Goal: Task Accomplishment & Management: Use online tool/utility

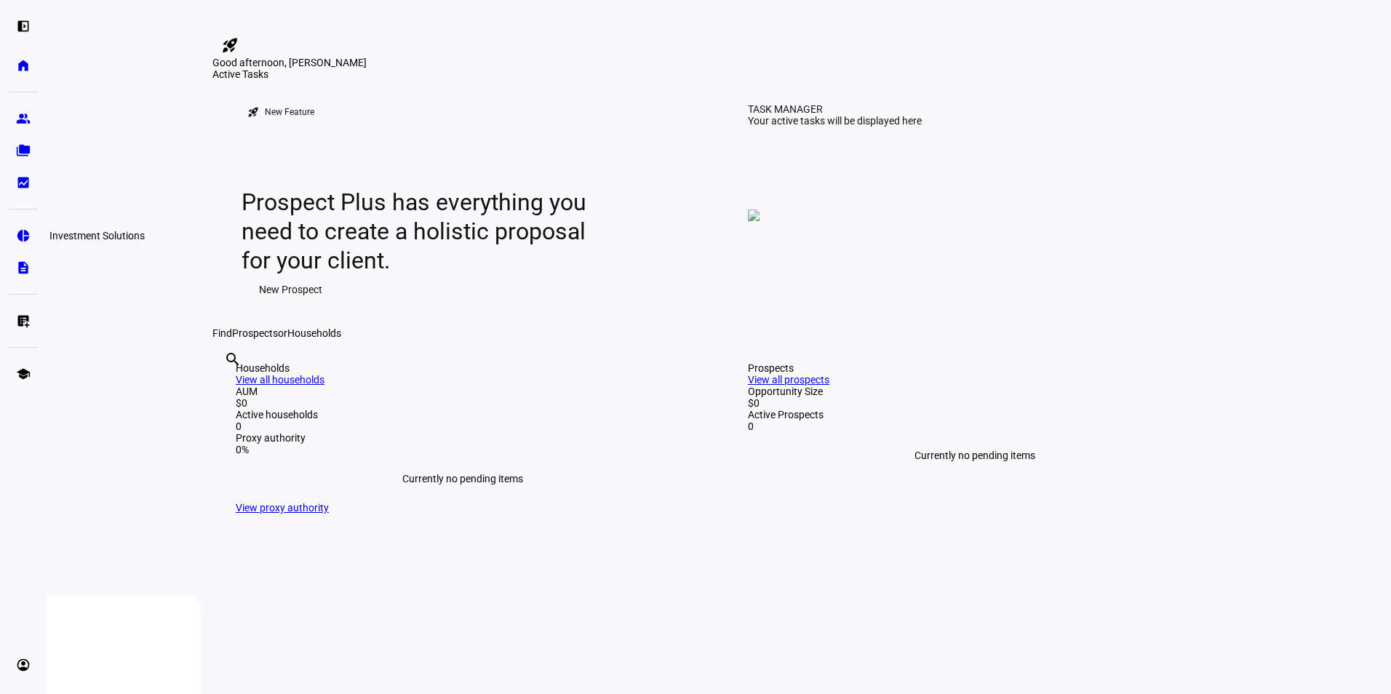
click at [25, 239] on eth-mat-symbol "pie_chart" at bounding box center [23, 235] width 15 height 15
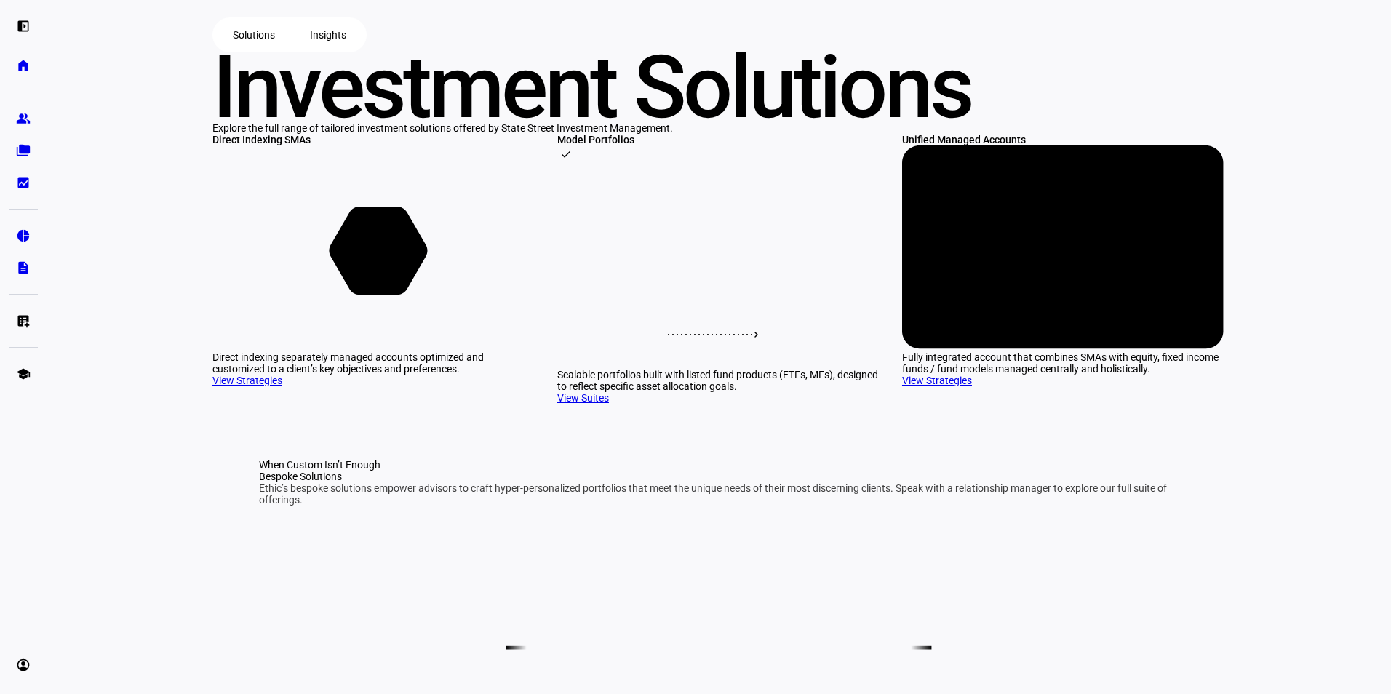
click at [687, 367] on rect at bounding box center [718, 265] width 322 height 204
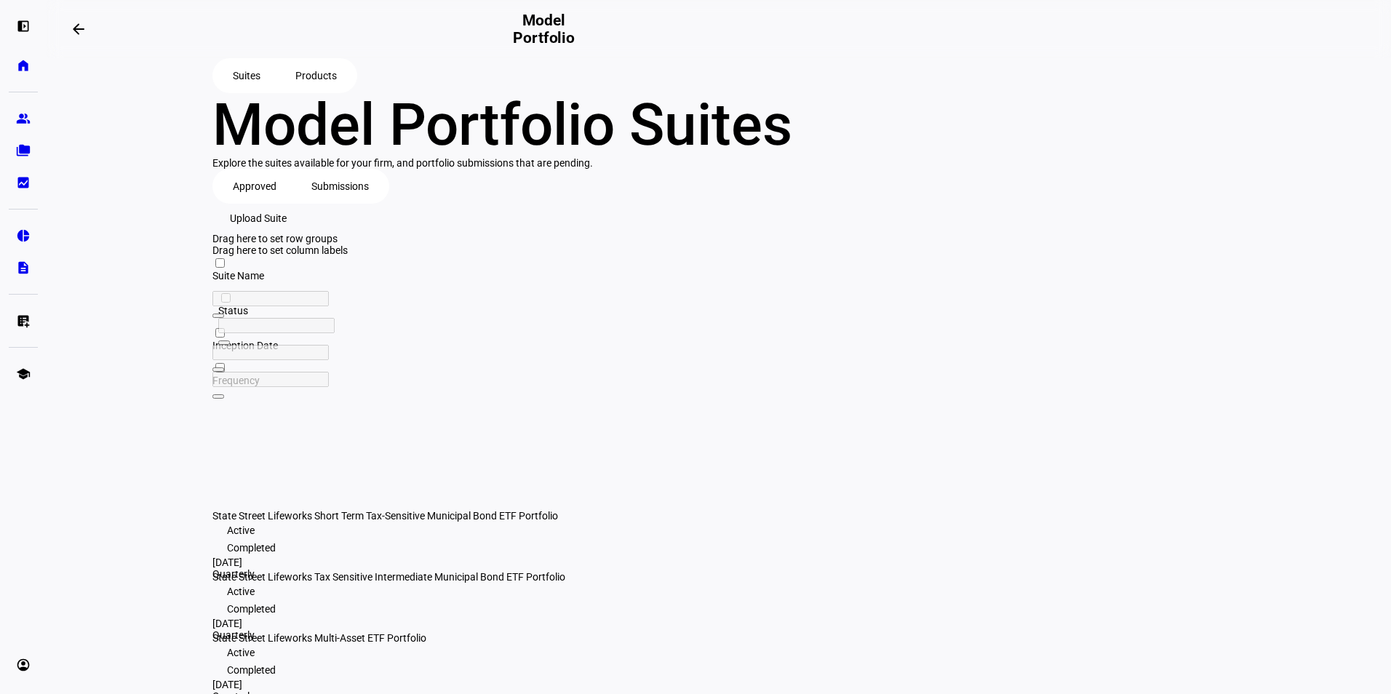
click at [313, 82] on span "Products" at bounding box center [315, 75] width 41 height 29
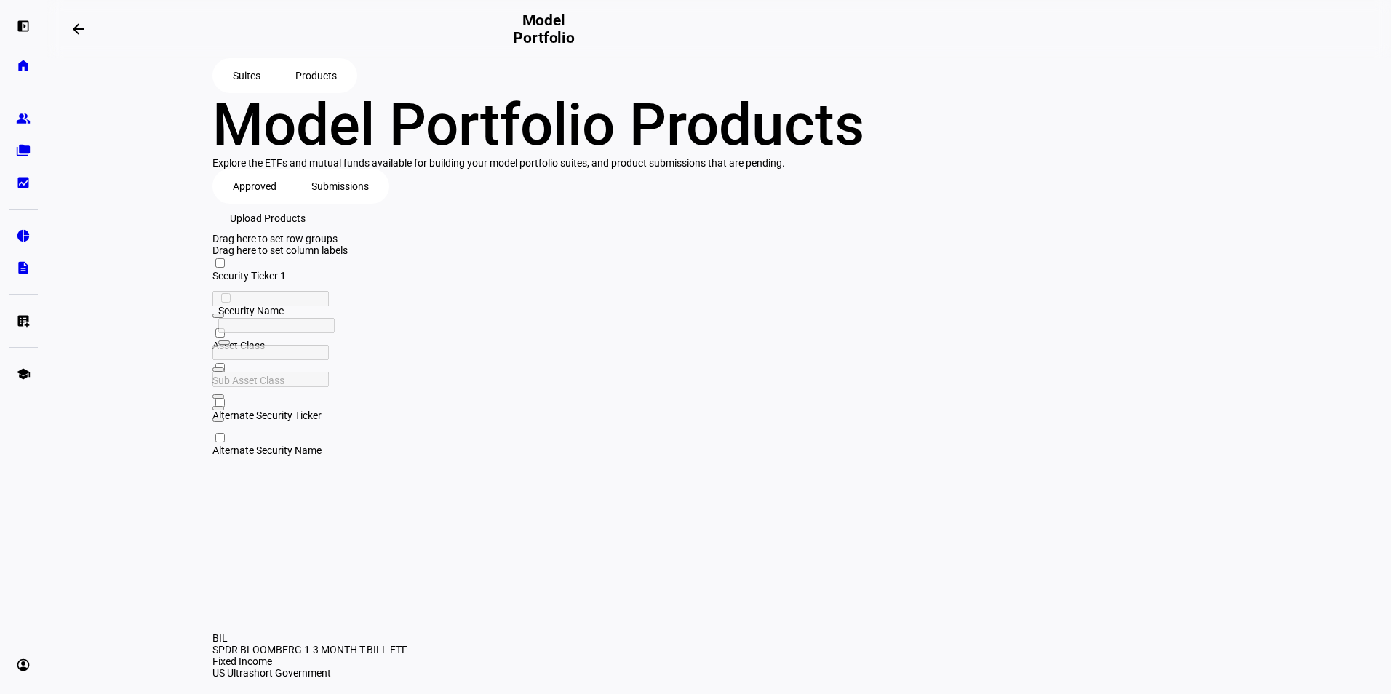
click at [306, 233] on span "Upload Products" at bounding box center [268, 218] width 76 height 29
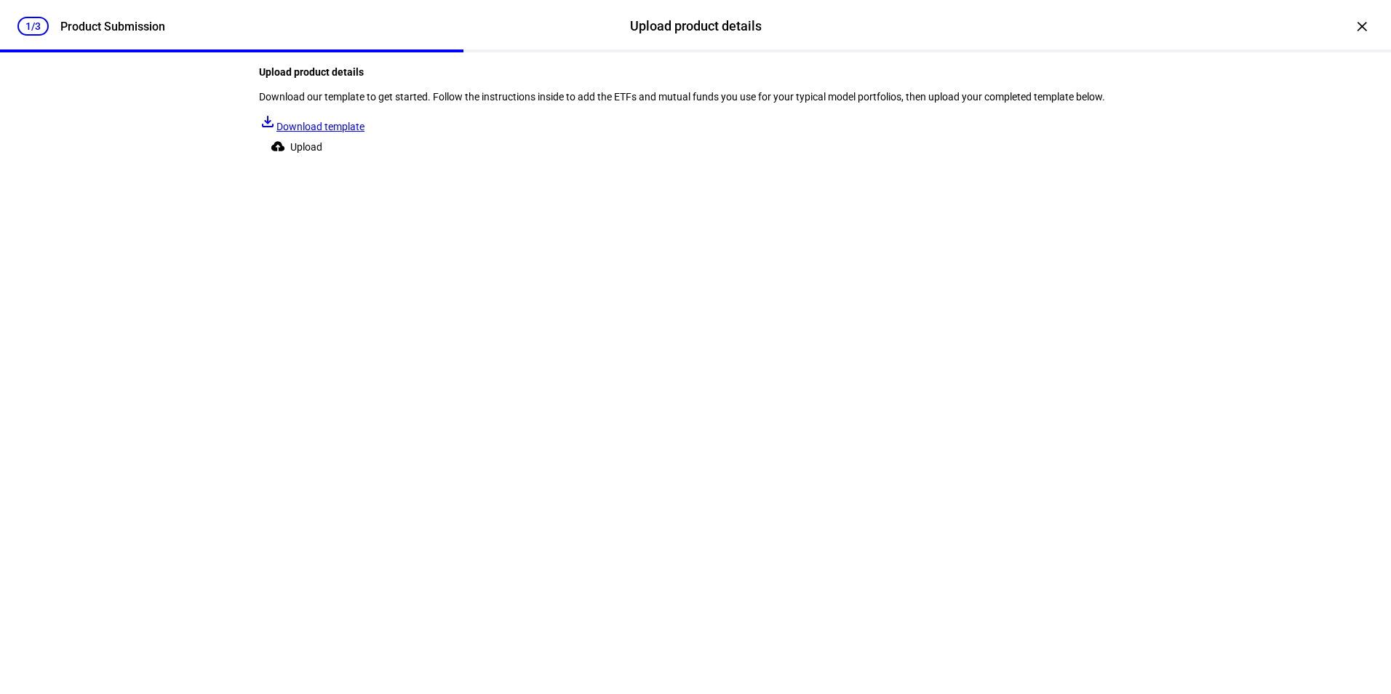
click at [322, 162] on span "Upload" at bounding box center [306, 146] width 32 height 29
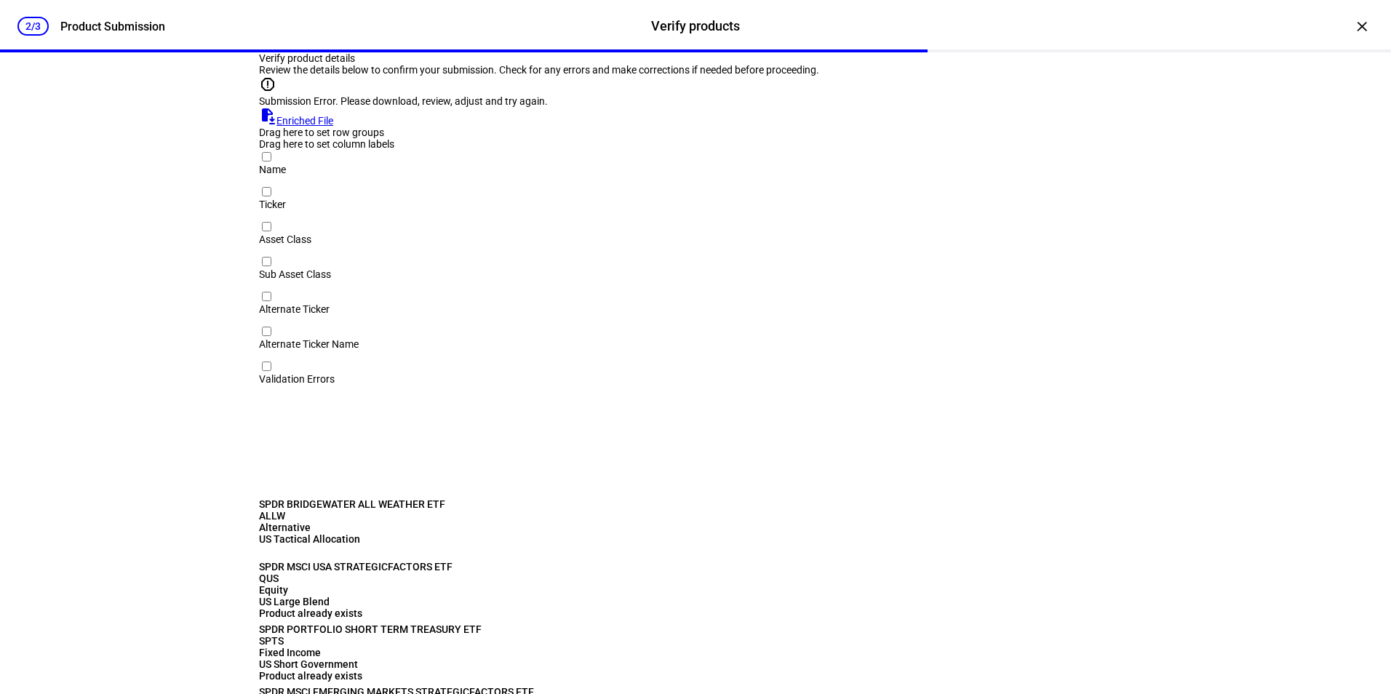
scroll to position [3, 0]
click at [333, 127] on link "file_save Enriched File" at bounding box center [296, 121] width 74 height 12
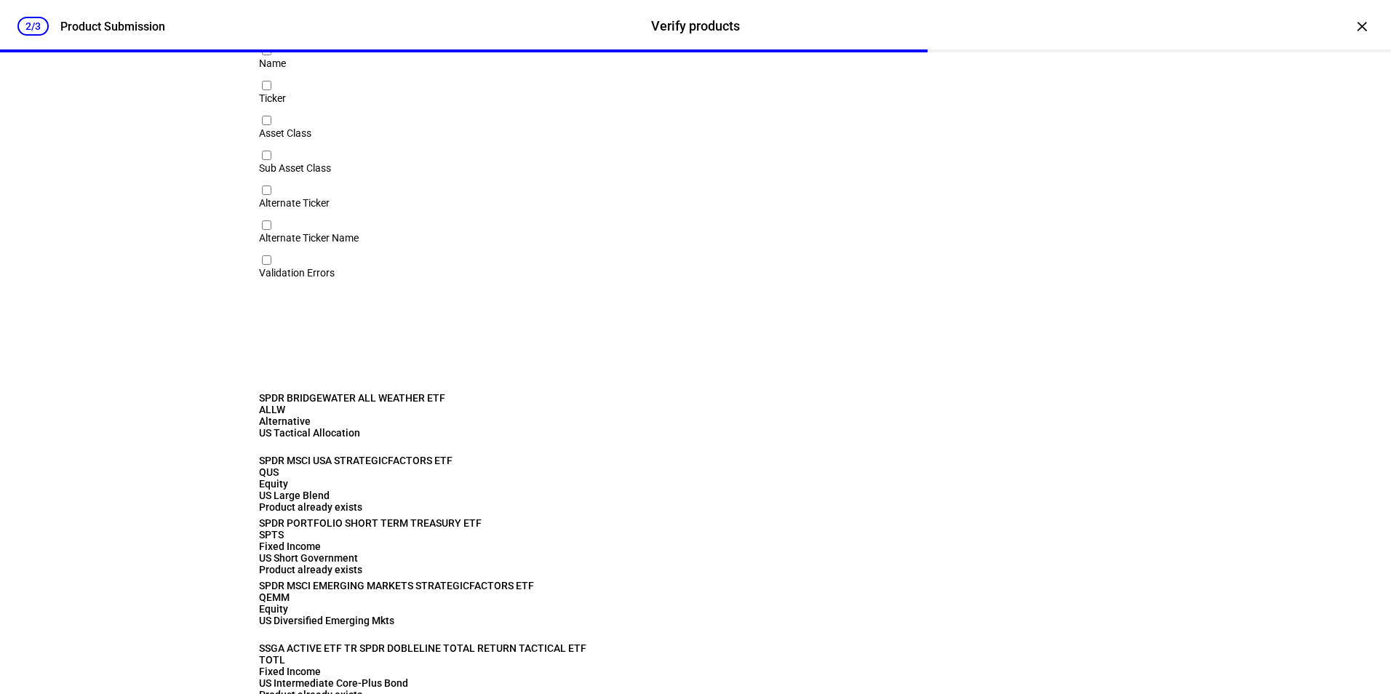
scroll to position [263, 0]
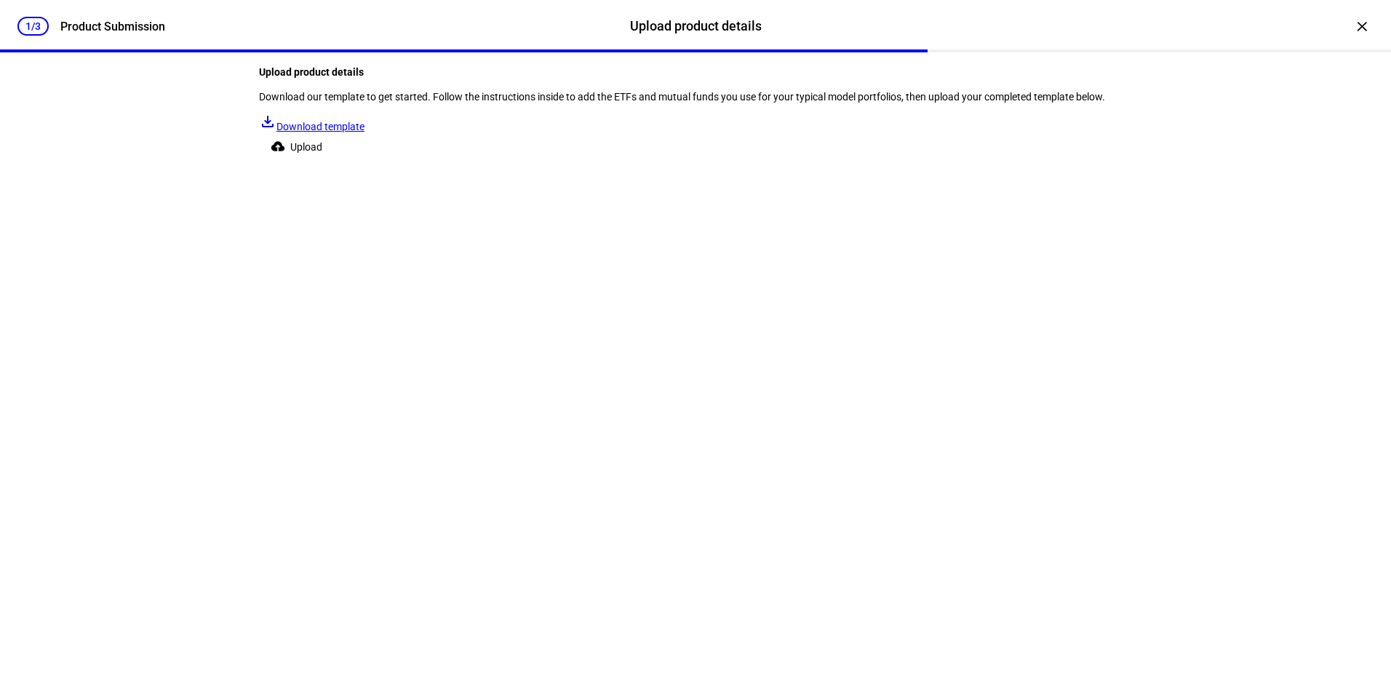
scroll to position [0, 0]
click at [322, 162] on span "Upload" at bounding box center [306, 146] width 32 height 29
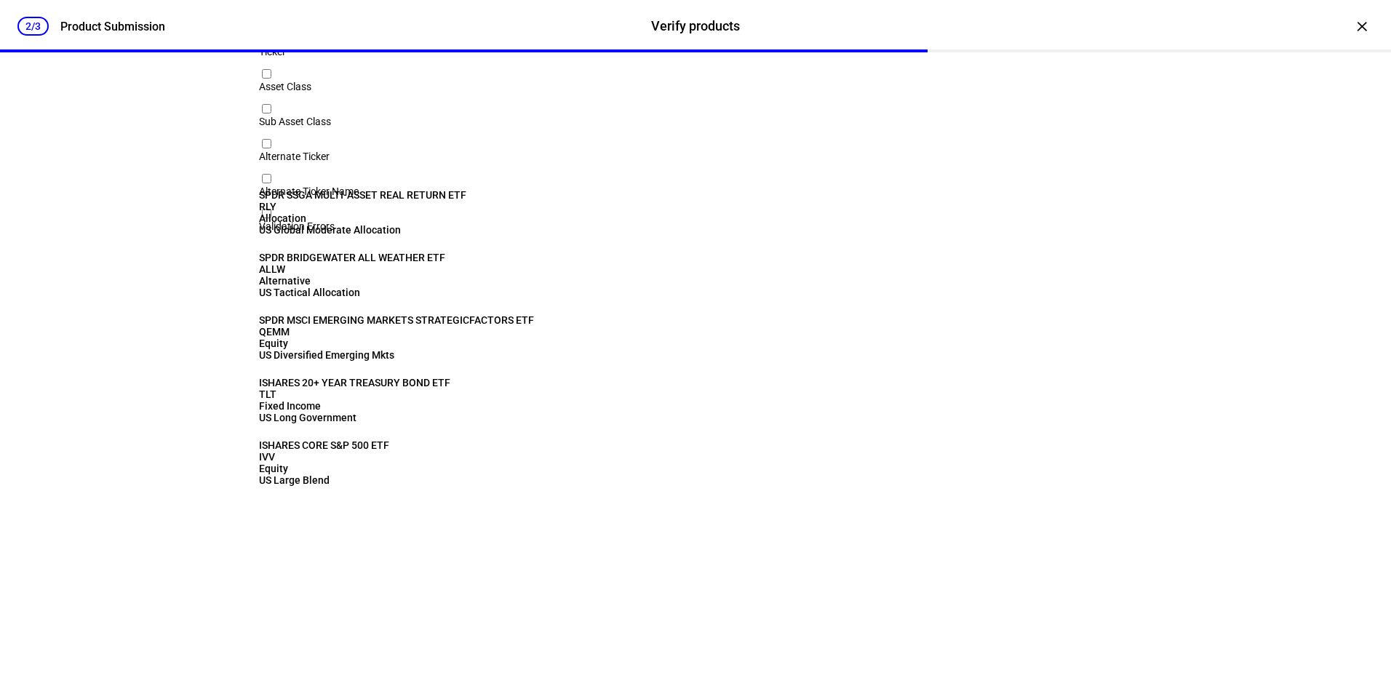
scroll to position [263, 0]
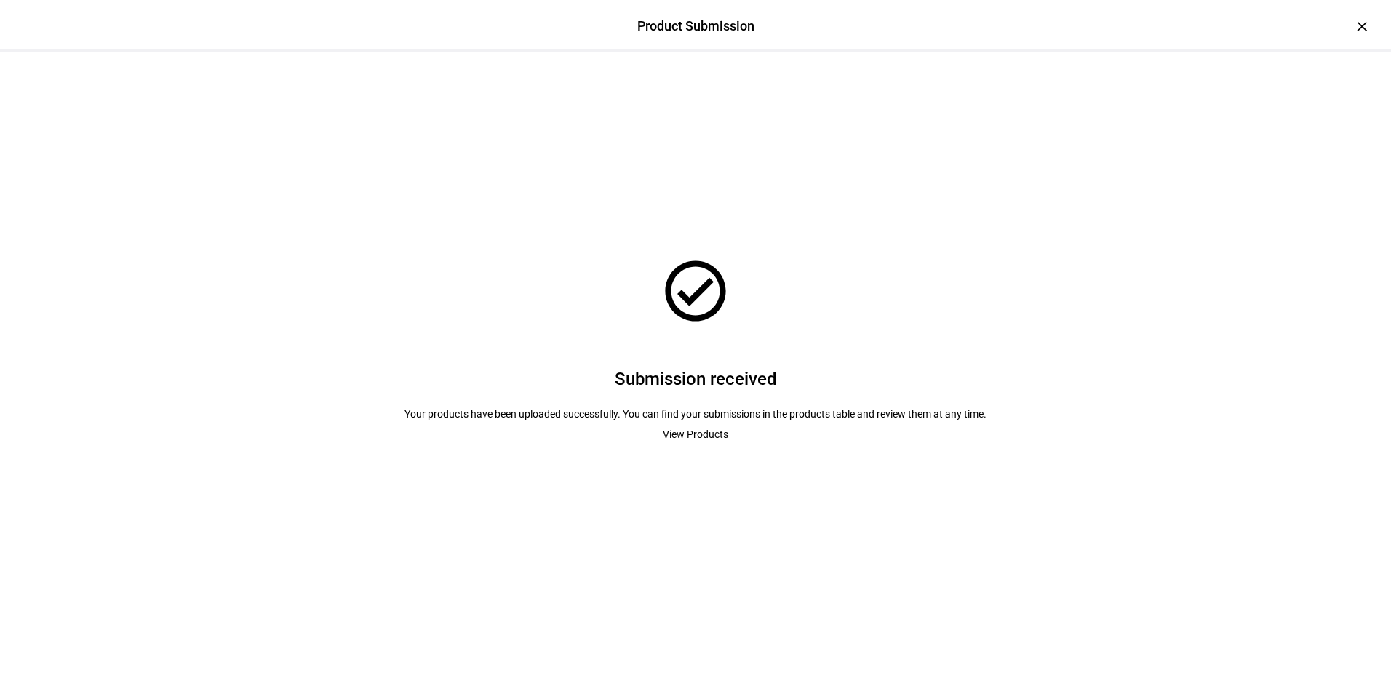
click at [698, 449] on span "View Products" at bounding box center [695, 434] width 65 height 29
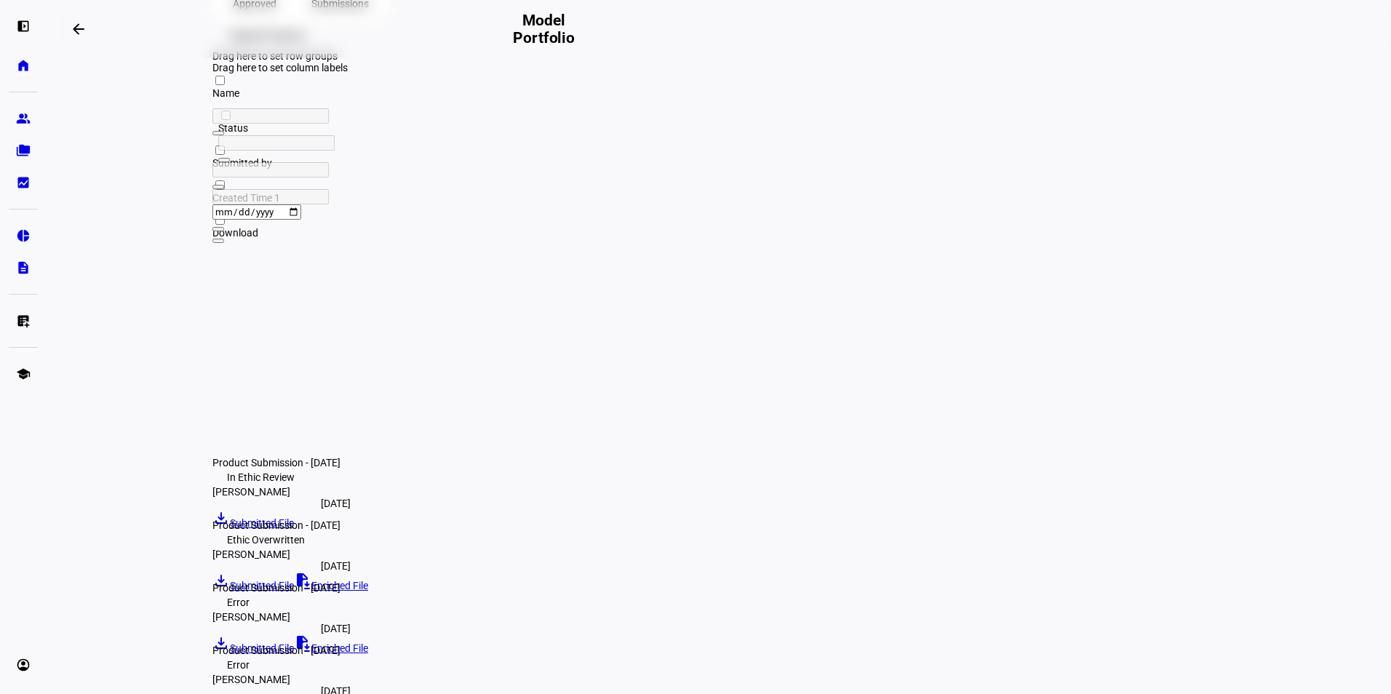
scroll to position [218, 0]
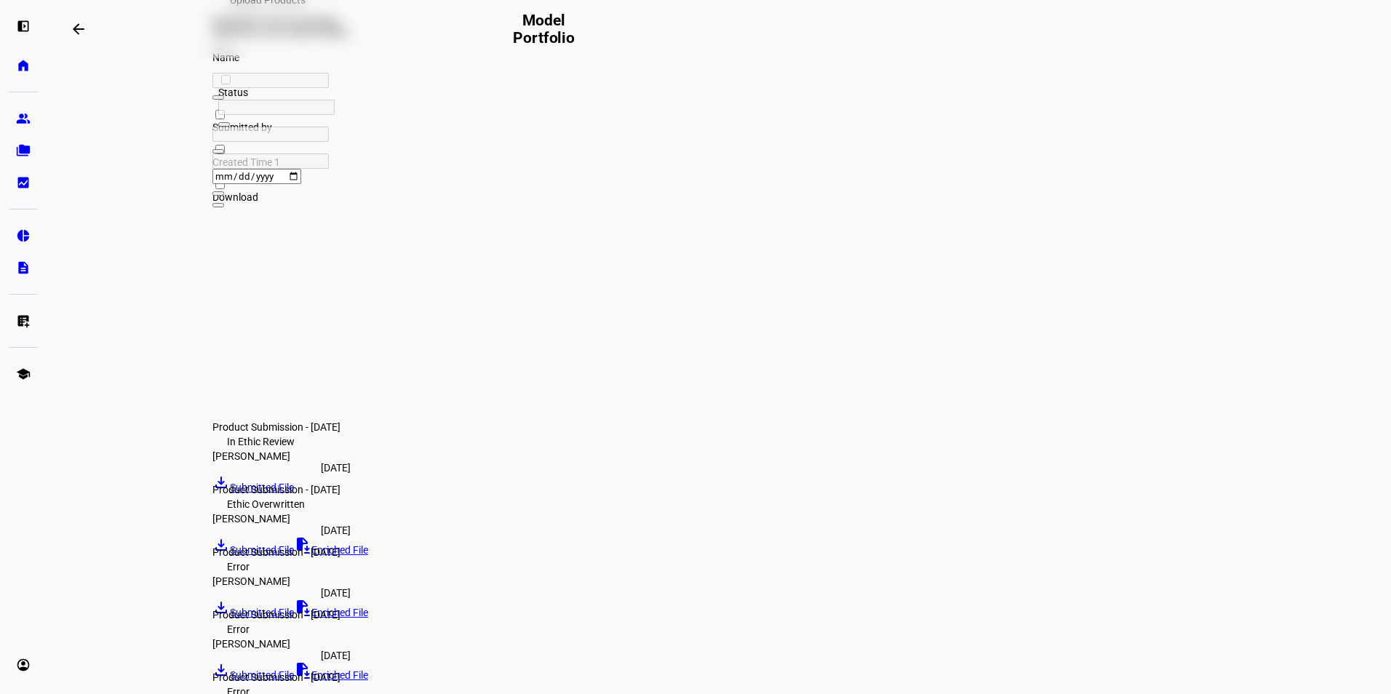
click at [323, 484] on link "Product Submission - [DATE]" at bounding box center [276, 490] width 128 height 12
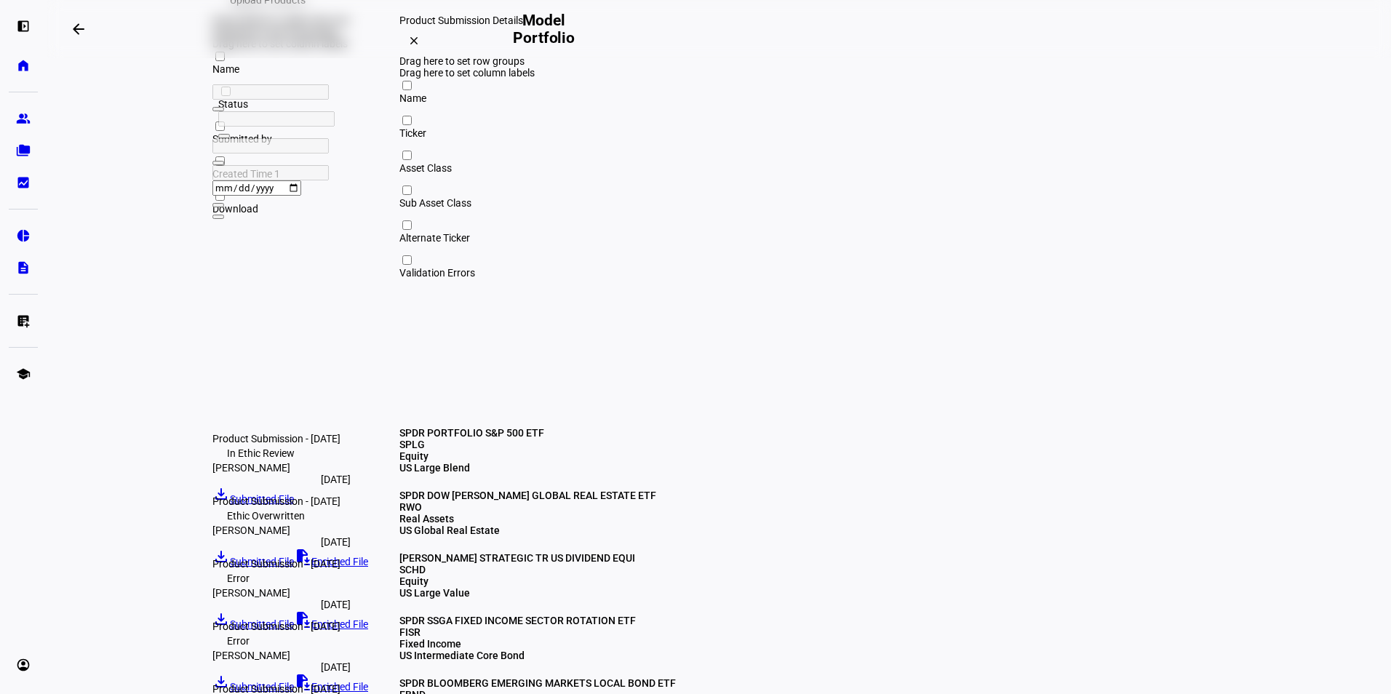
scroll to position [3, 0]
click at [420, 47] on mat-icon "clear" at bounding box center [413, 40] width 13 height 13
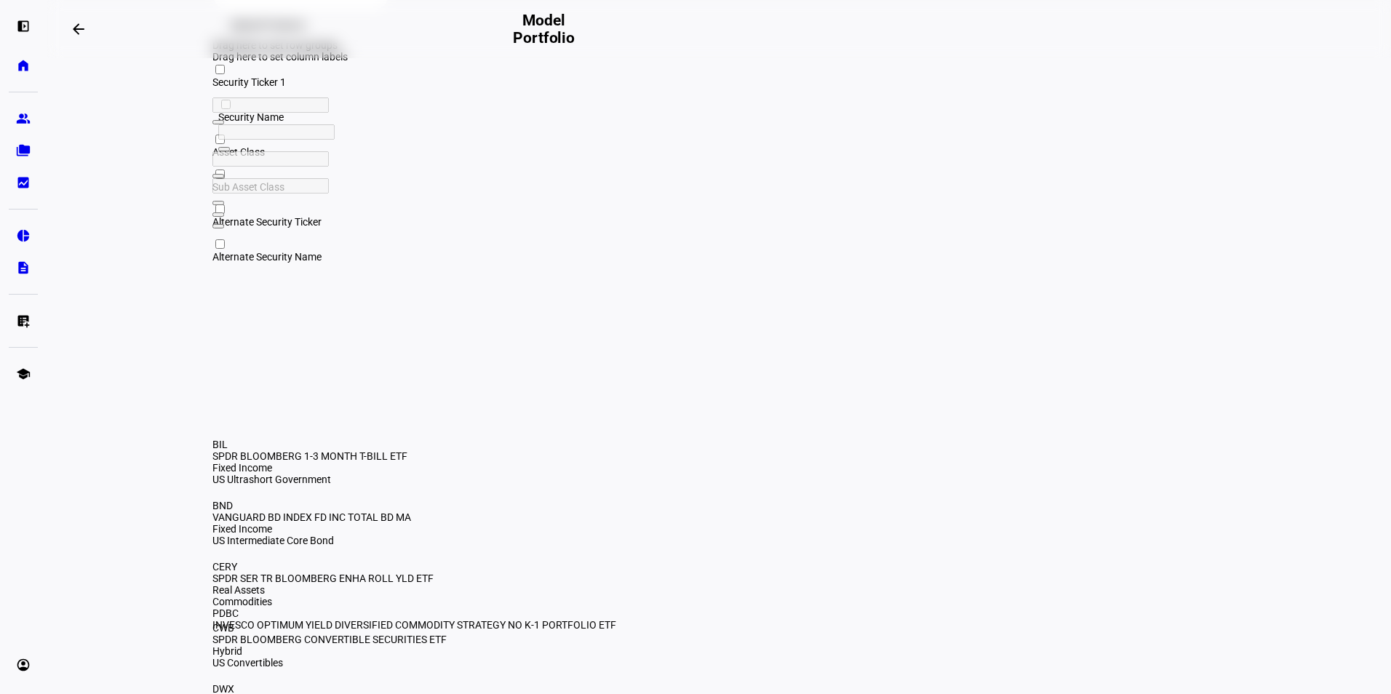
scroll to position [254, 0]
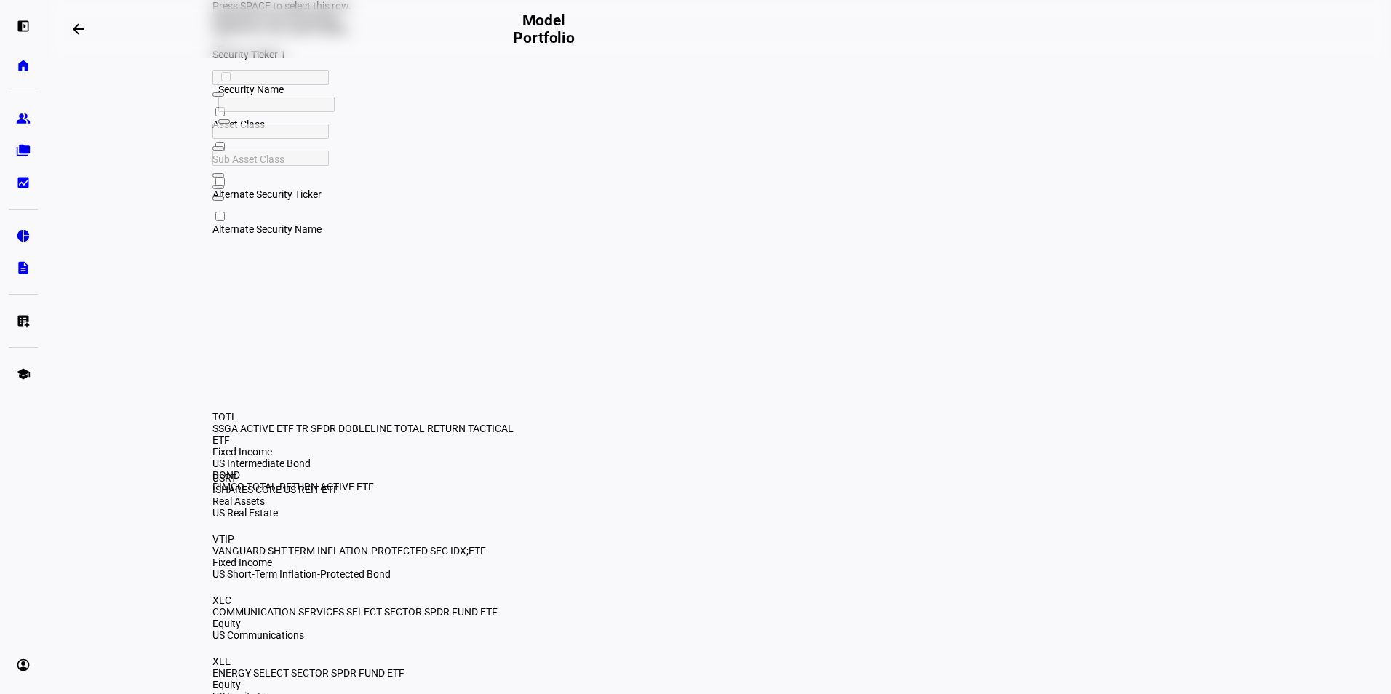
scroll to position [254, 0]
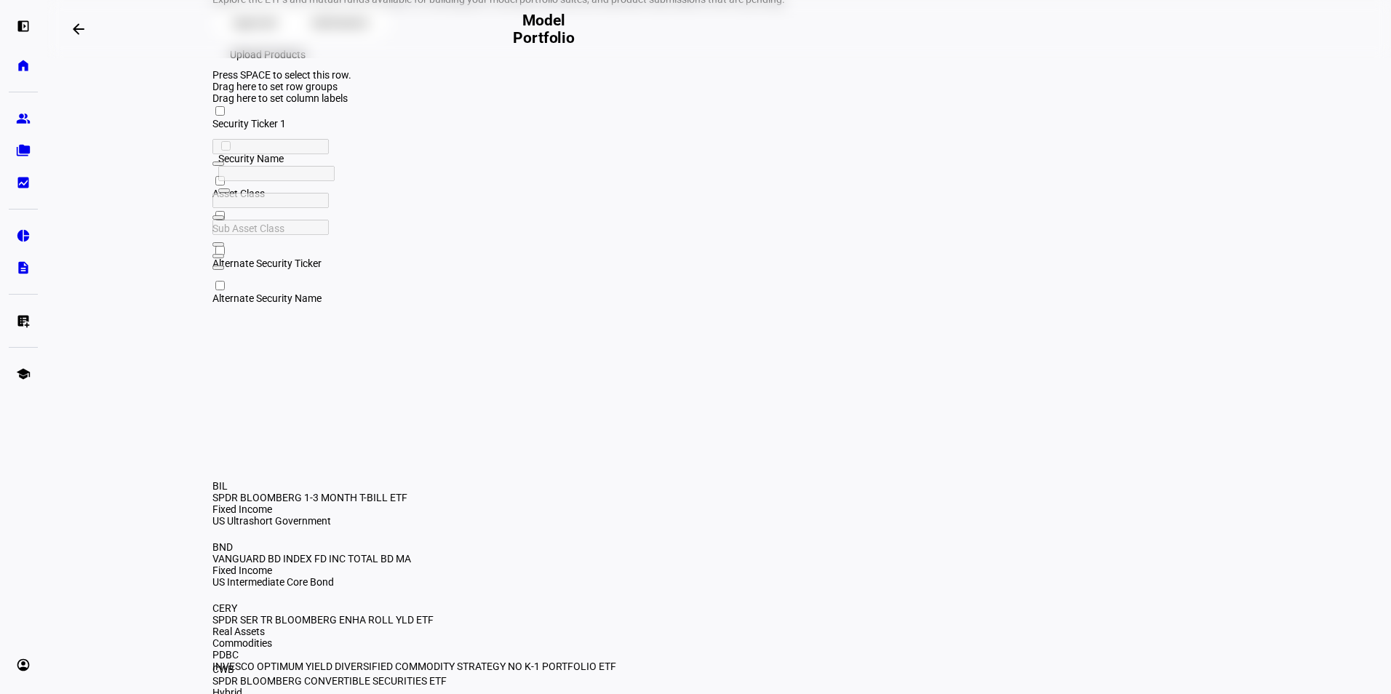
scroll to position [0, 0]
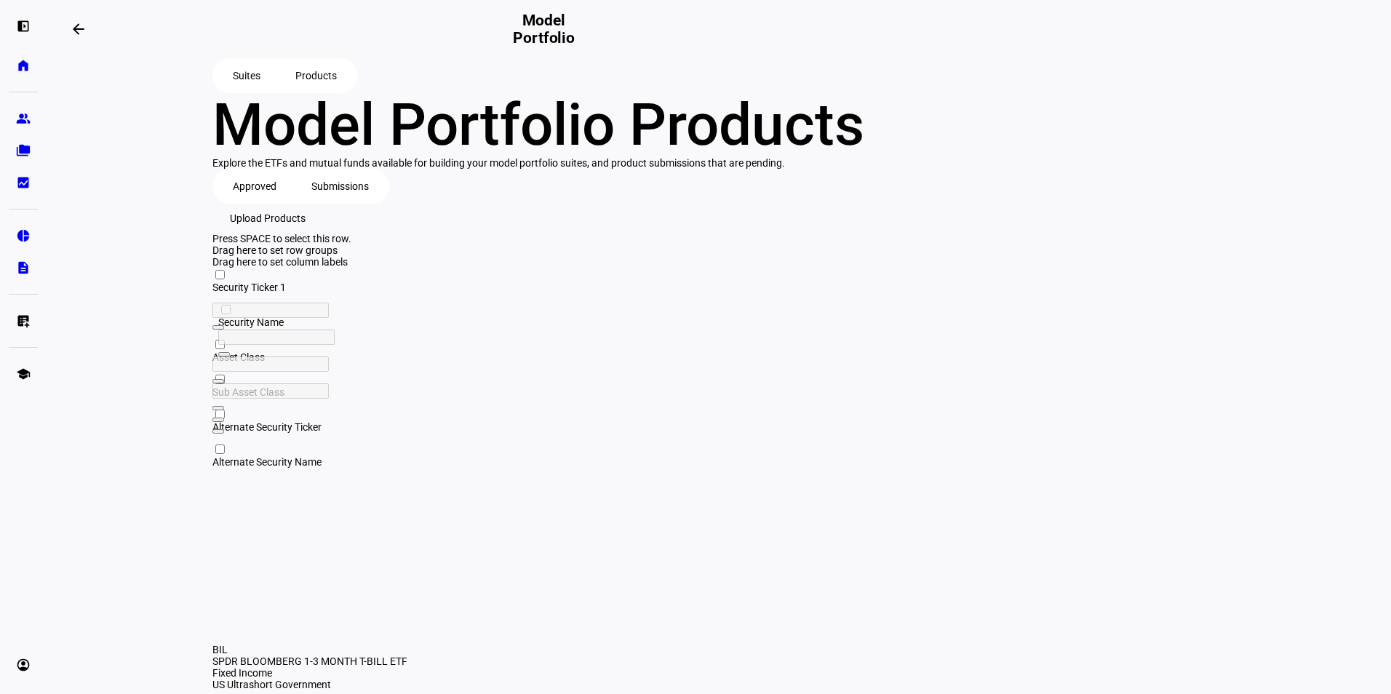
click at [351, 201] on span "Submissions" at bounding box center [339, 186] width 57 height 29
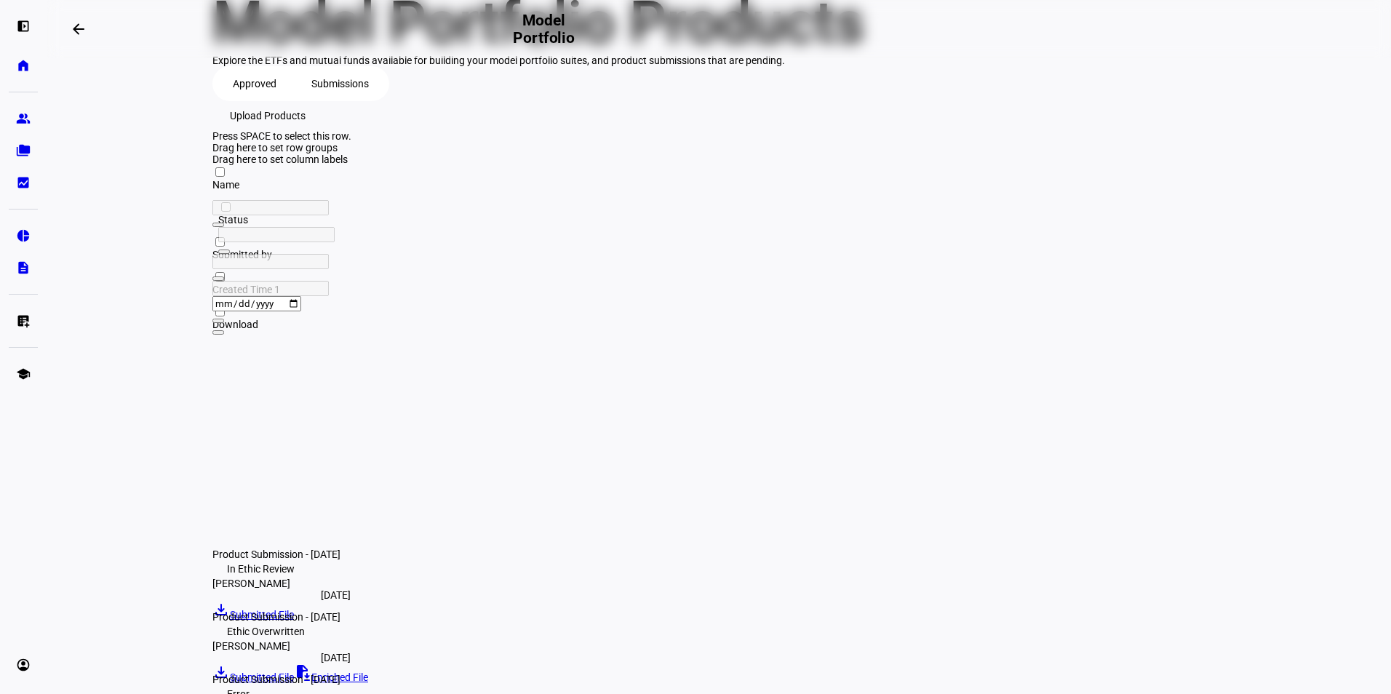
scroll to position [250, 0]
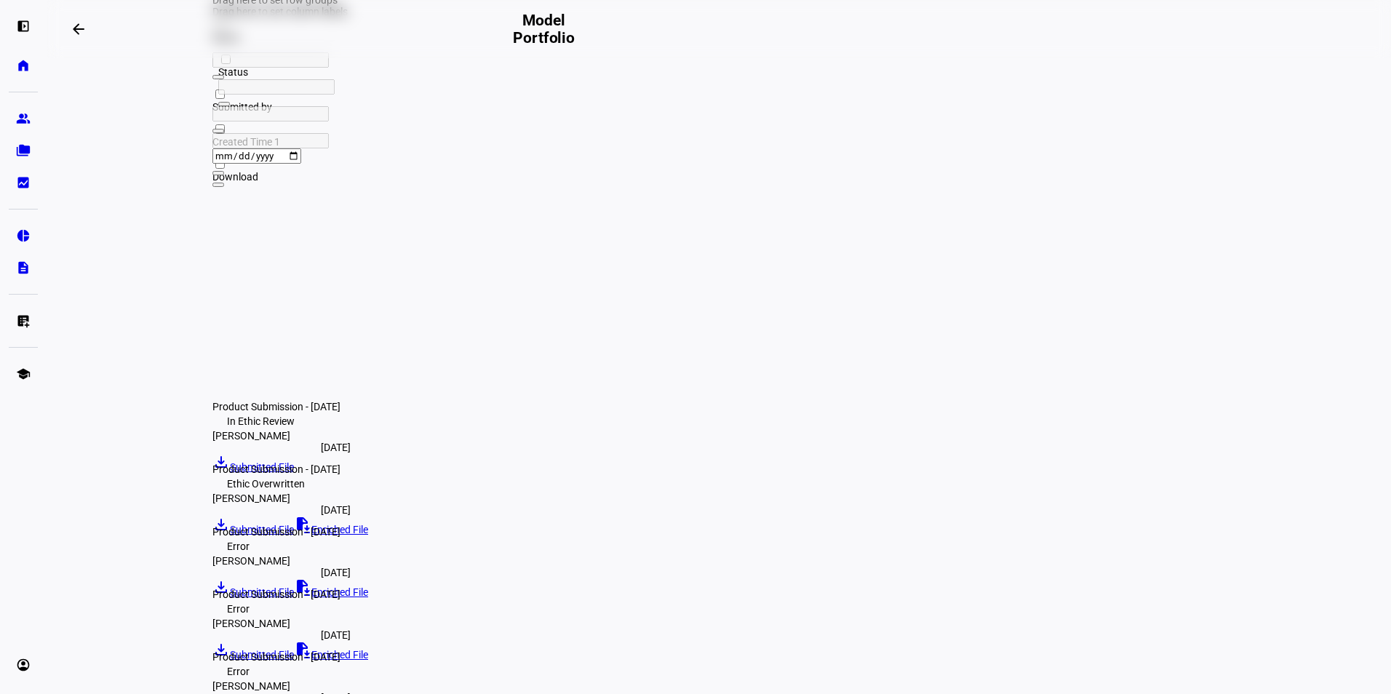
click at [257, 538] on div "Error" at bounding box center [234, 546] width 44 height 17
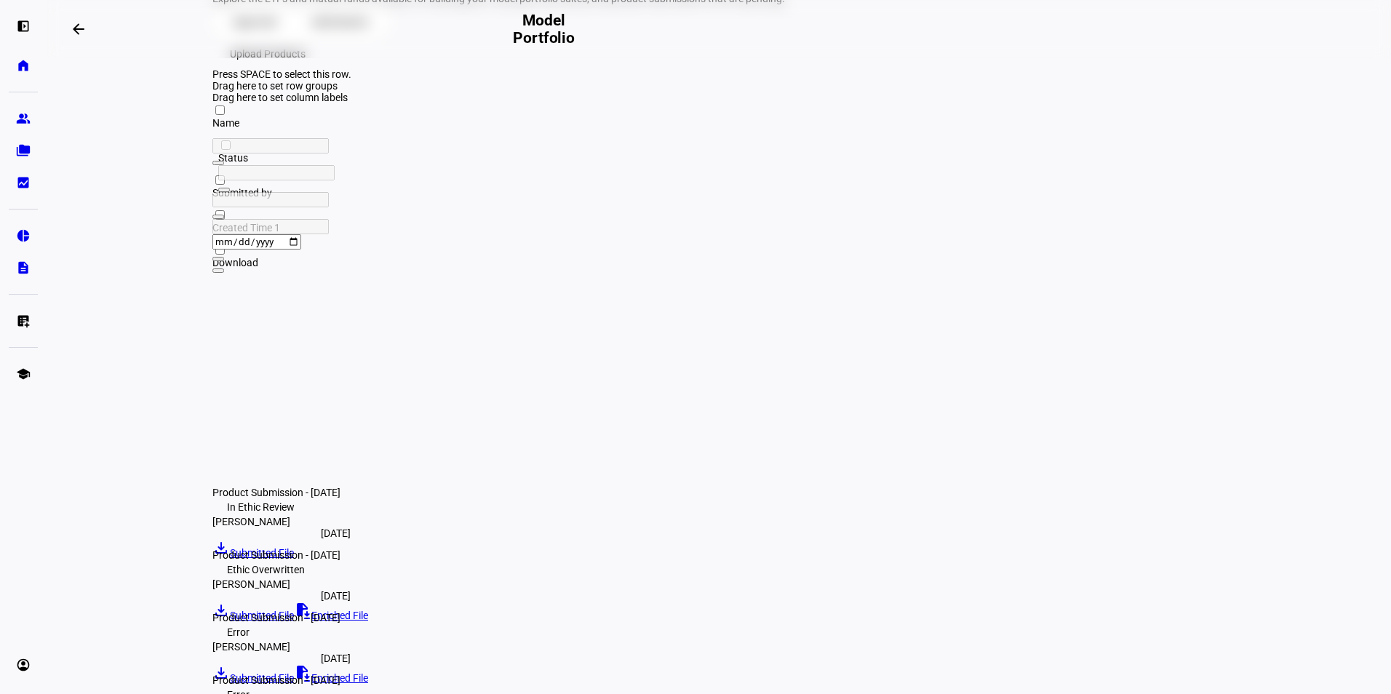
scroll to position [0, 0]
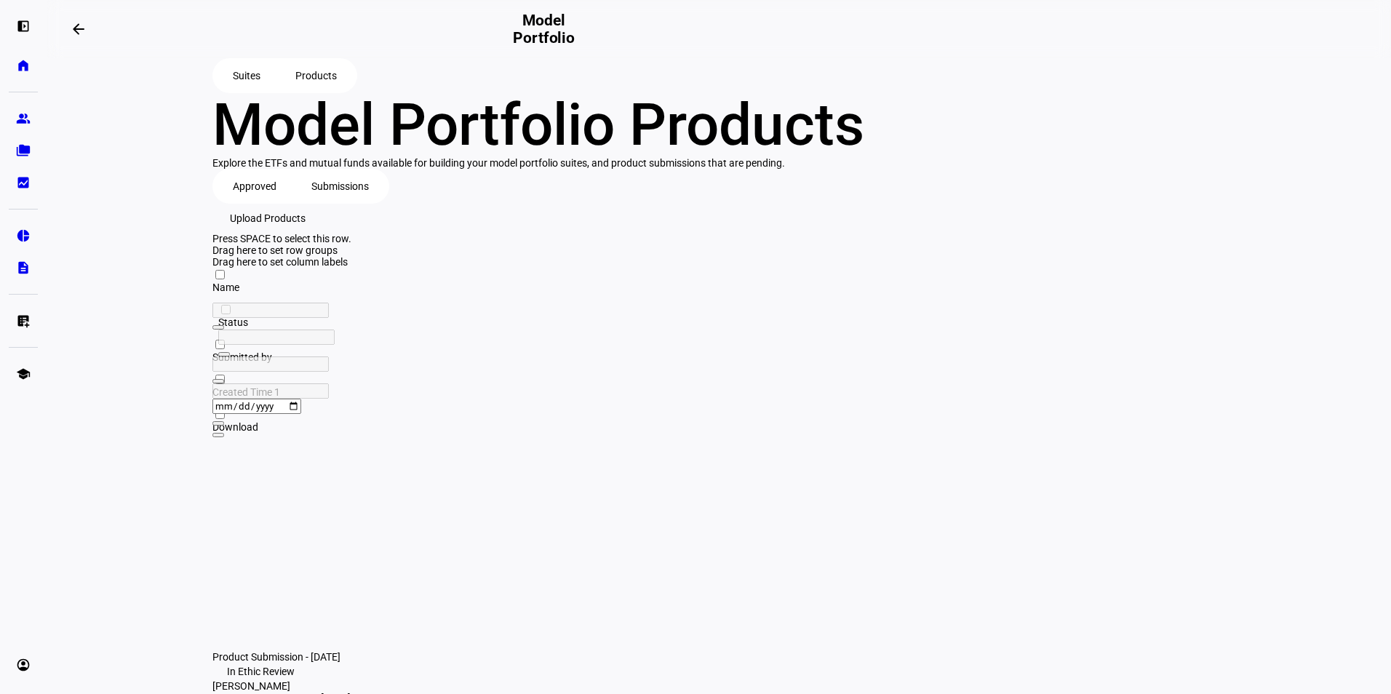
click at [258, 201] on span "Approved" at bounding box center [255, 186] width 44 height 29
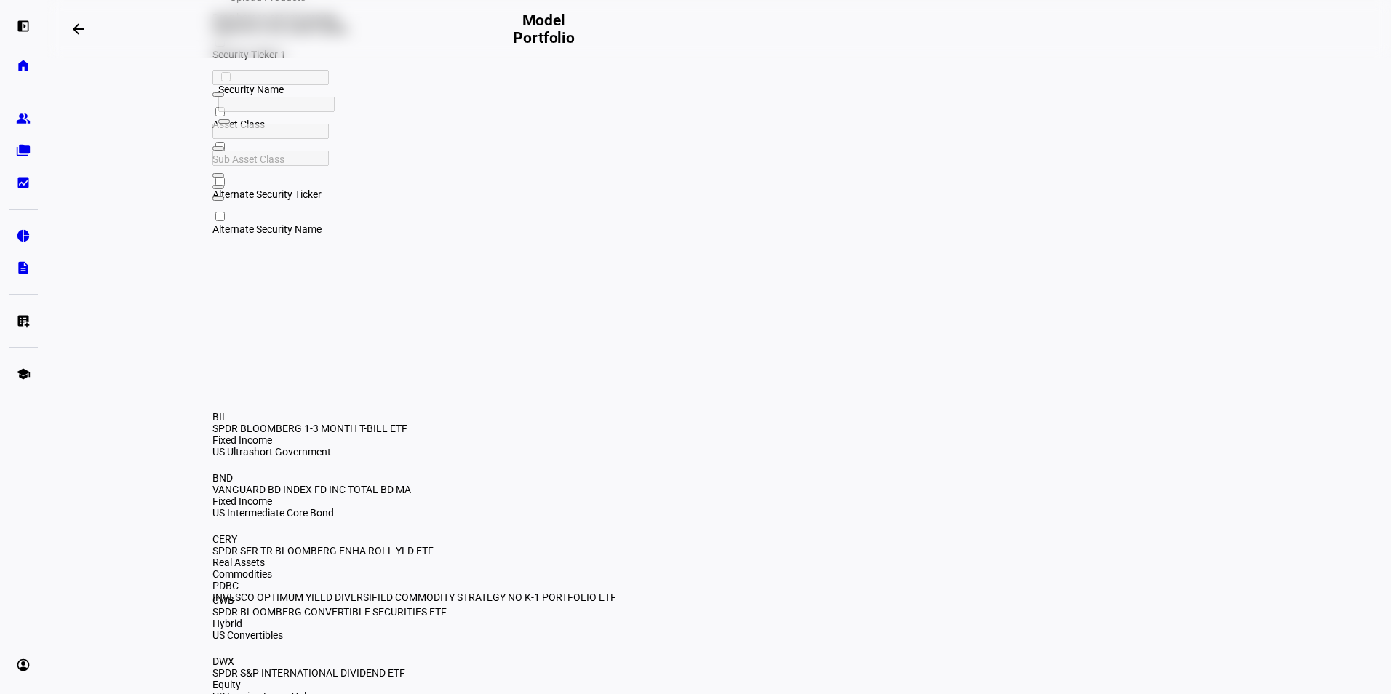
scroll to position [254, 0]
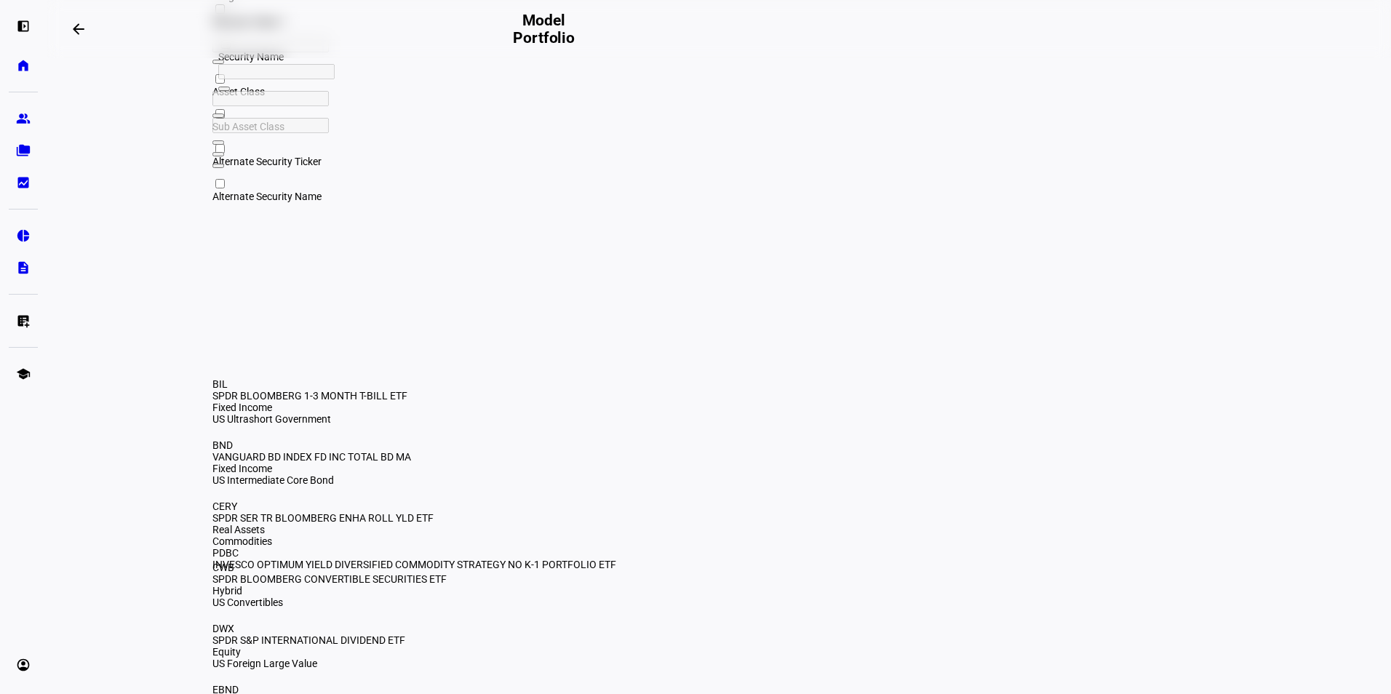
drag, startPoint x: 671, startPoint y: 69, endPoint x: 639, endPoint y: 84, distance: 35.8
click at [319, 64] on div at bounding box center [279, 50] width 135 height 27
click at [218, 62] on span "Open Filter Menu" at bounding box center [218, 62] width 0 height 0
click at [268, 28] on span "Security Ticker" at bounding box center [244, 22] width 65 height 12
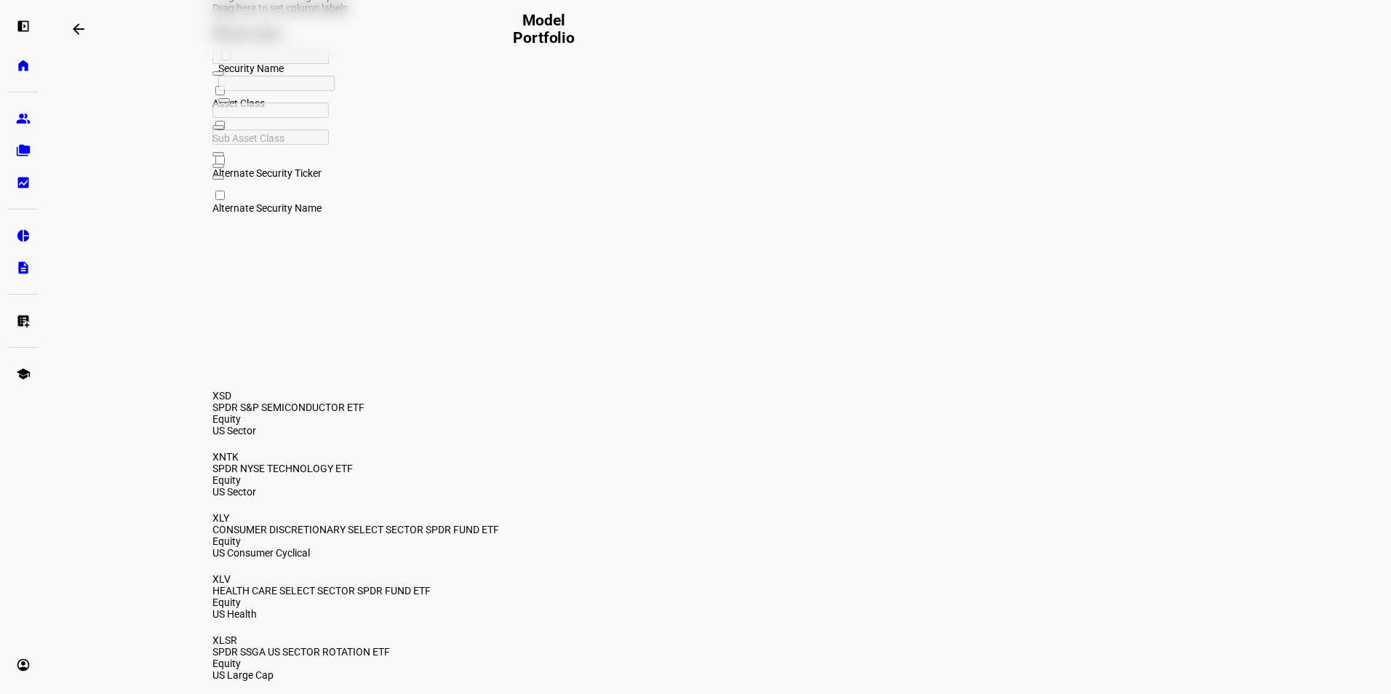
click at [264, 39] on span "Security Ticker" at bounding box center [244, 34] width 65 height 12
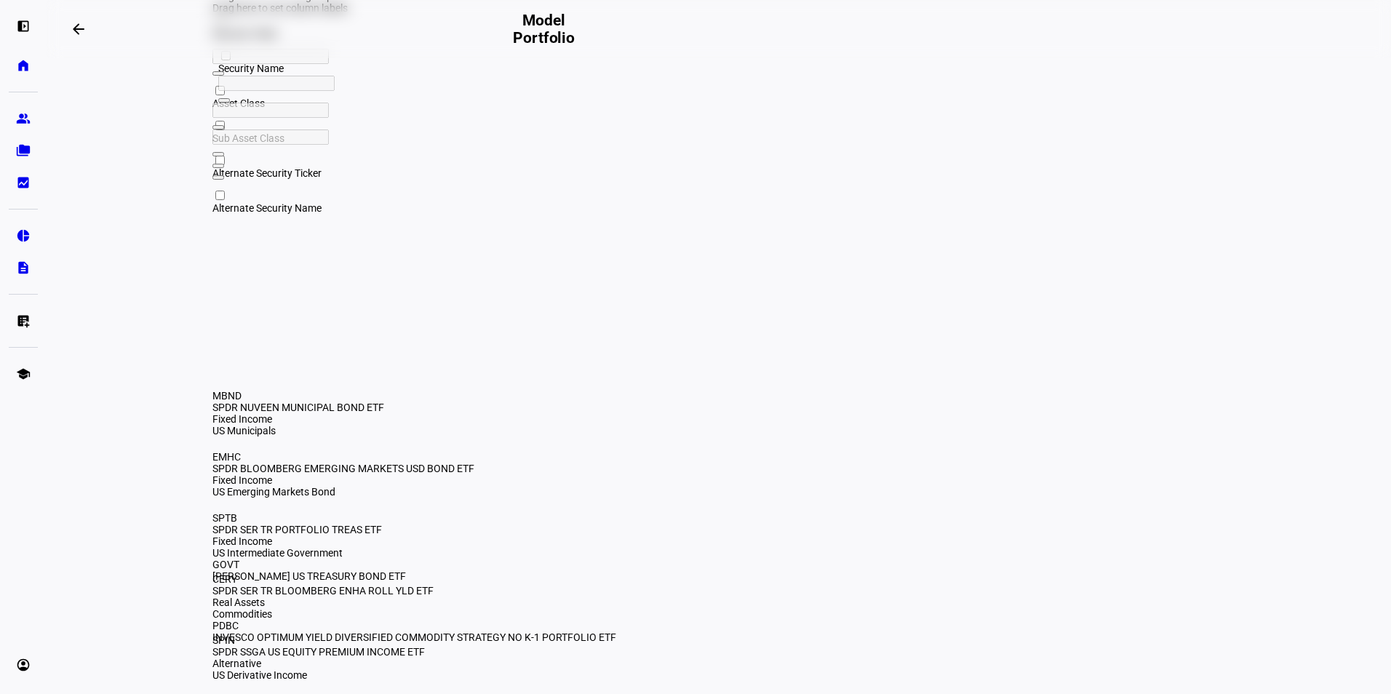
click at [258, 39] on span "Security Ticker" at bounding box center [244, 34] width 65 height 12
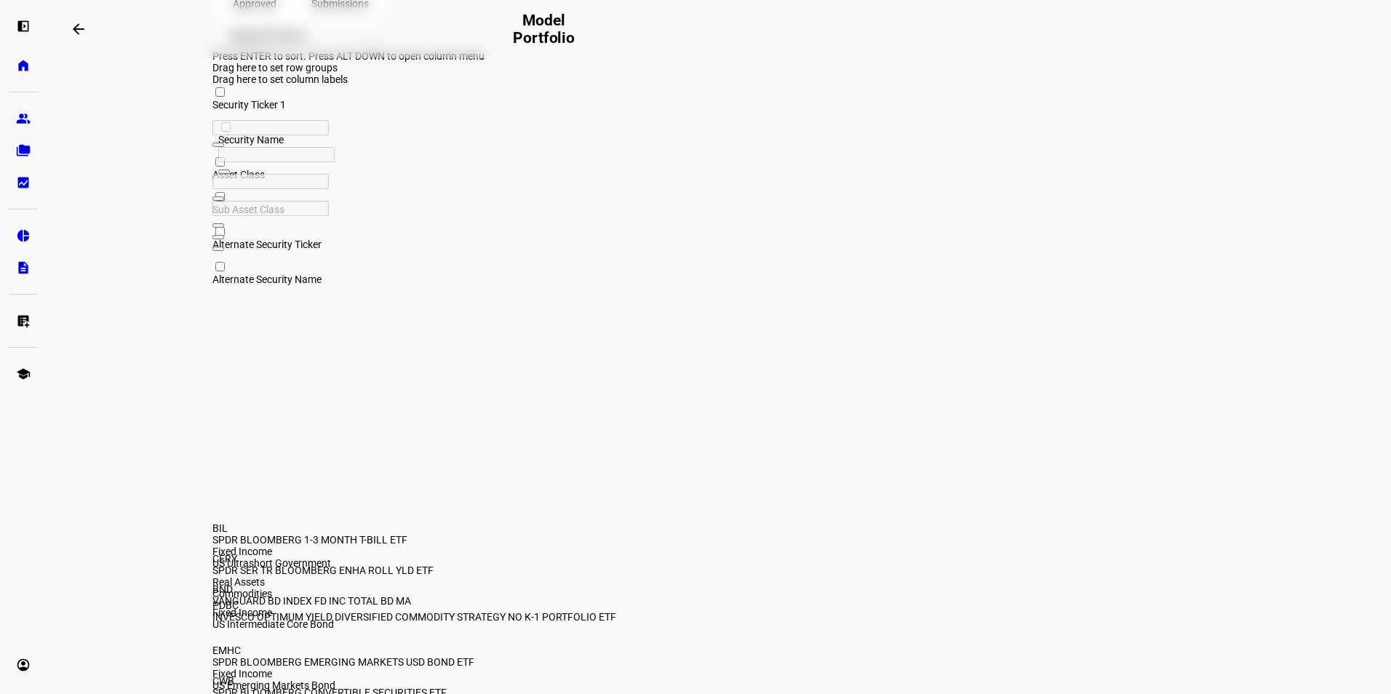
scroll to position [218, 0]
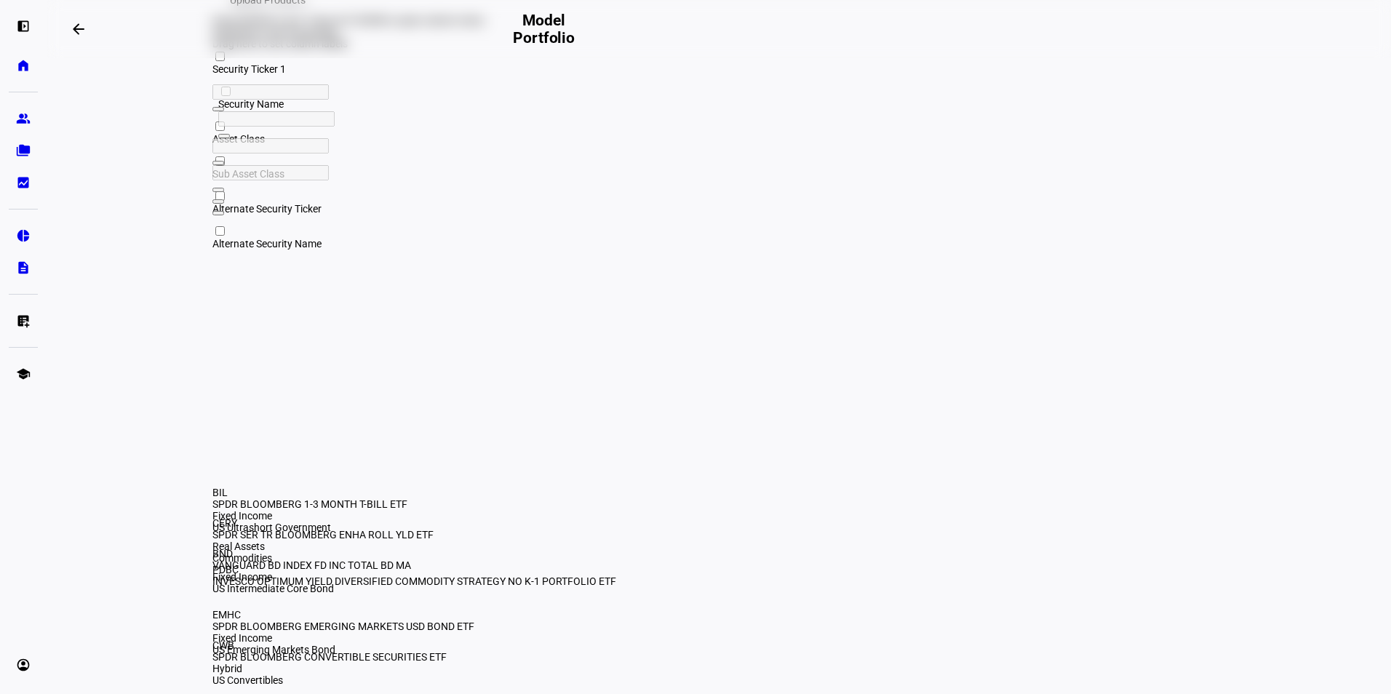
click at [402, 127] on div at bounding box center [367, 118] width 299 height 15
drag, startPoint x: 469, startPoint y: 227, endPoint x: 417, endPoint y: 235, distance: 53.0
click at [466, 127] on div at bounding box center [367, 118] width 299 height 15
click at [404, 127] on div at bounding box center [367, 118] width 299 height 15
click at [276, 100] on div at bounding box center [279, 91] width 135 height 15
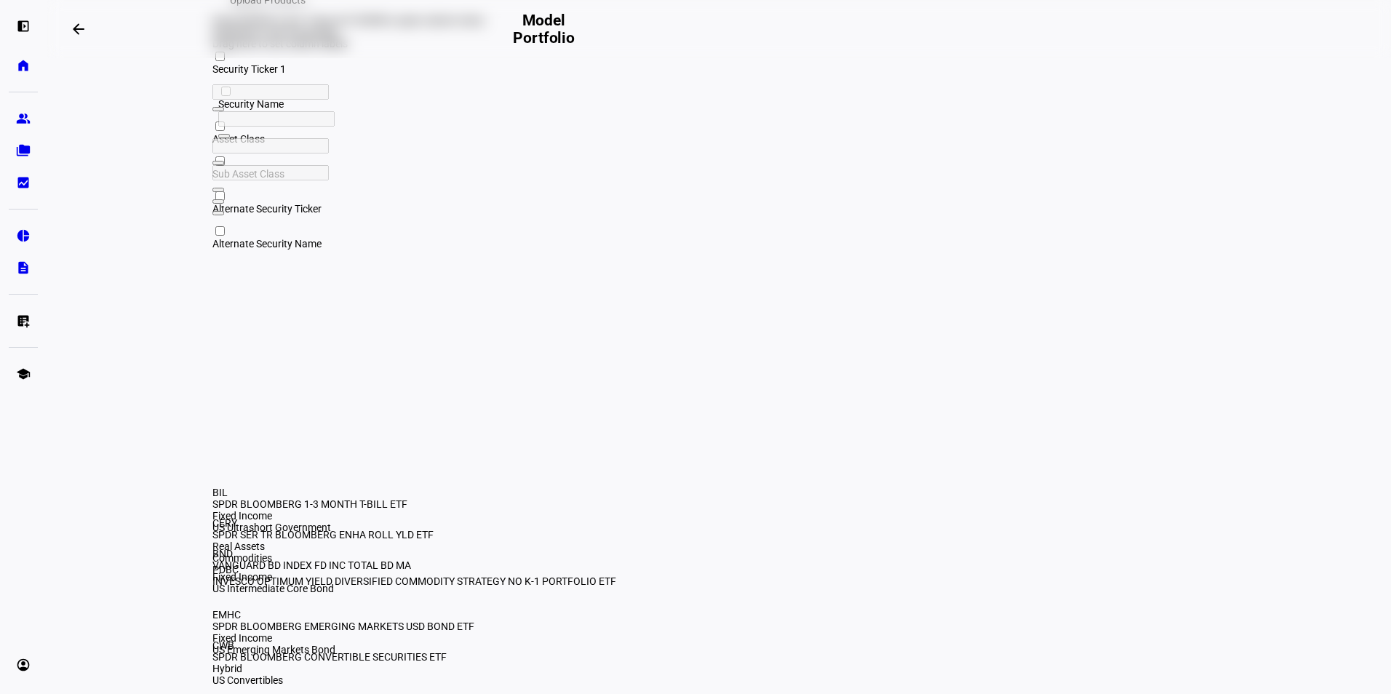
click at [255, 100] on div at bounding box center [279, 91] width 135 height 15
type input "allw"
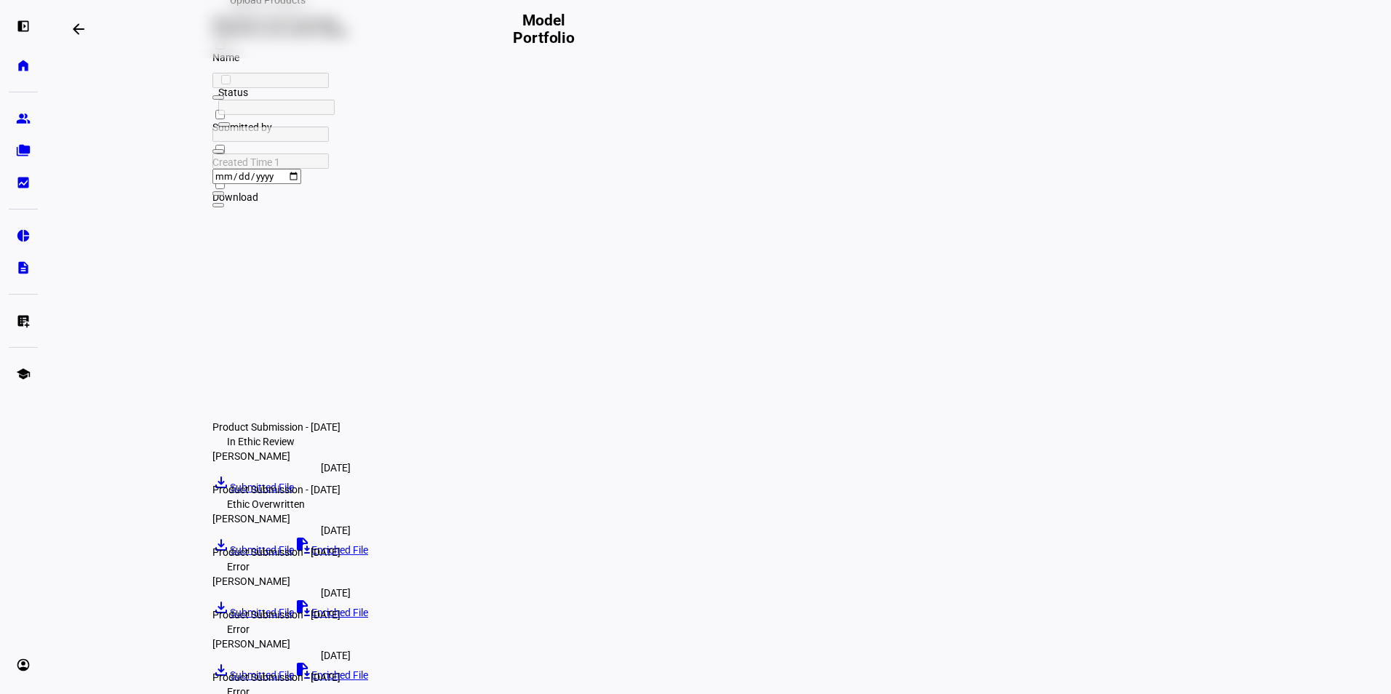
click at [294, 482] on link "file_download Submitted File" at bounding box center [252, 488] width 81 height 12
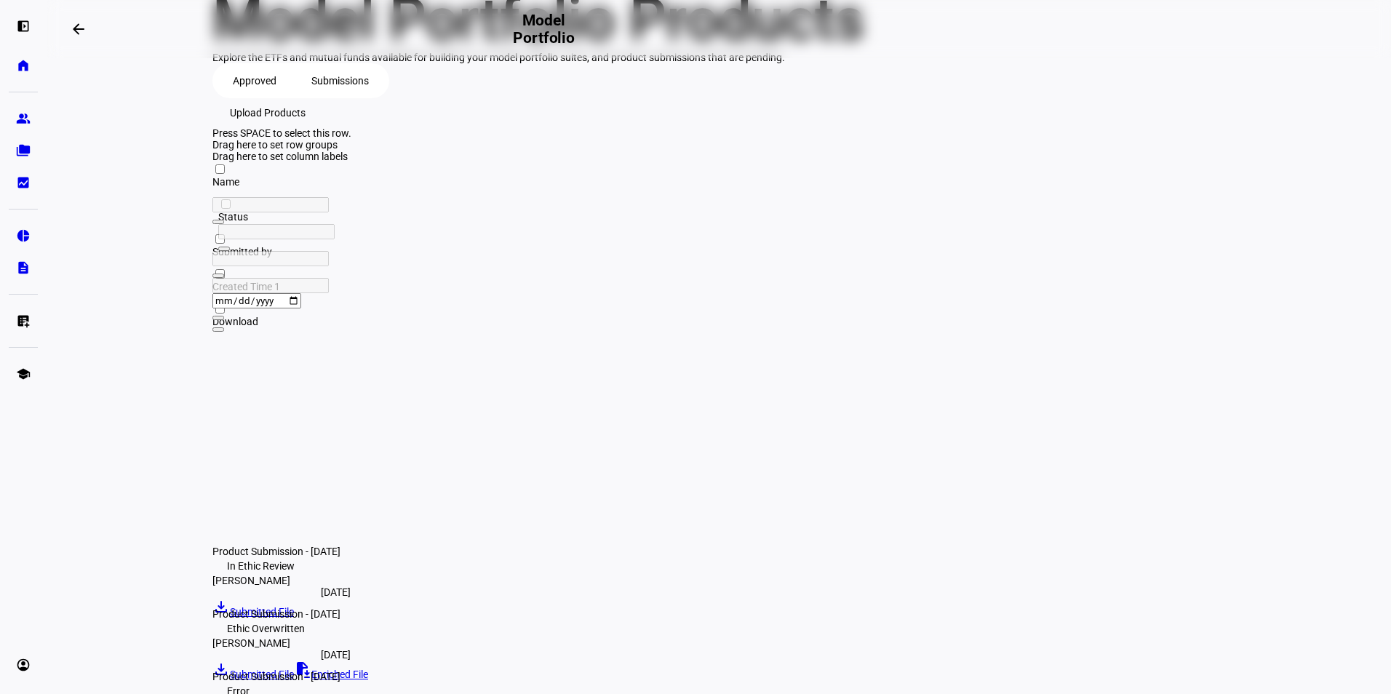
scroll to position [250, 0]
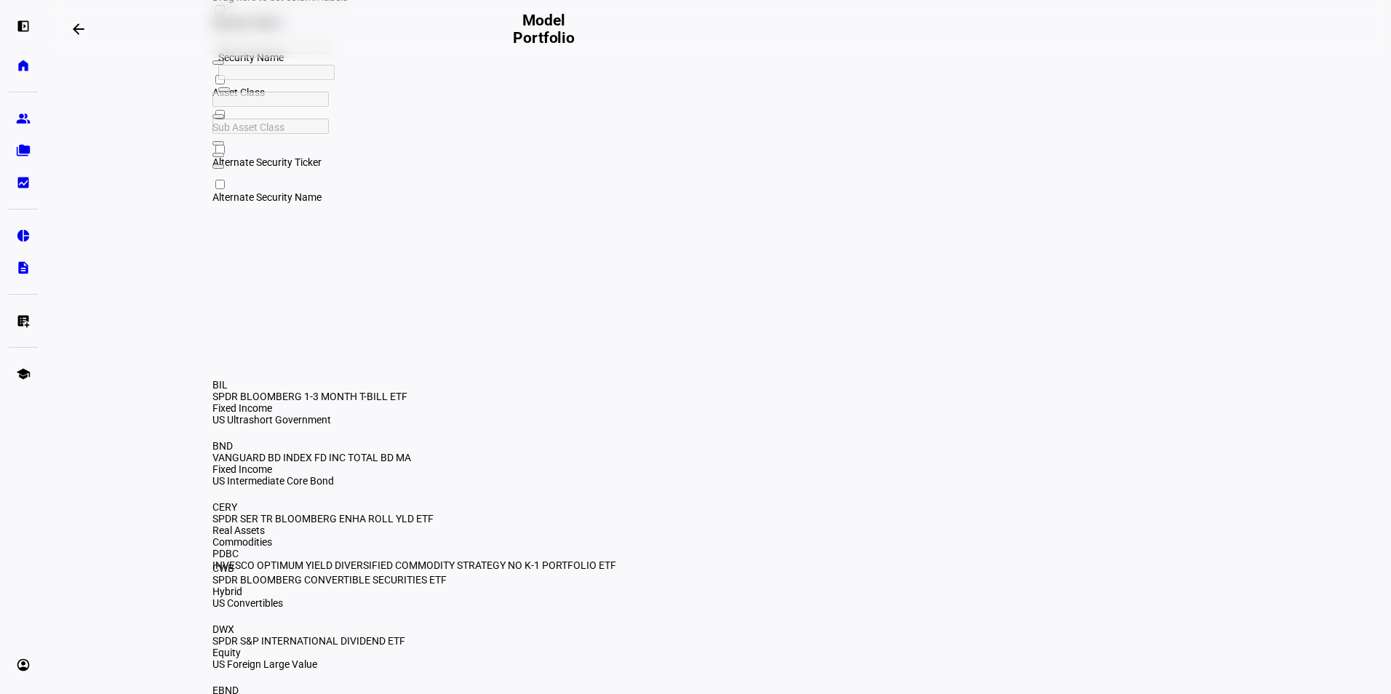
scroll to position [254, 0]
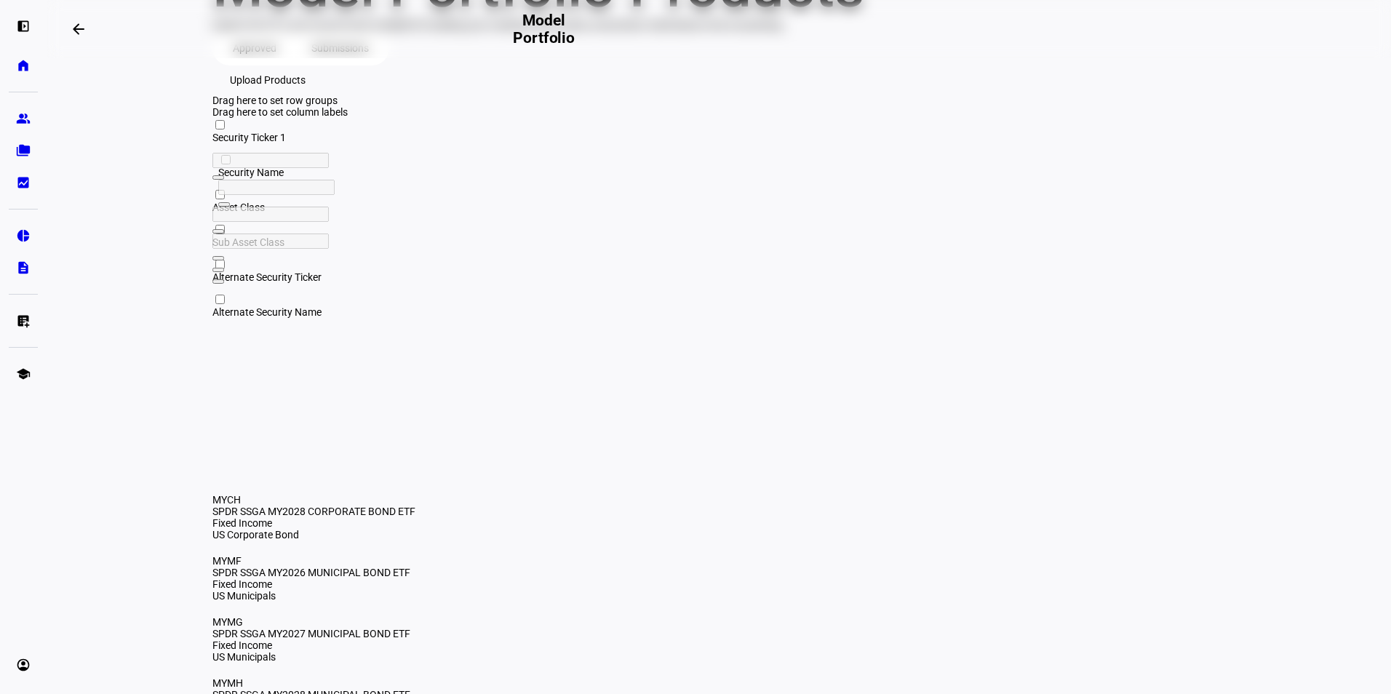
scroll to position [0, 0]
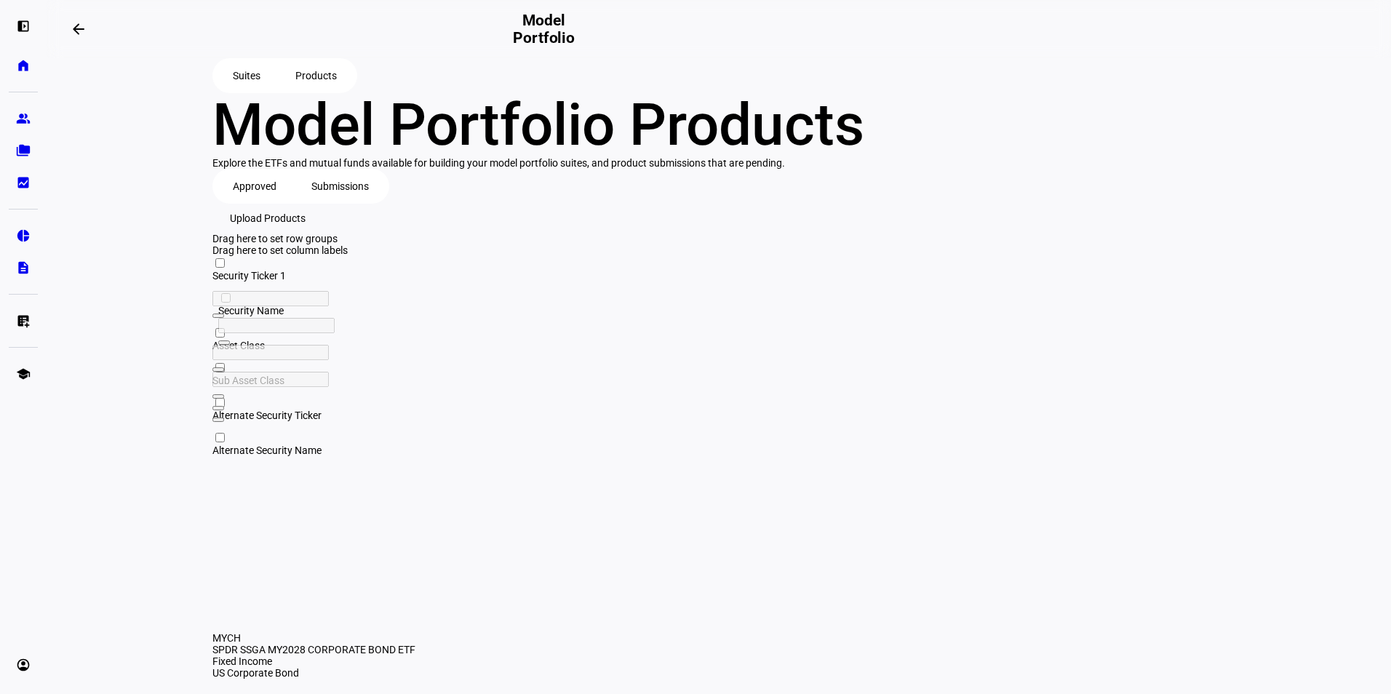
click at [247, 85] on span "Suites" at bounding box center [247, 75] width 28 height 29
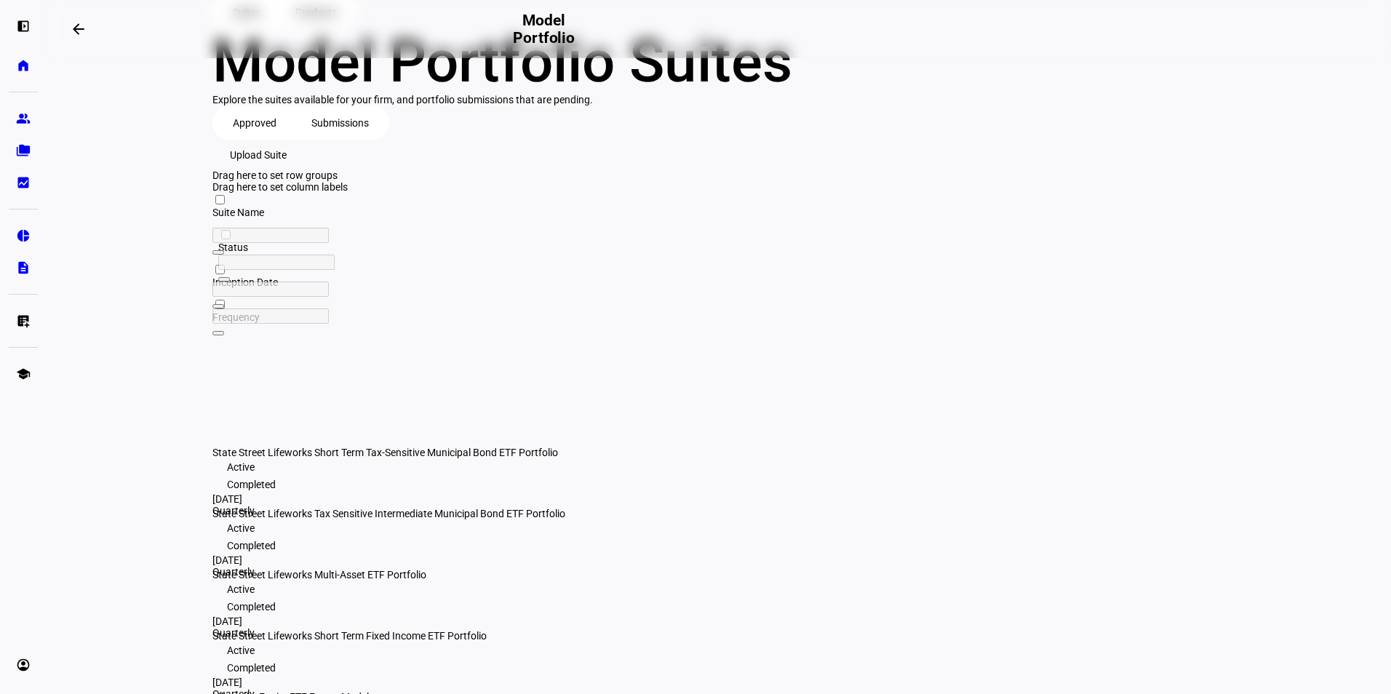
scroll to position [121, 0]
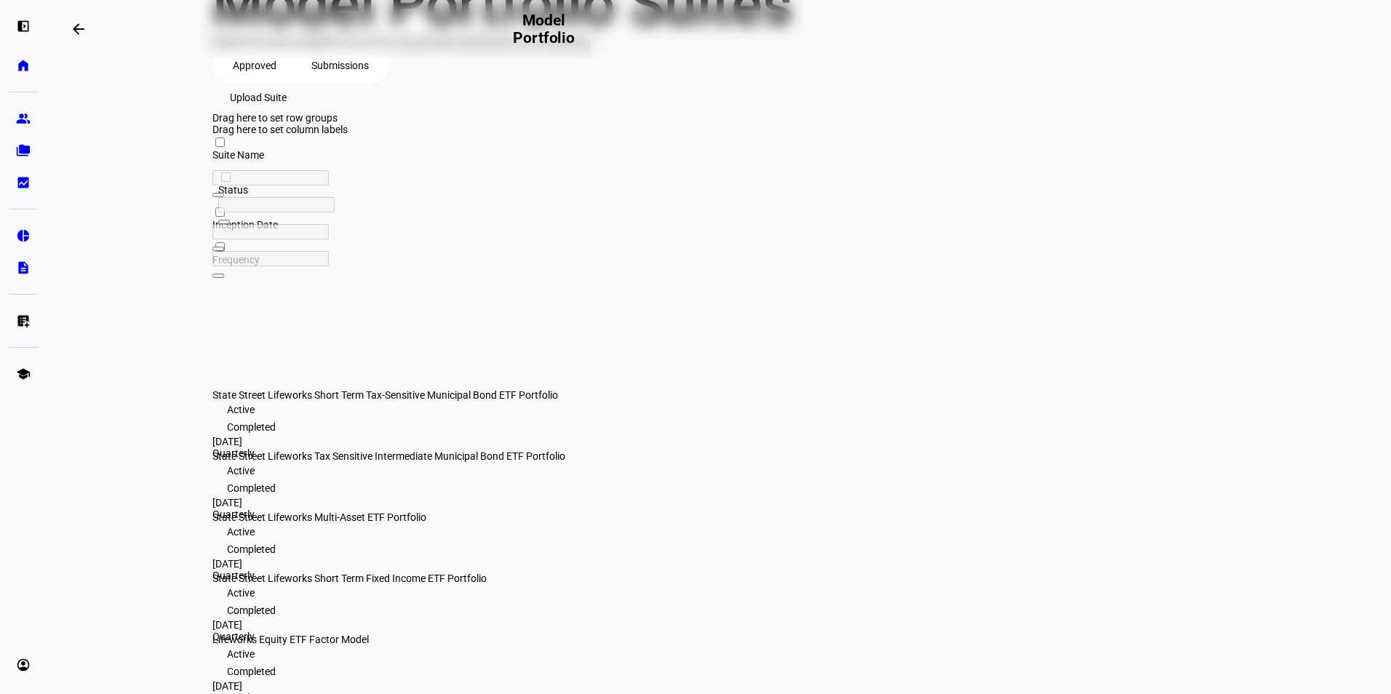
click at [350, 80] on span "Submissions" at bounding box center [339, 65] width 57 height 29
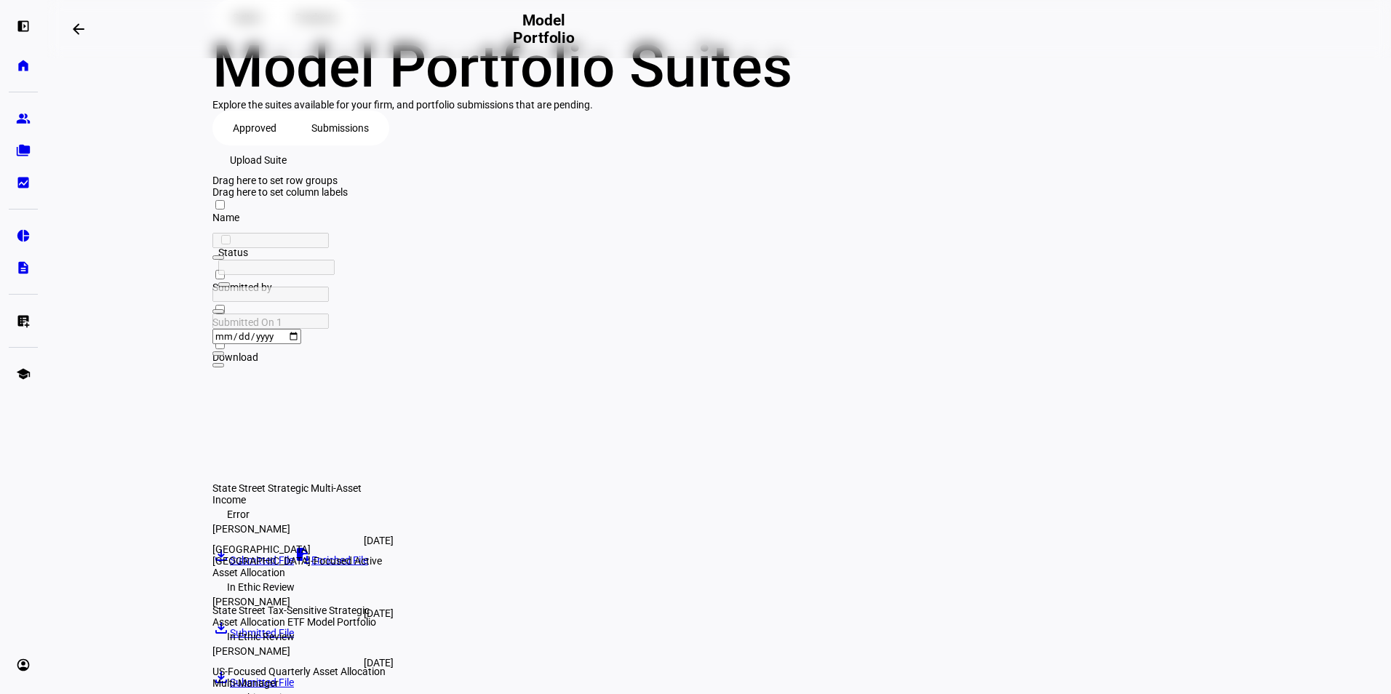
scroll to position [121, 0]
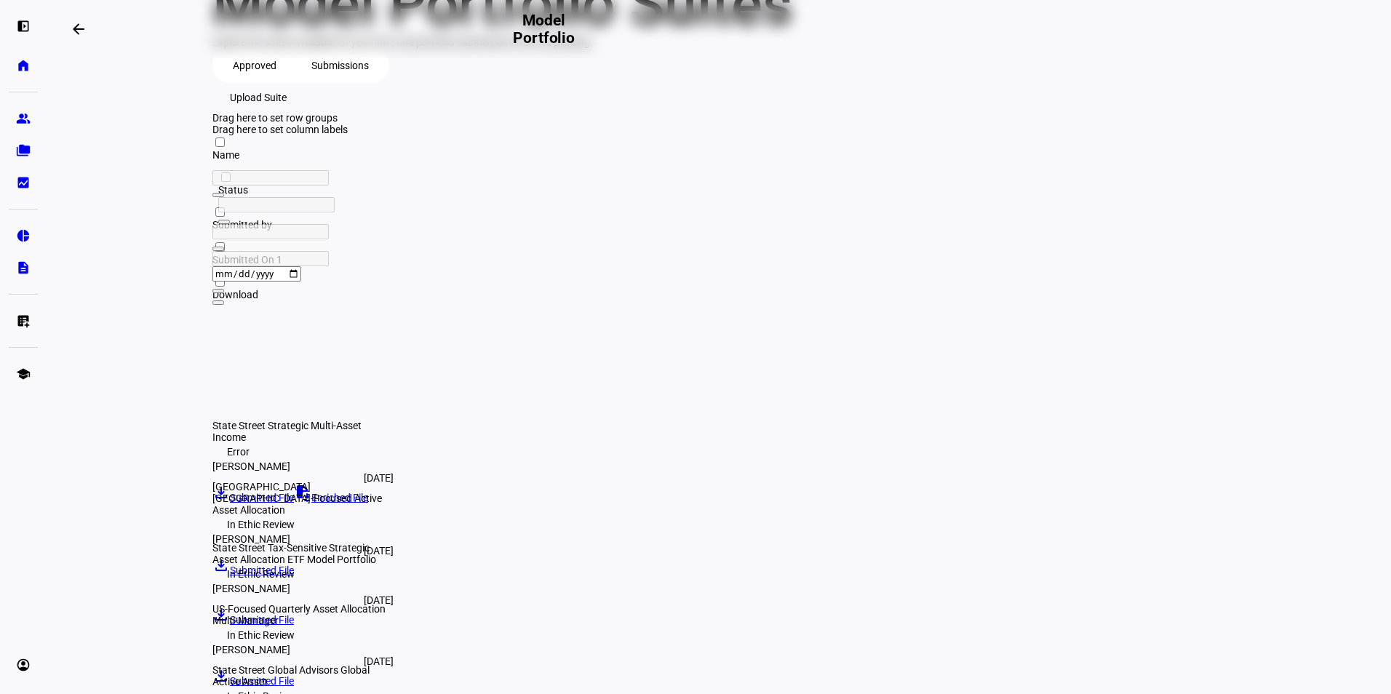
click at [242, 80] on span "Approved" at bounding box center [255, 65] width 44 height 29
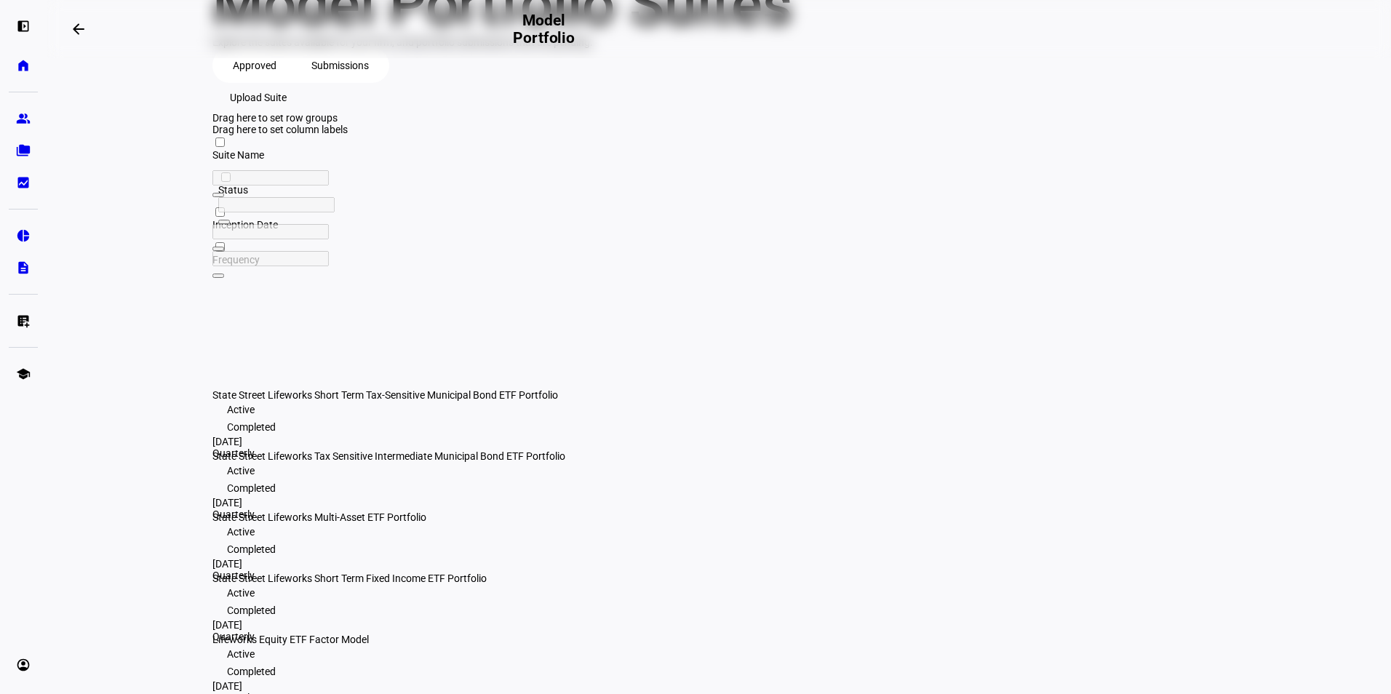
click at [287, 112] on span "Upload Suite" at bounding box center [258, 97] width 57 height 29
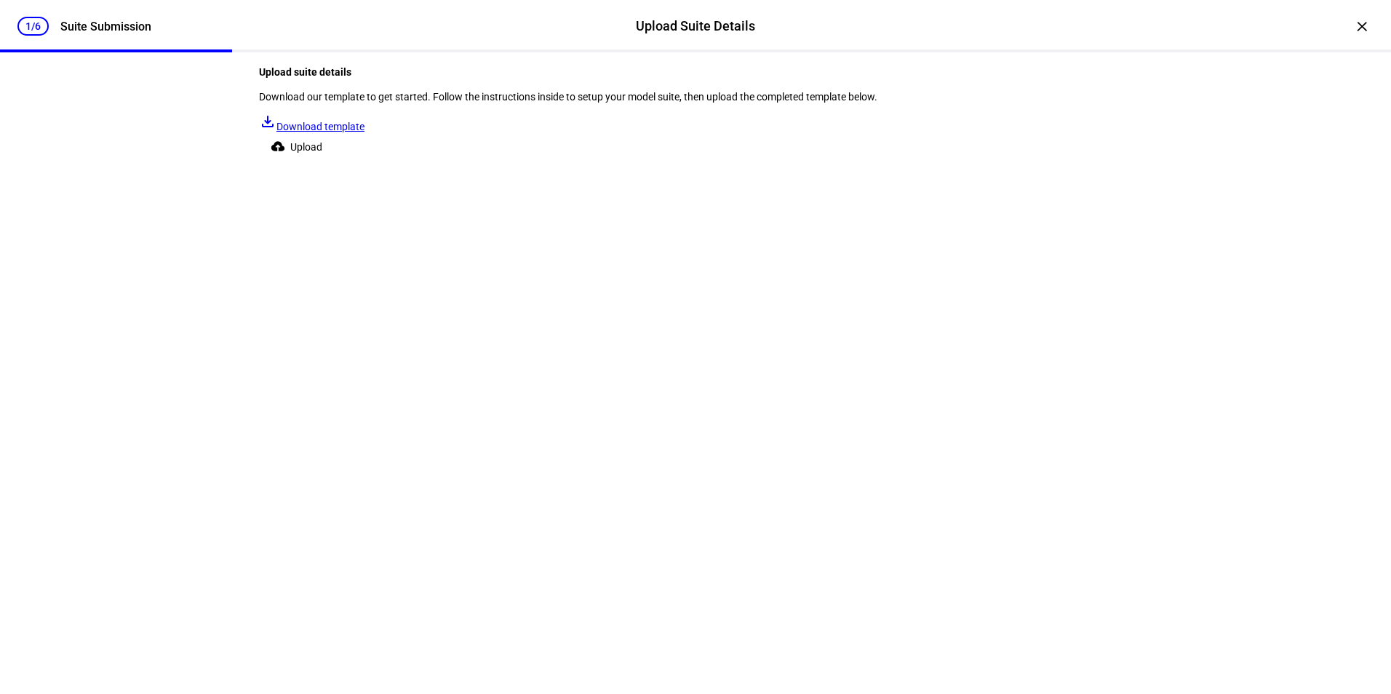
click at [322, 162] on span "Upload" at bounding box center [306, 146] width 32 height 29
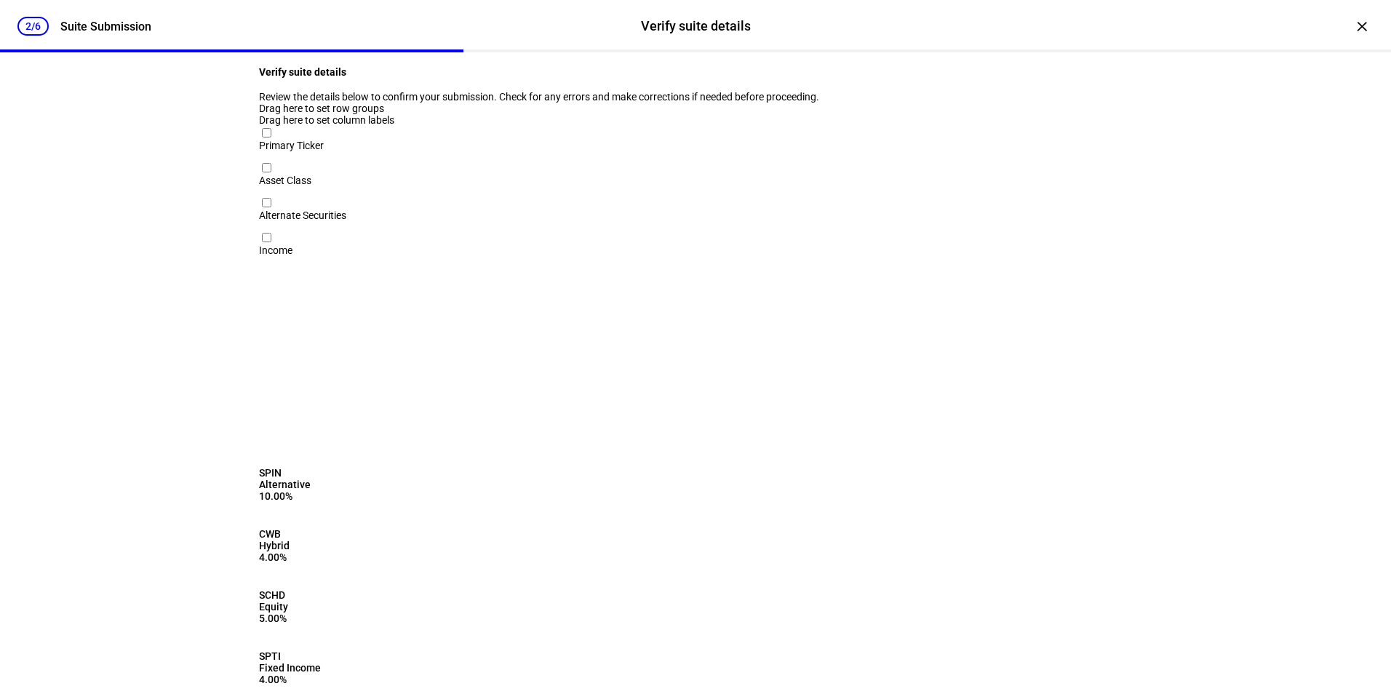
scroll to position [32, 0]
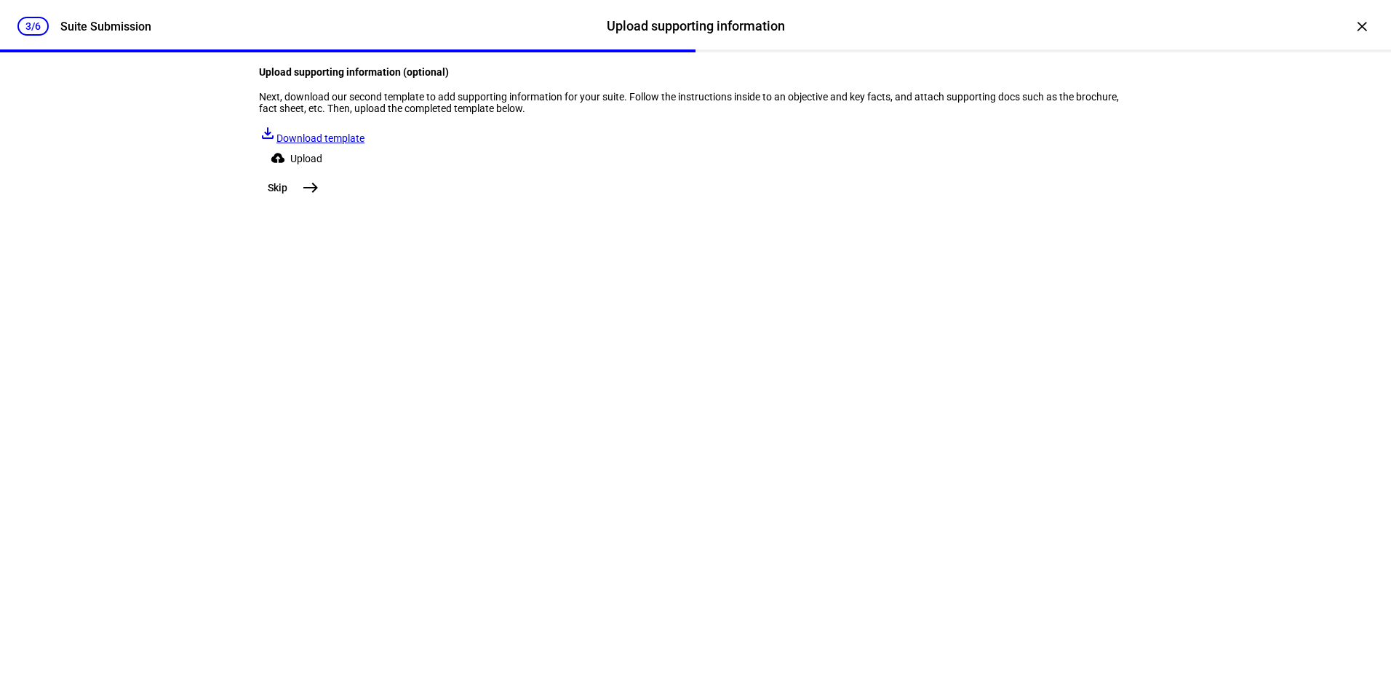
click at [319, 196] on mat-icon "east" at bounding box center [310, 187] width 17 height 17
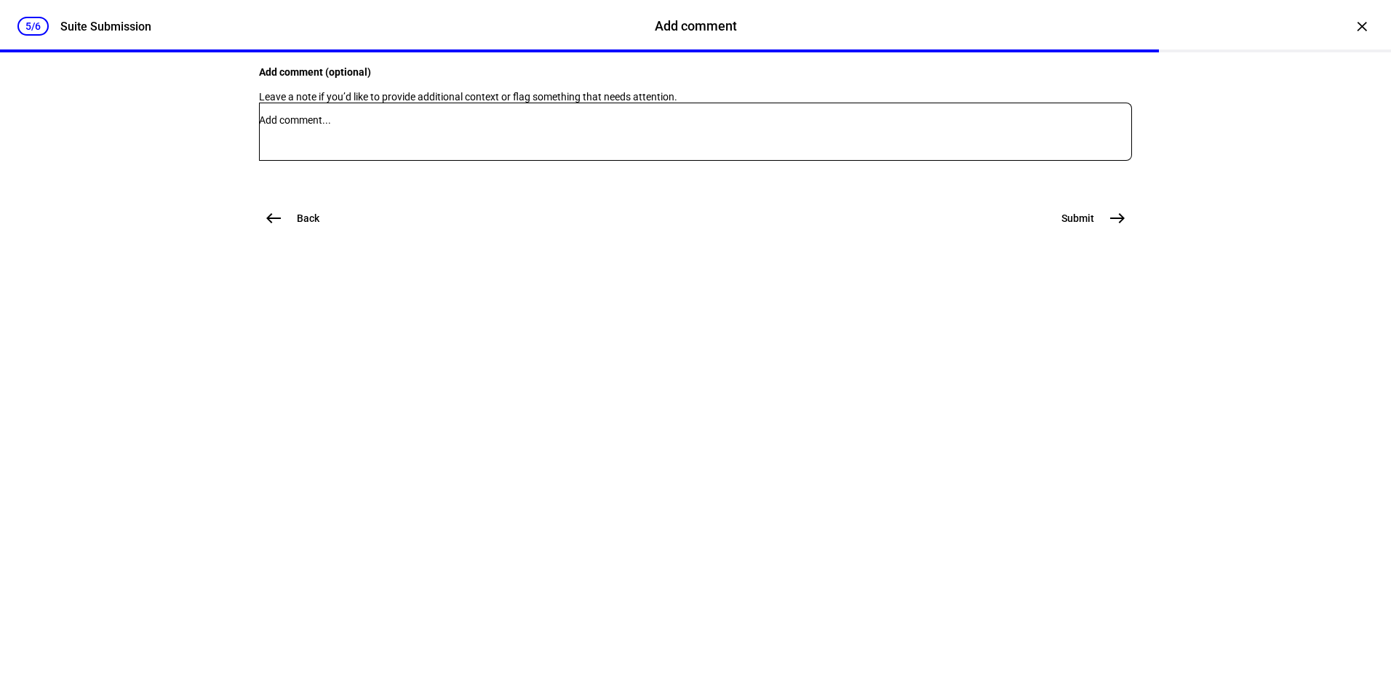
click at [1115, 227] on mat-icon "east" at bounding box center [1117, 218] width 17 height 17
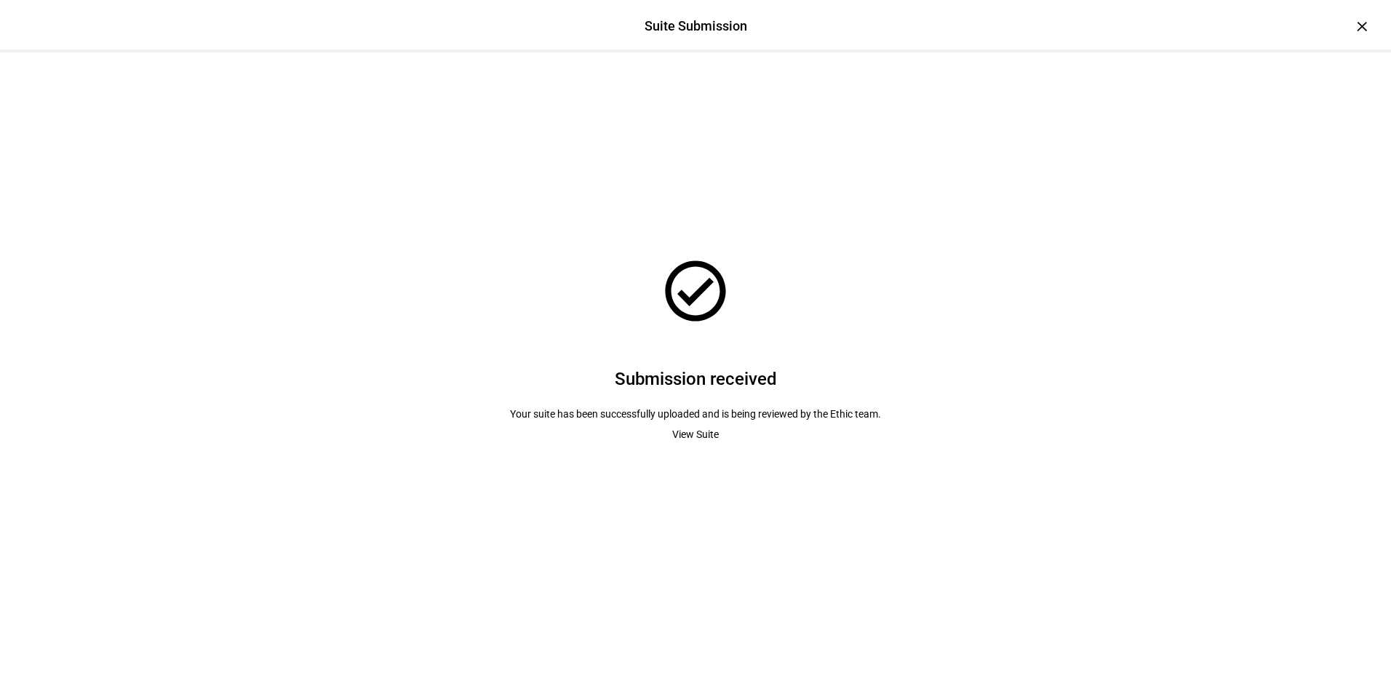
click at [707, 436] on span "View Suite" at bounding box center [695, 434] width 47 height 29
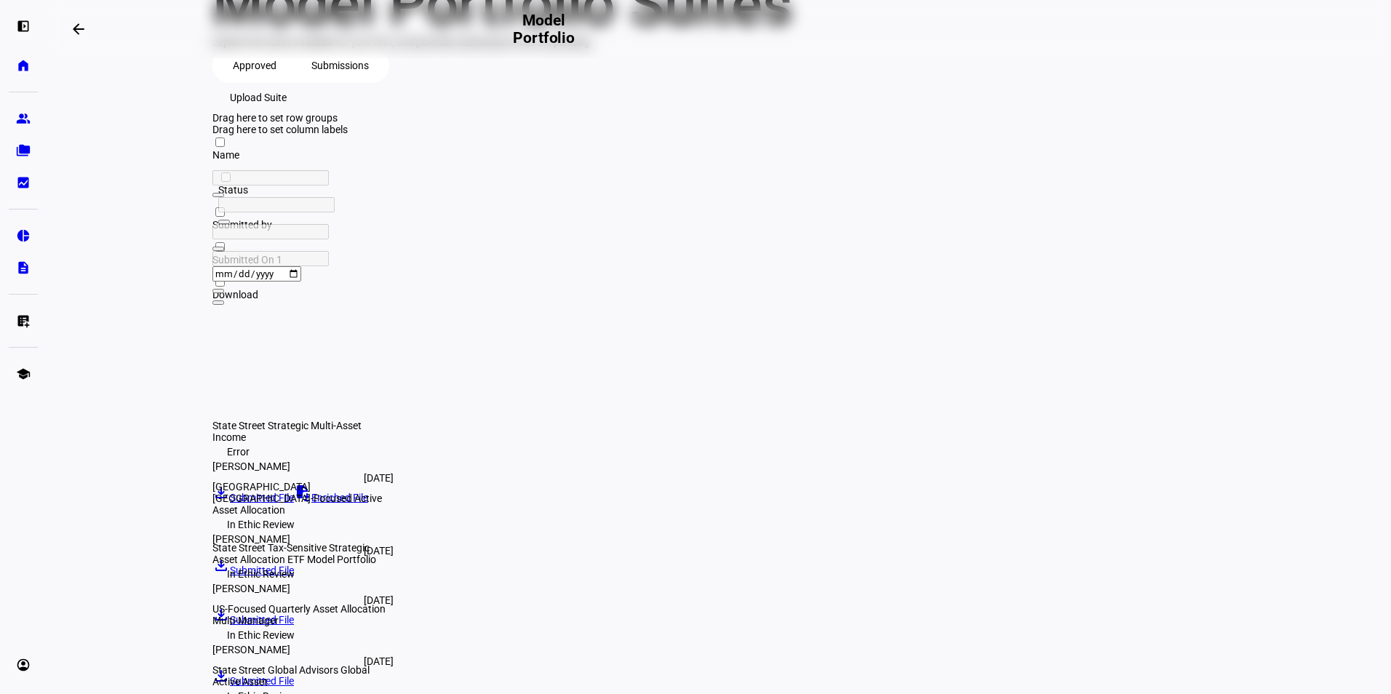
click at [254, 80] on span "Approved" at bounding box center [255, 65] width 44 height 29
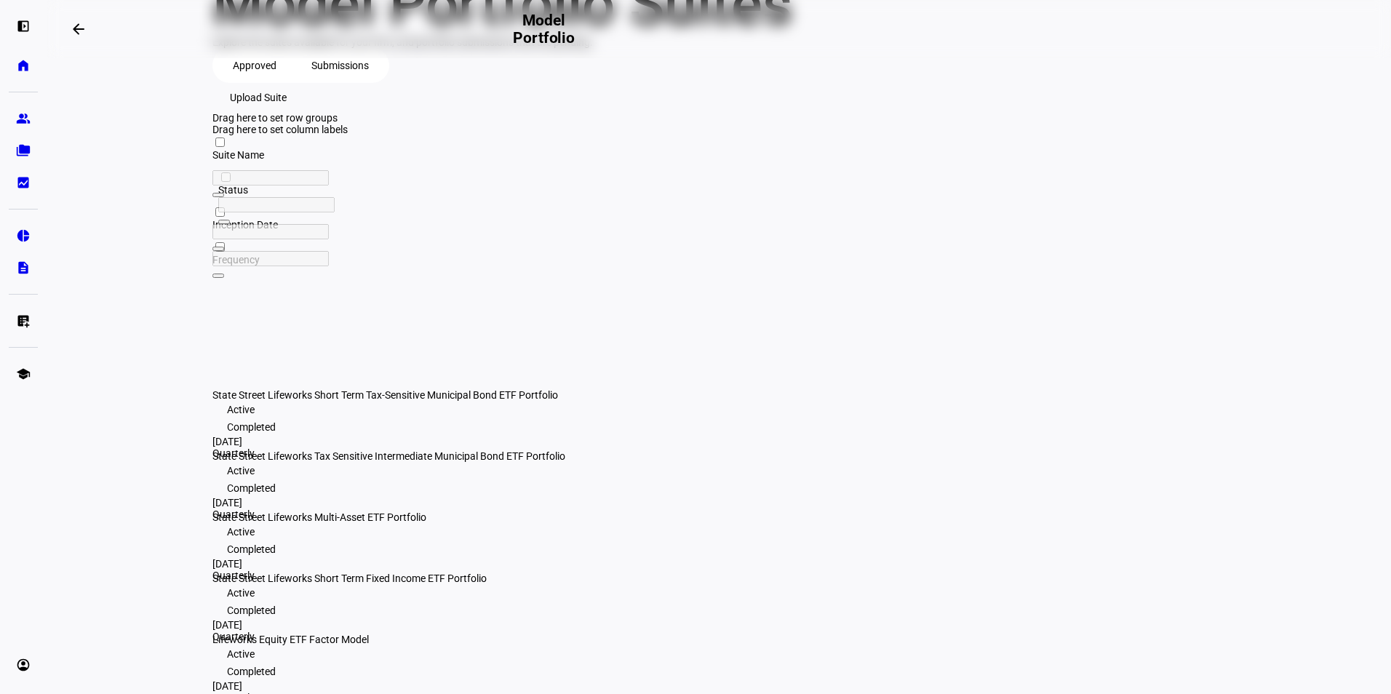
click at [332, 80] on span "Submissions" at bounding box center [339, 65] width 57 height 29
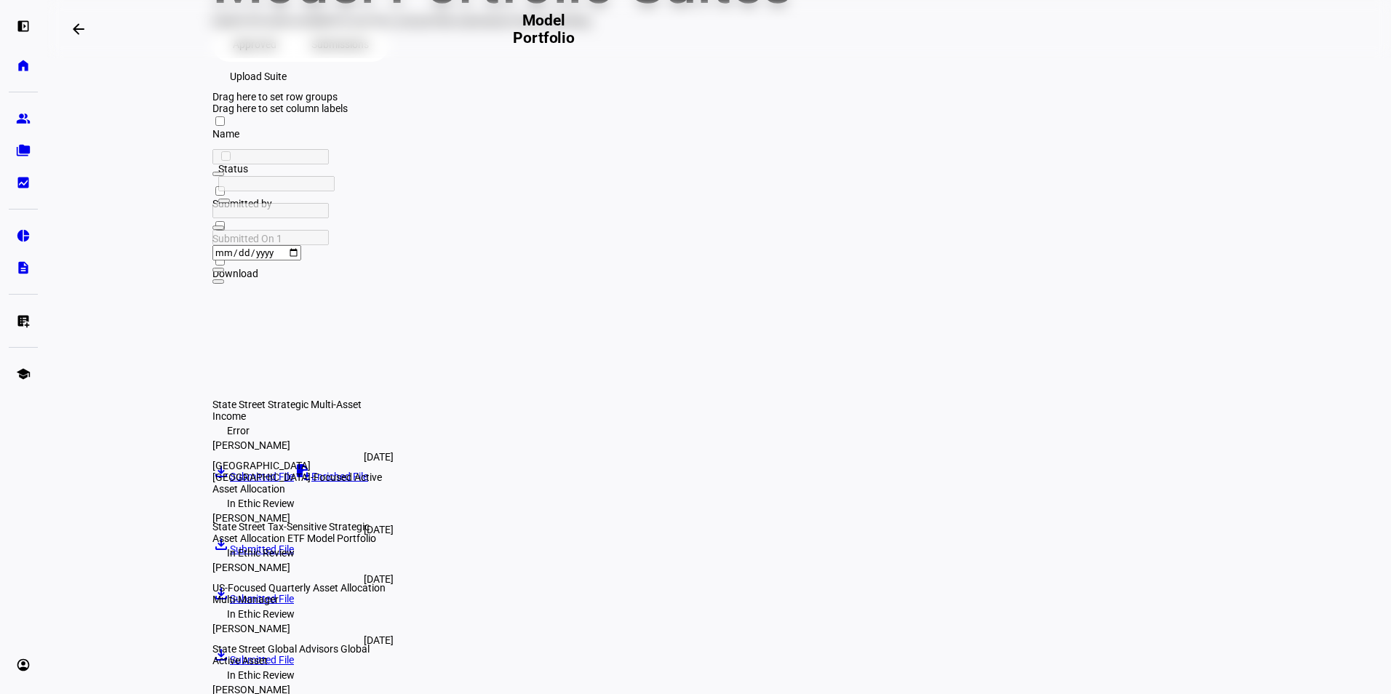
scroll to position [151, 0]
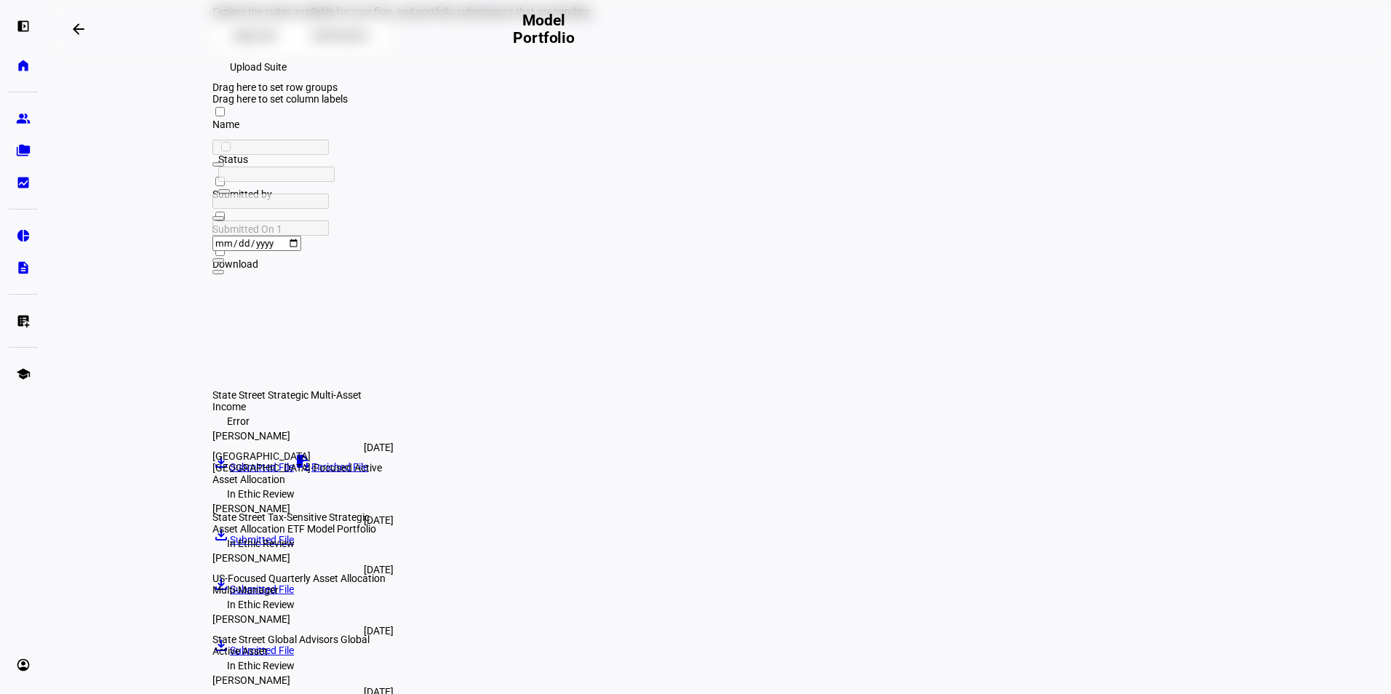
click at [287, 81] on span "Upload Suite" at bounding box center [258, 66] width 57 height 29
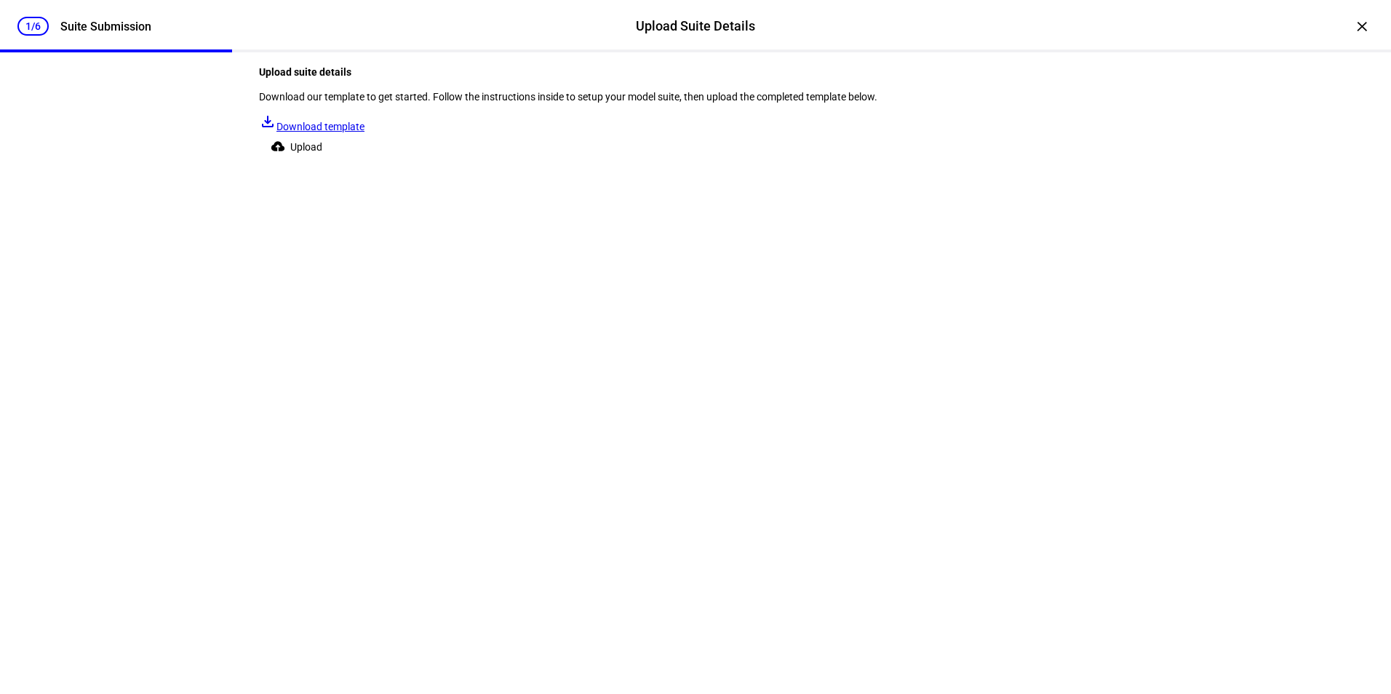
click at [322, 162] on span "Upload" at bounding box center [306, 146] width 32 height 29
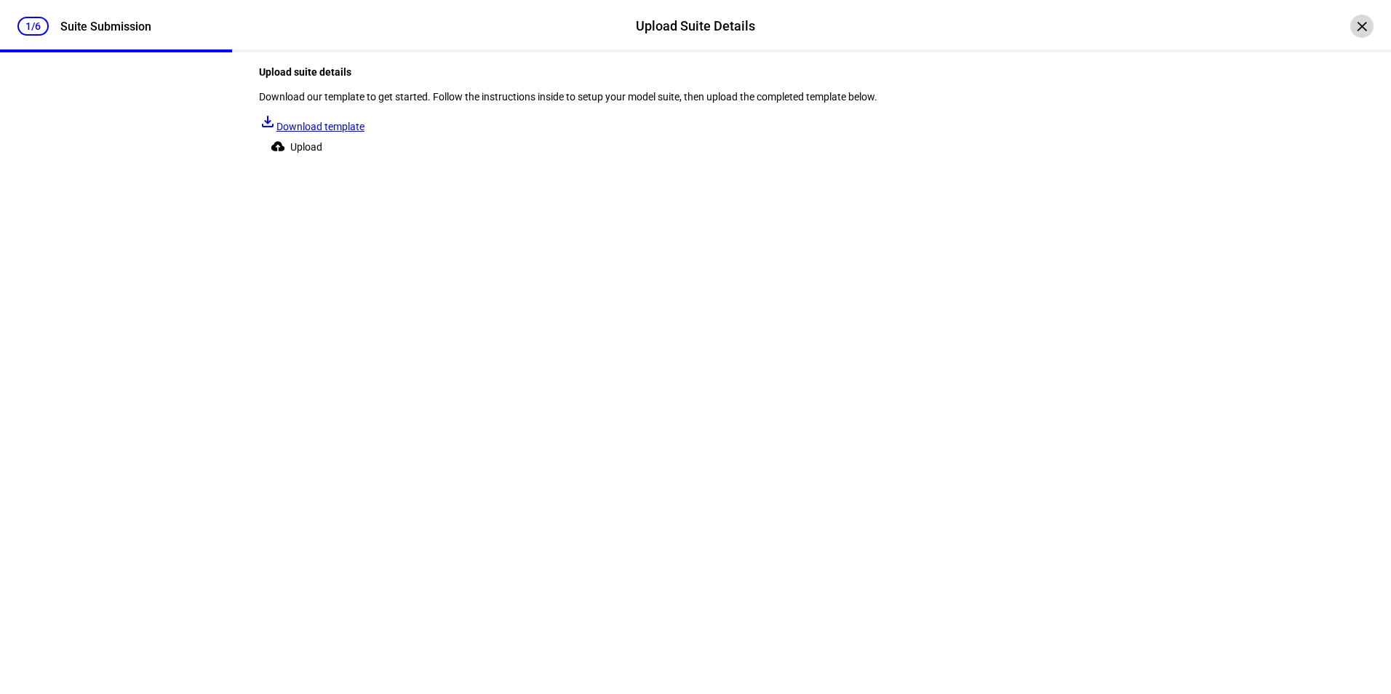
click at [1350, 23] on div "×" at bounding box center [1361, 26] width 23 height 23
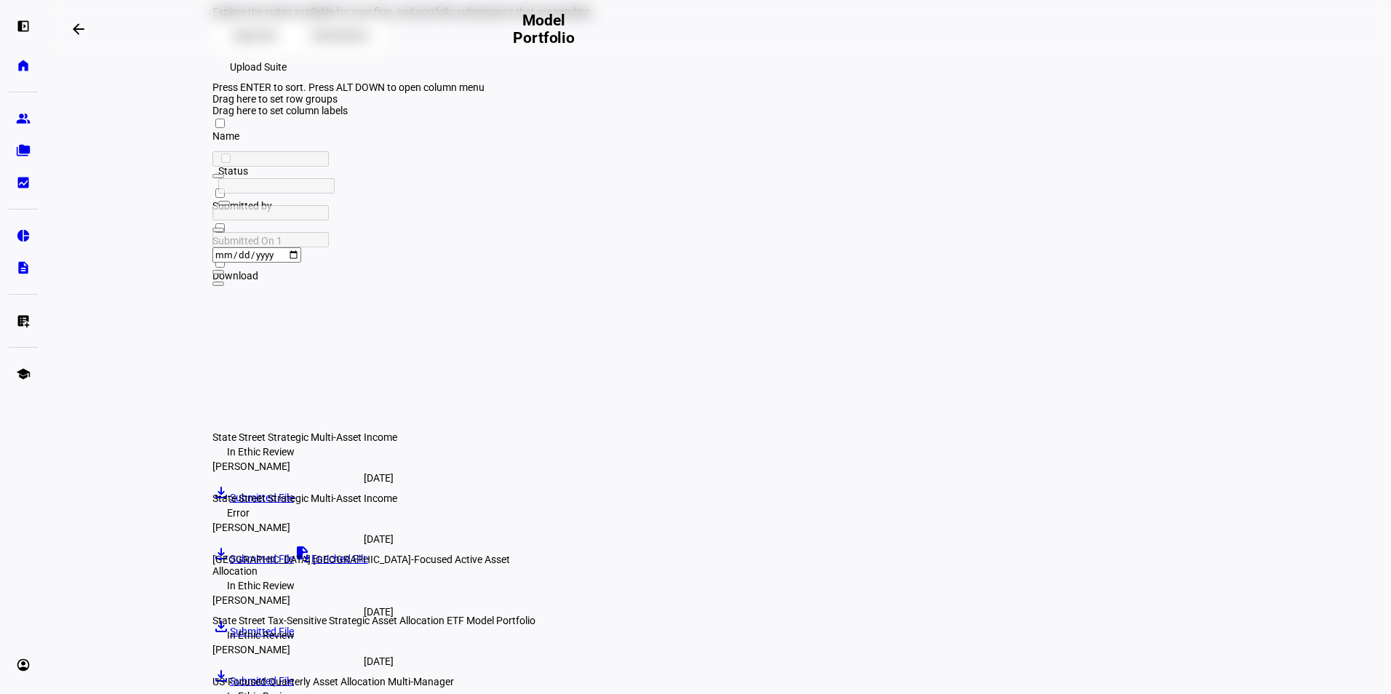
drag, startPoint x: 389, startPoint y: 263, endPoint x: 503, endPoint y: 316, distance: 125.7
click at [534, 186] on div "Name Status Submitted by 1" at bounding box center [778, 151] width 1132 height 70
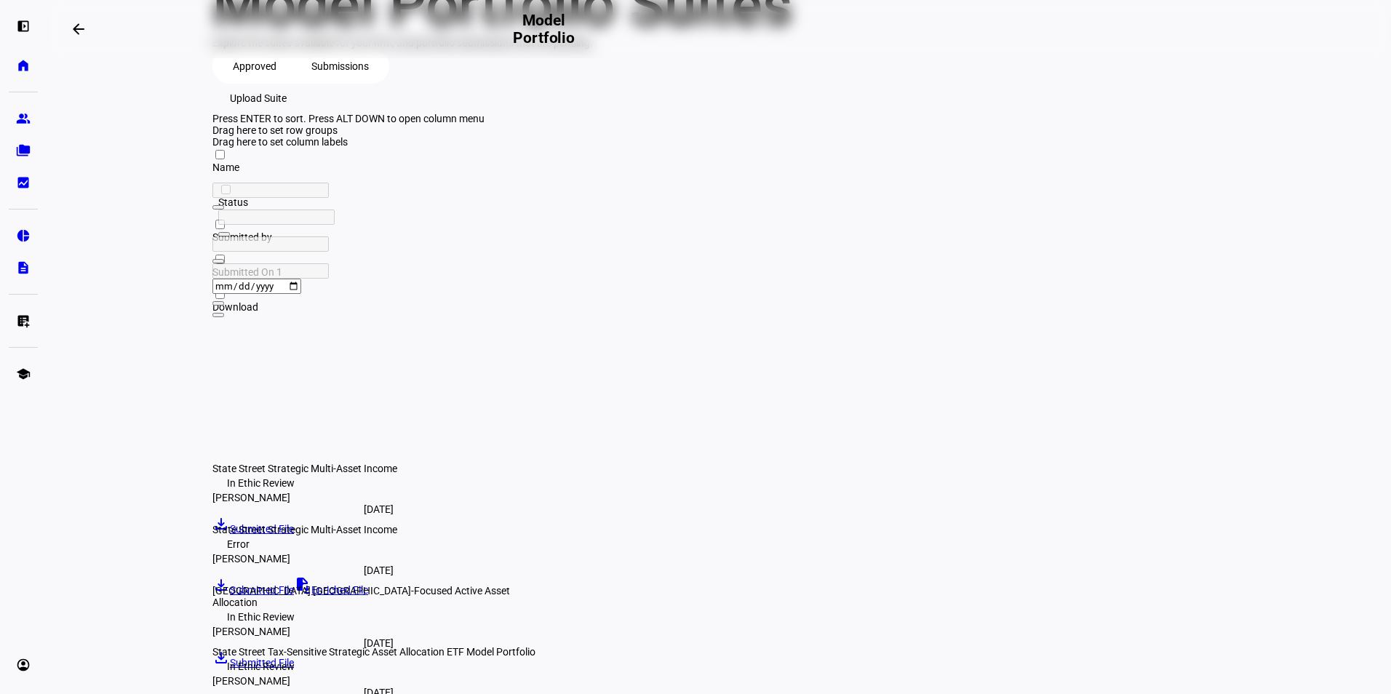
click at [244, 81] on span "Approved" at bounding box center [255, 66] width 44 height 29
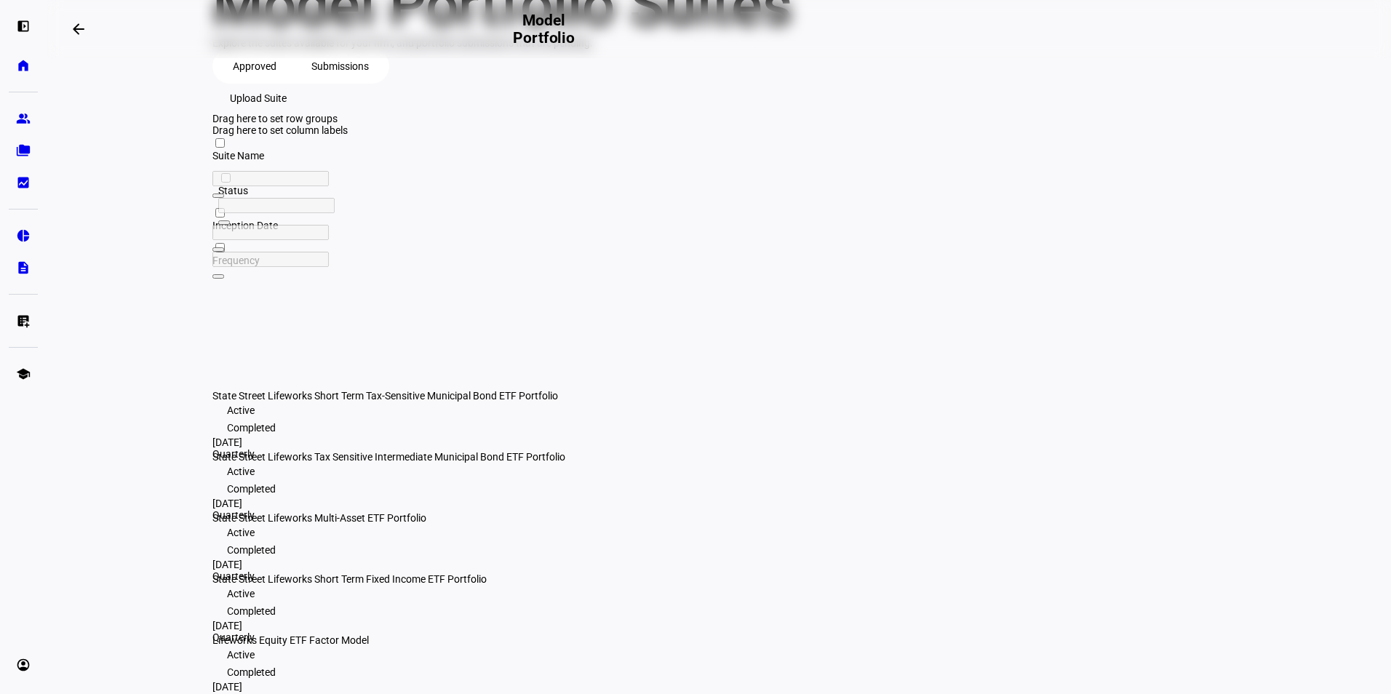
scroll to position [121, 0]
click at [341, 80] on span "Submissions" at bounding box center [339, 65] width 57 height 29
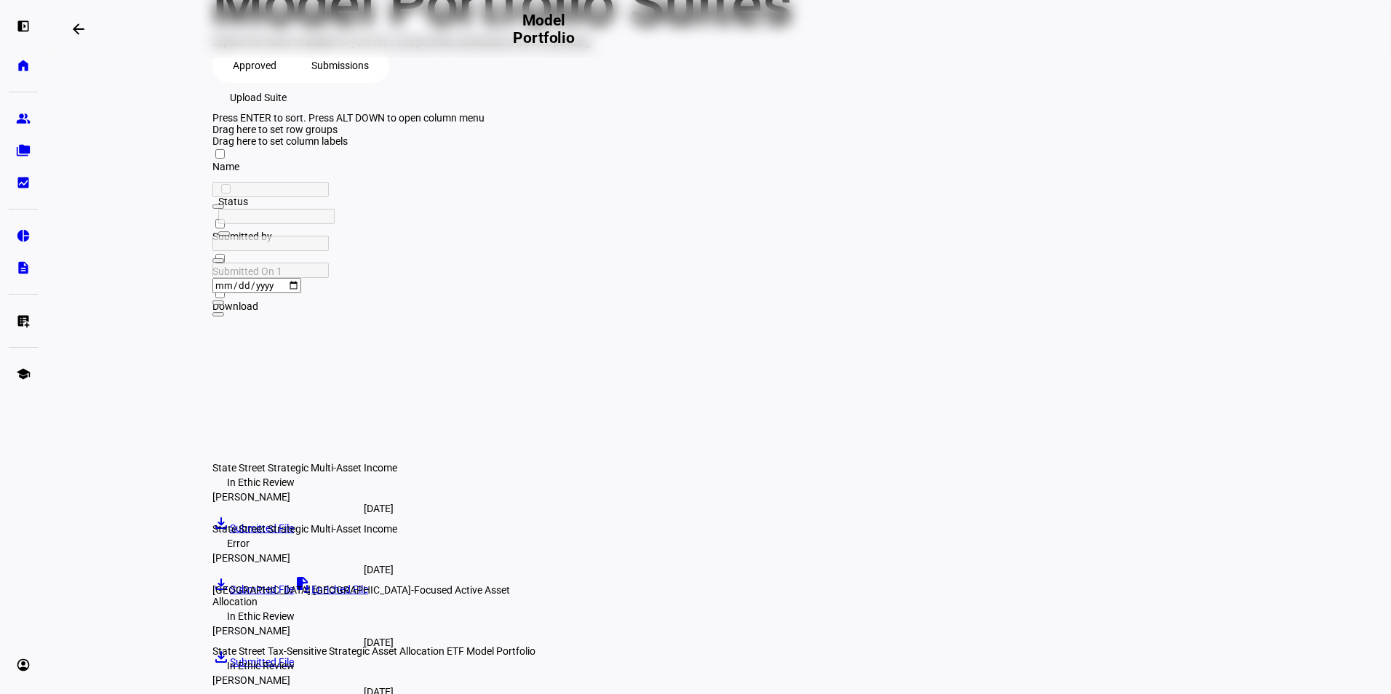
drag, startPoint x: 386, startPoint y: 297, endPoint x: 544, endPoint y: 312, distance: 158.6
click at [544, 147] on div at bounding box center [381, 147] width 339 height 0
click at [287, 112] on span "Upload Suite" at bounding box center [258, 97] width 57 height 29
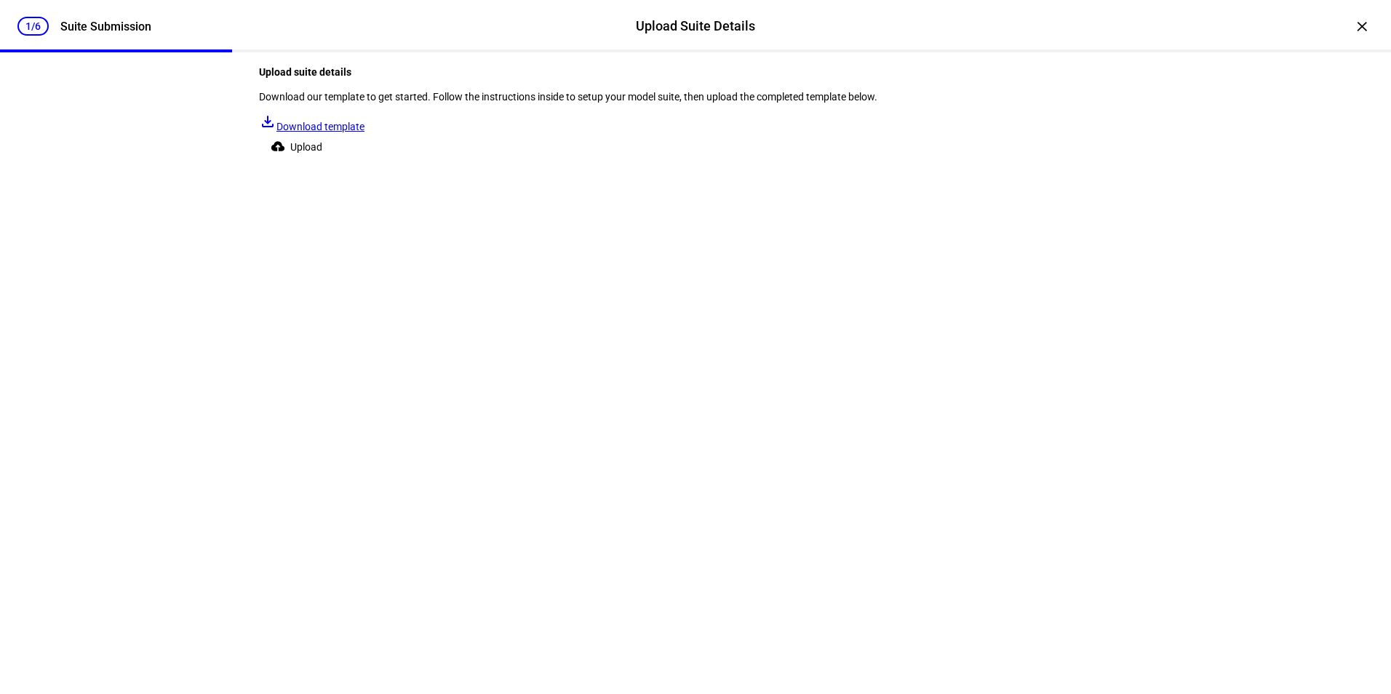
click at [322, 162] on span "Upload" at bounding box center [306, 146] width 32 height 29
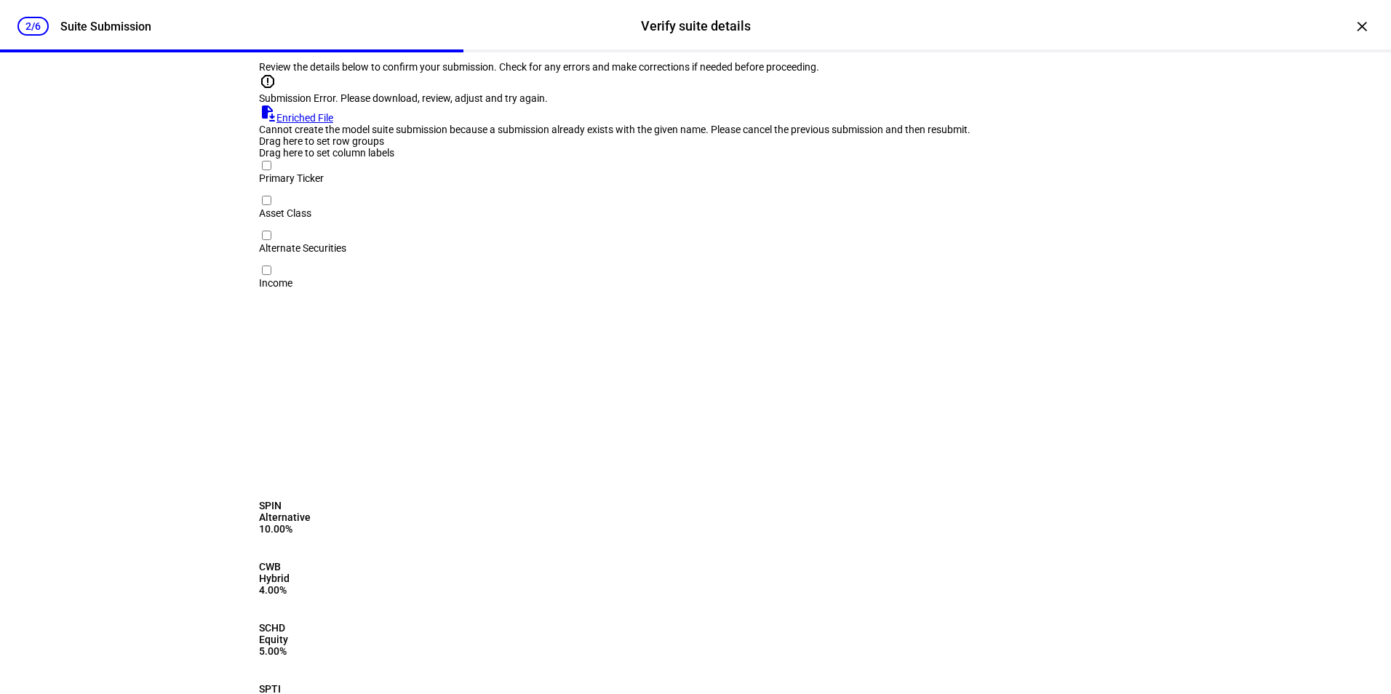
scroll to position [73, 0]
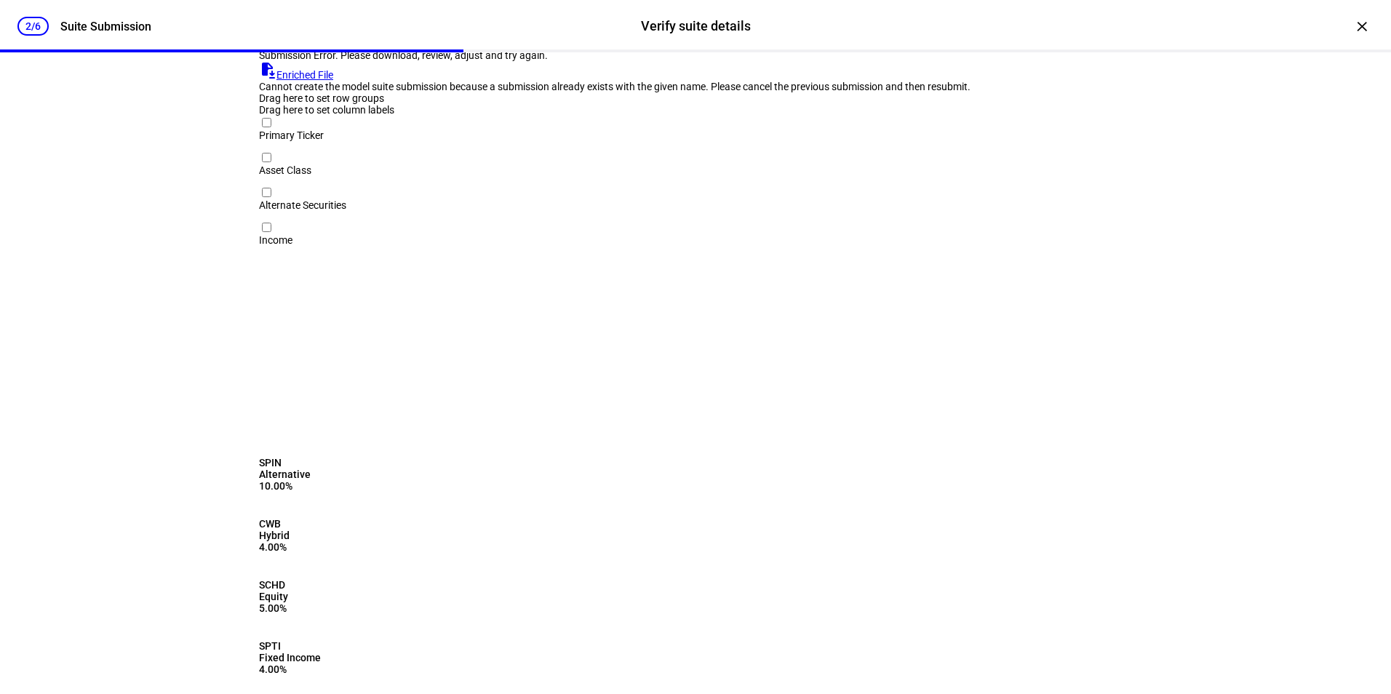
click at [333, 81] on link "file_save Enriched File" at bounding box center [296, 75] width 74 height 12
click at [1350, 29] on div "×" at bounding box center [1361, 26] width 23 height 23
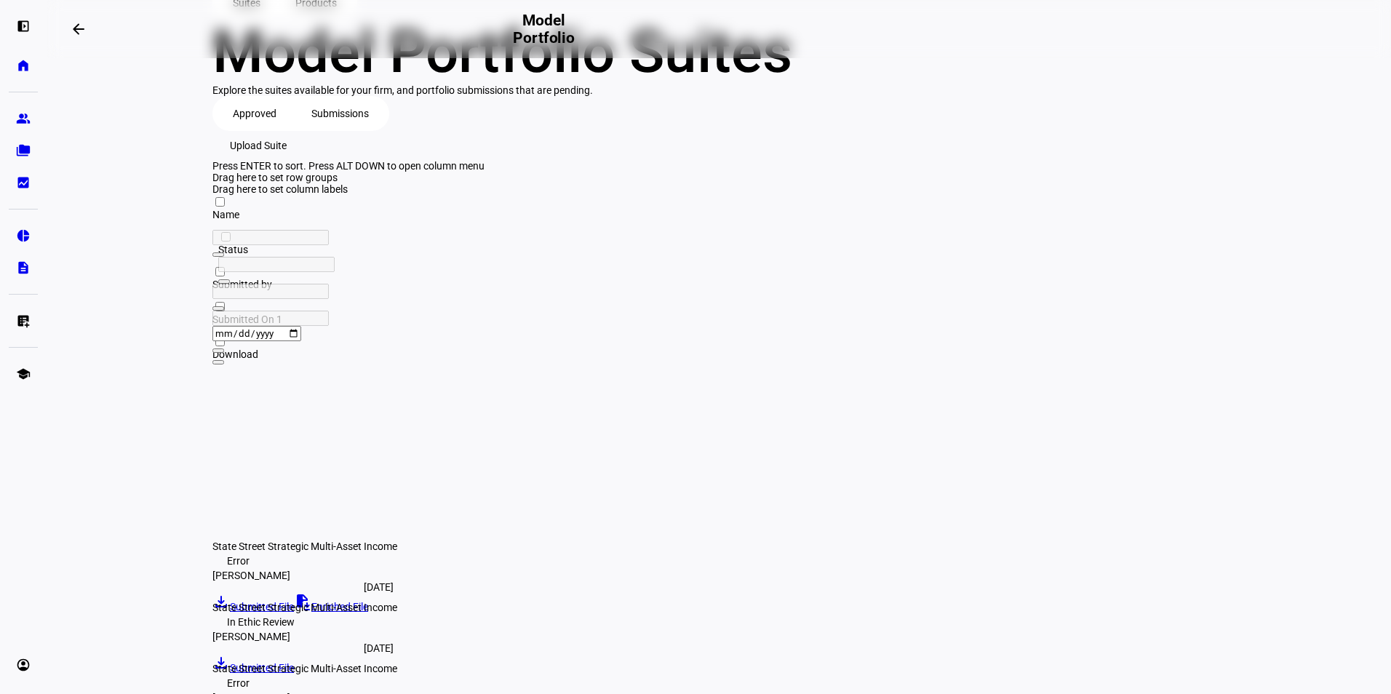
click at [287, 160] on span "Upload Suite" at bounding box center [258, 145] width 57 height 29
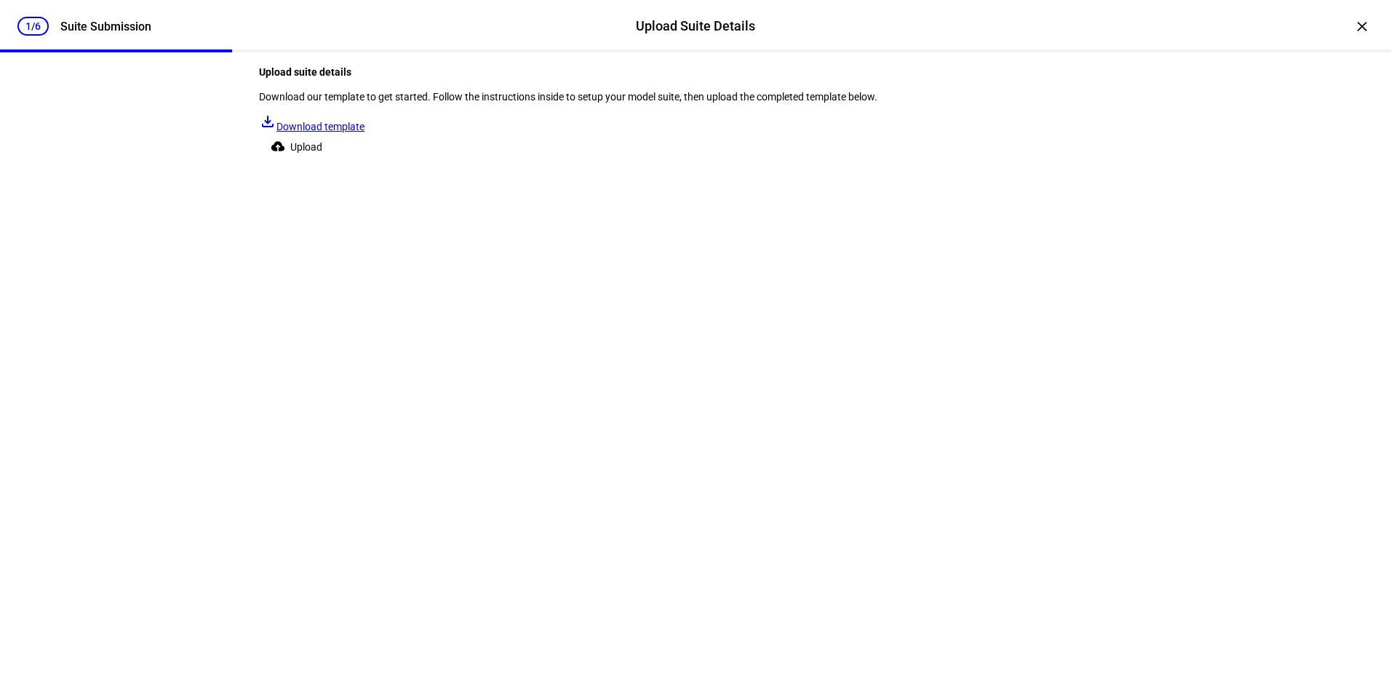
click at [322, 162] on span "Upload" at bounding box center [306, 146] width 32 height 29
click at [1350, 30] on div "×" at bounding box center [1361, 26] width 23 height 23
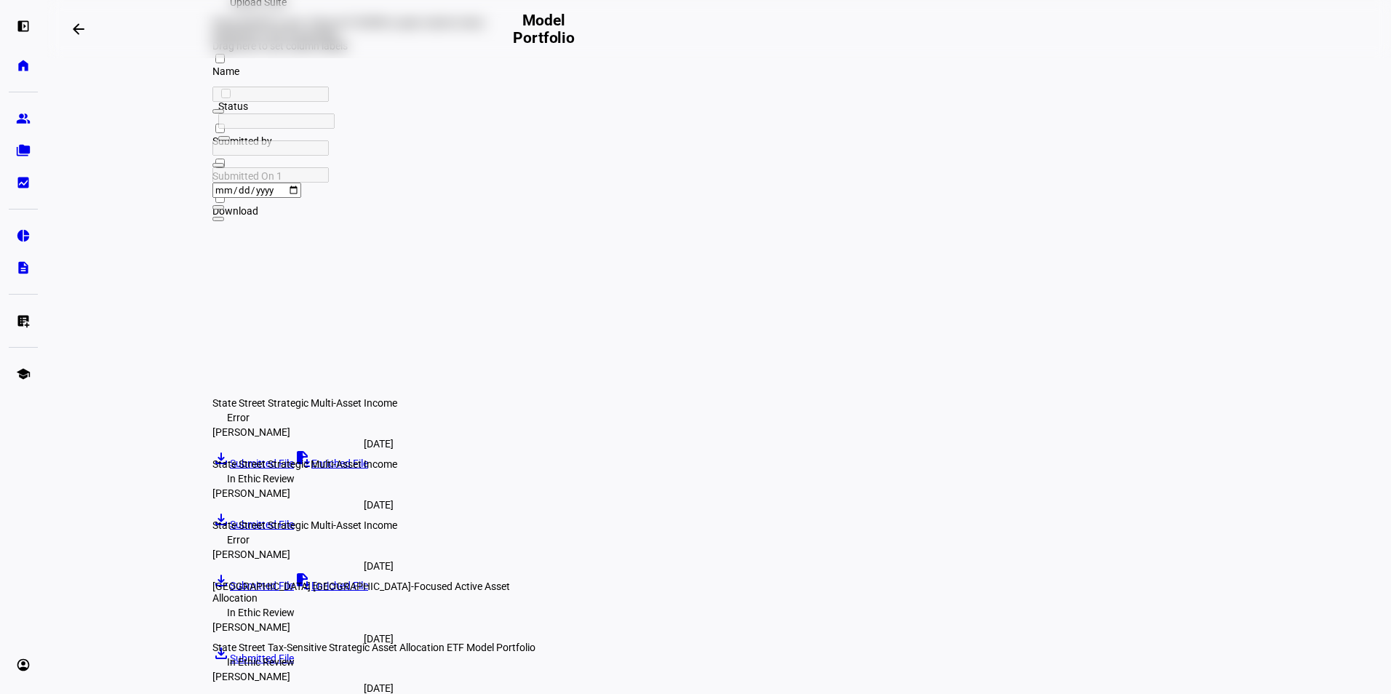
scroll to position [223, 0]
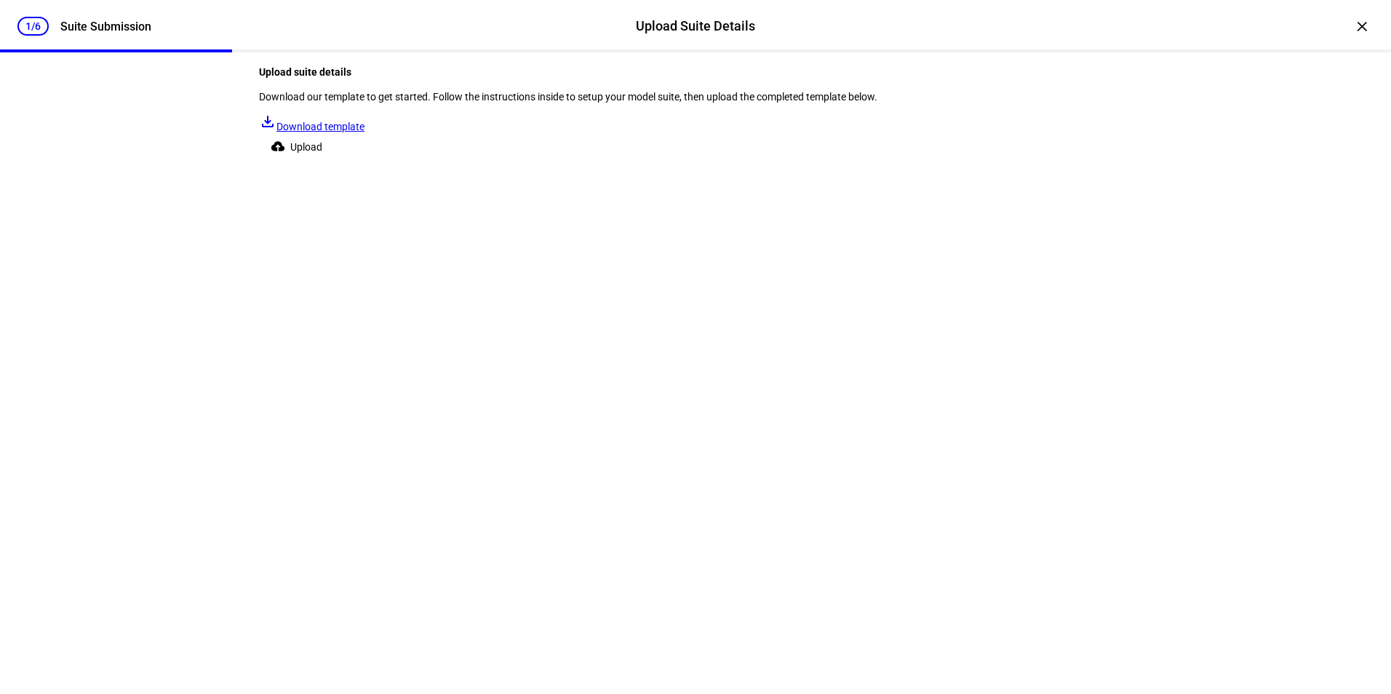
click at [322, 162] on span "Upload" at bounding box center [306, 146] width 32 height 29
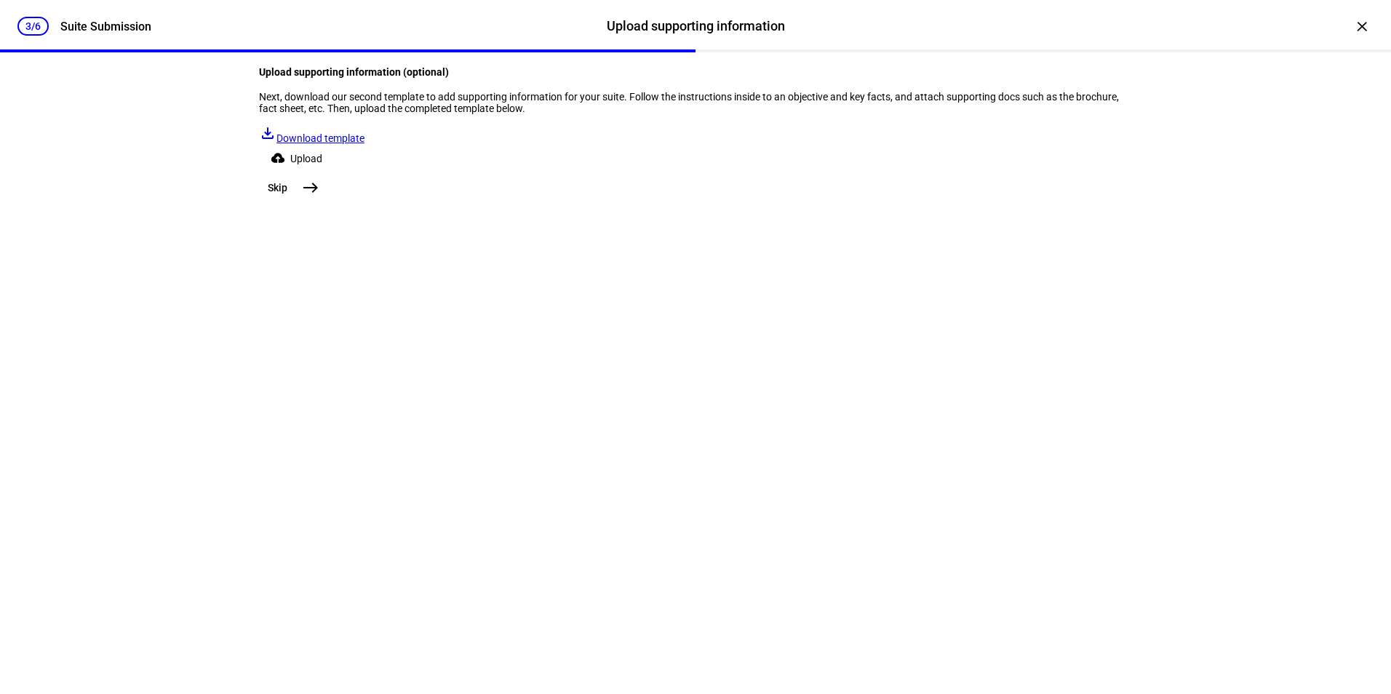
click at [319, 196] on mat-icon "east" at bounding box center [310, 187] width 17 height 17
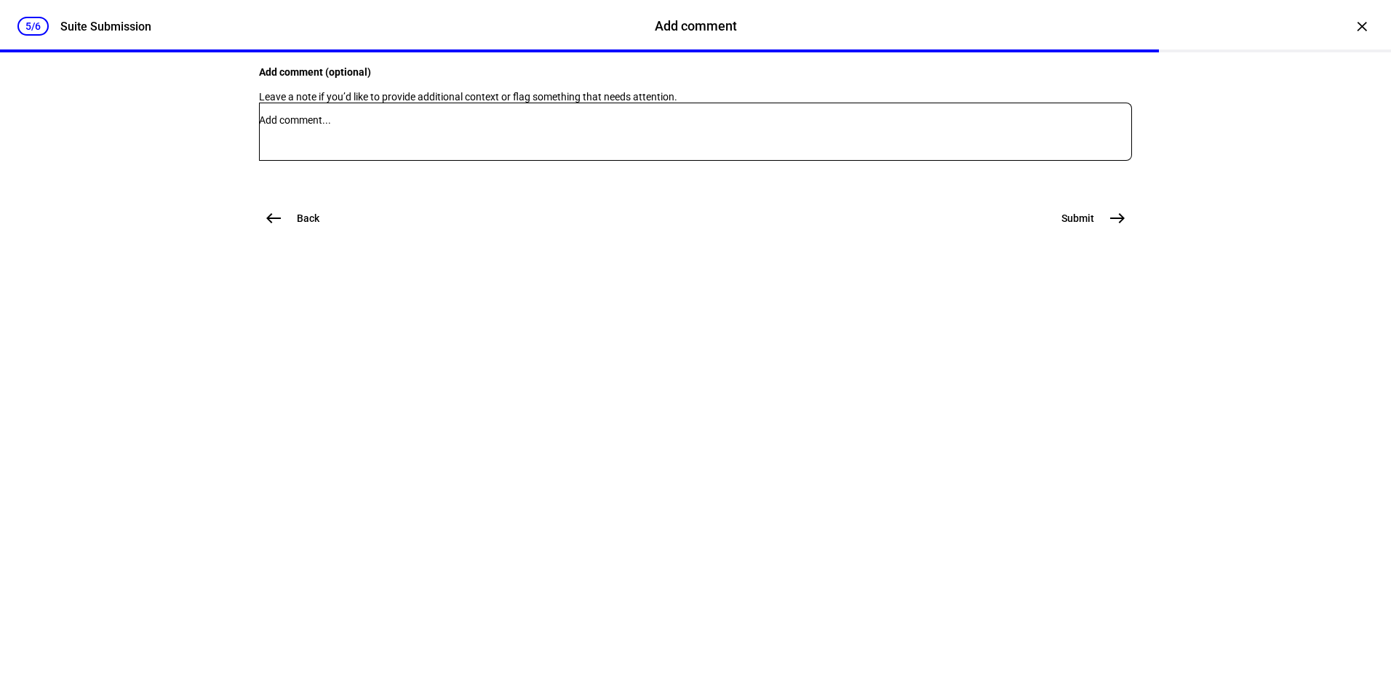
click at [1103, 233] on span "east" at bounding box center [1117, 218] width 29 height 29
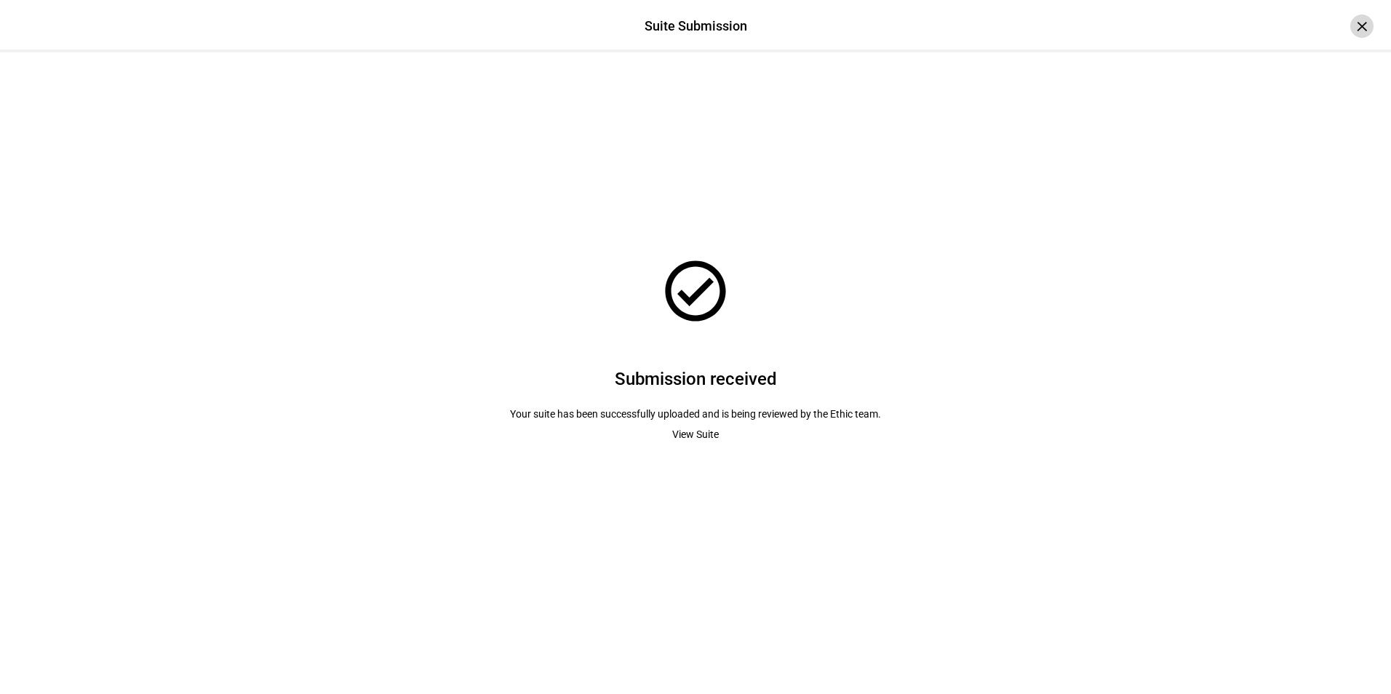
click at [1350, 25] on div "×" at bounding box center [1361, 26] width 23 height 23
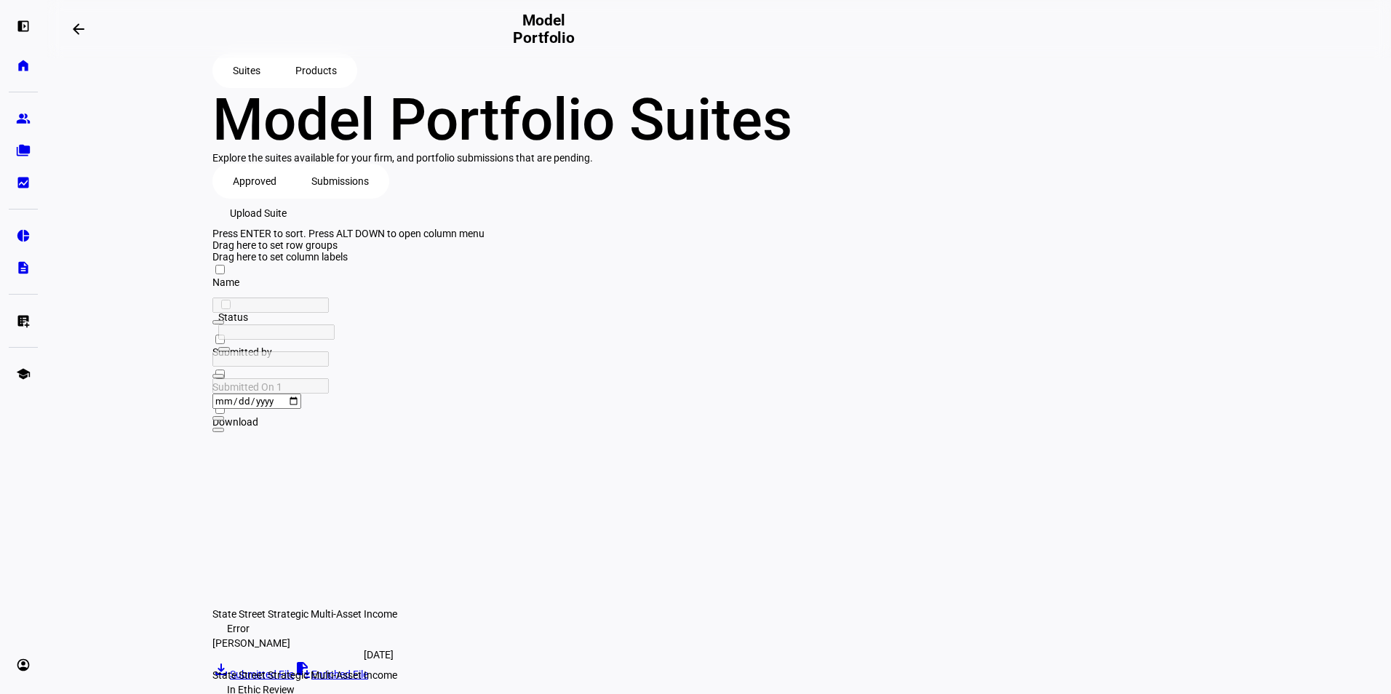
scroll to position [0, 0]
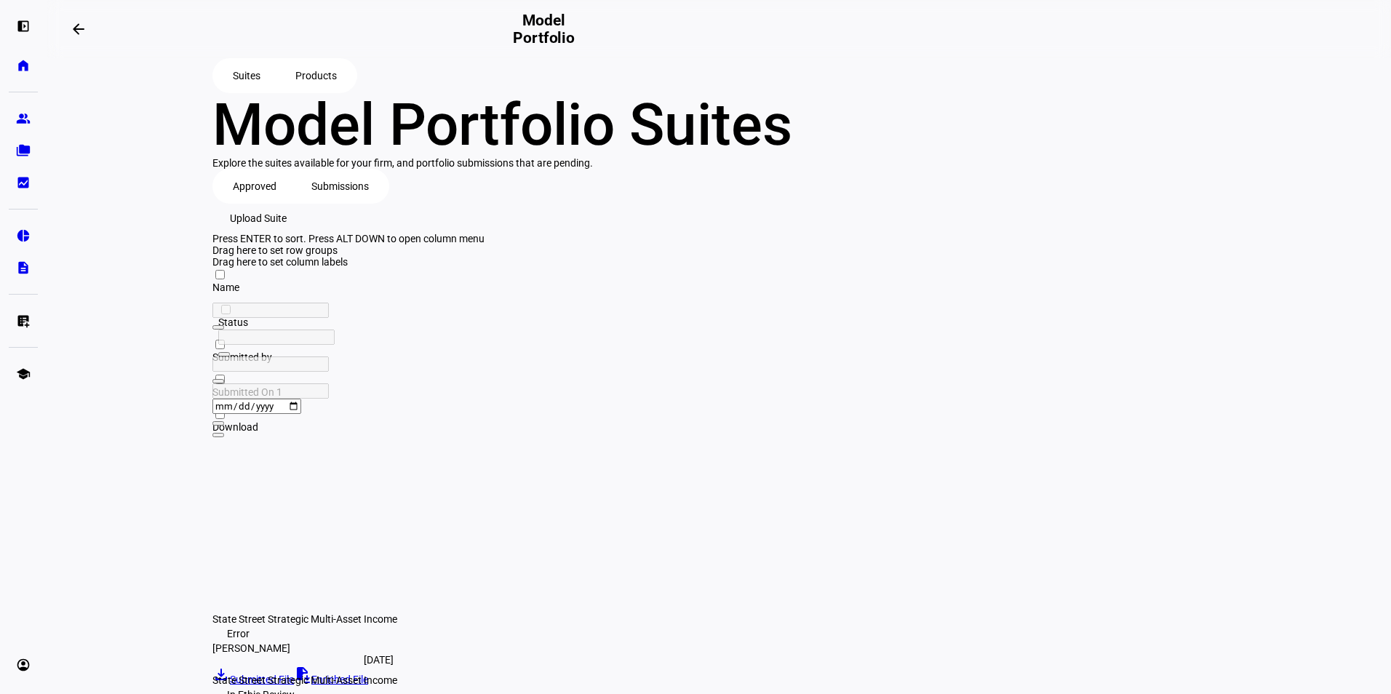
click at [247, 201] on span "Approved" at bounding box center [255, 186] width 44 height 29
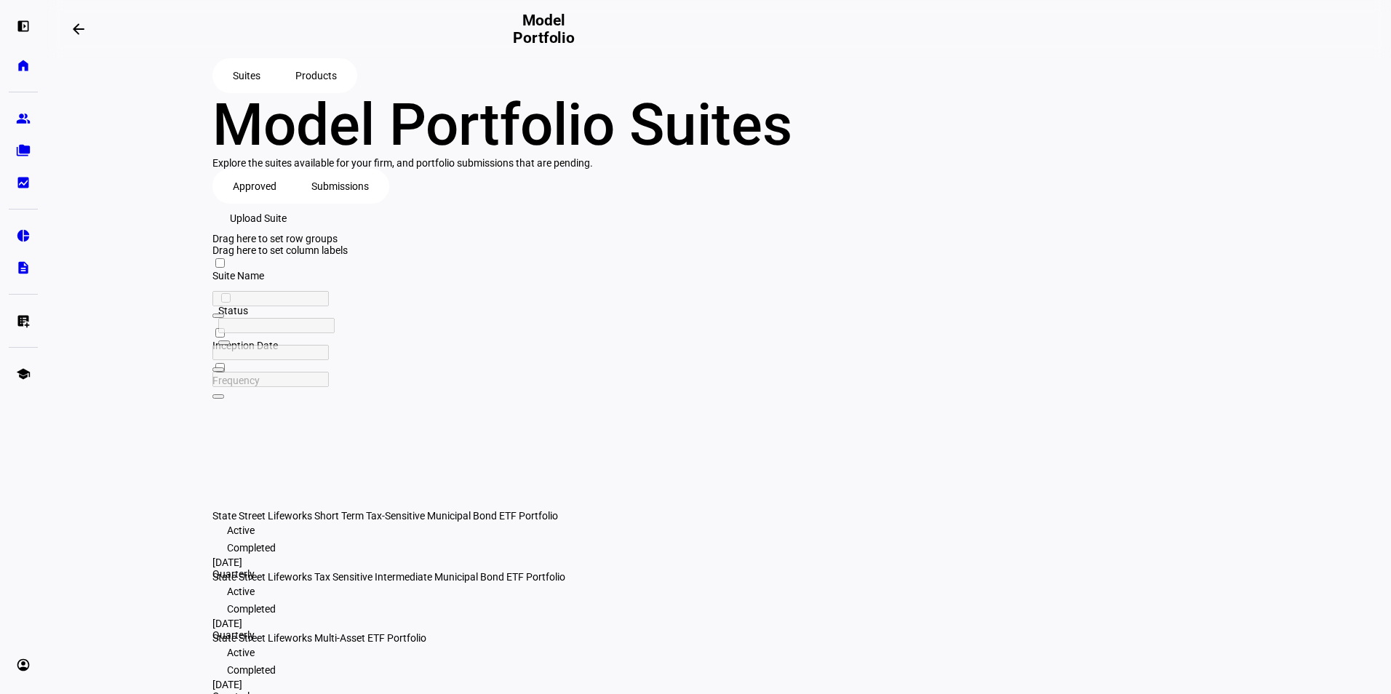
click at [337, 201] on span "Submissions" at bounding box center [339, 186] width 57 height 29
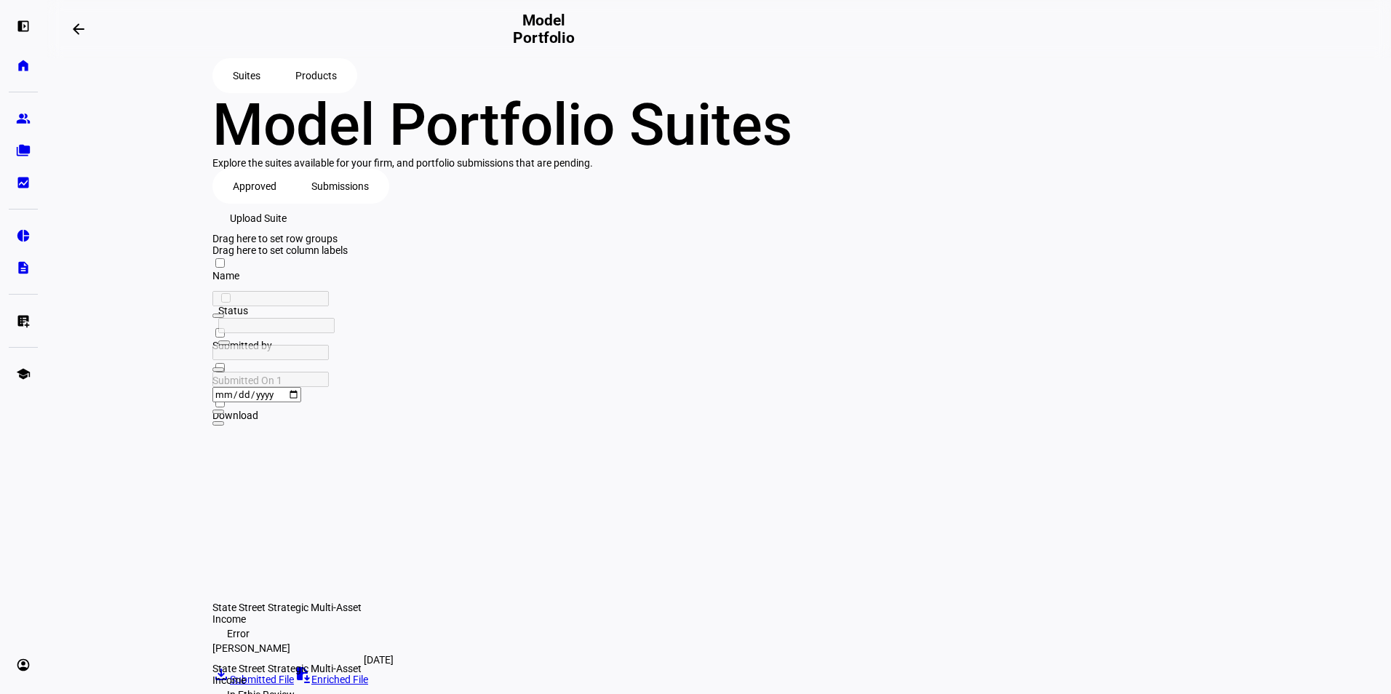
click at [260, 201] on span "Approved" at bounding box center [255, 186] width 44 height 29
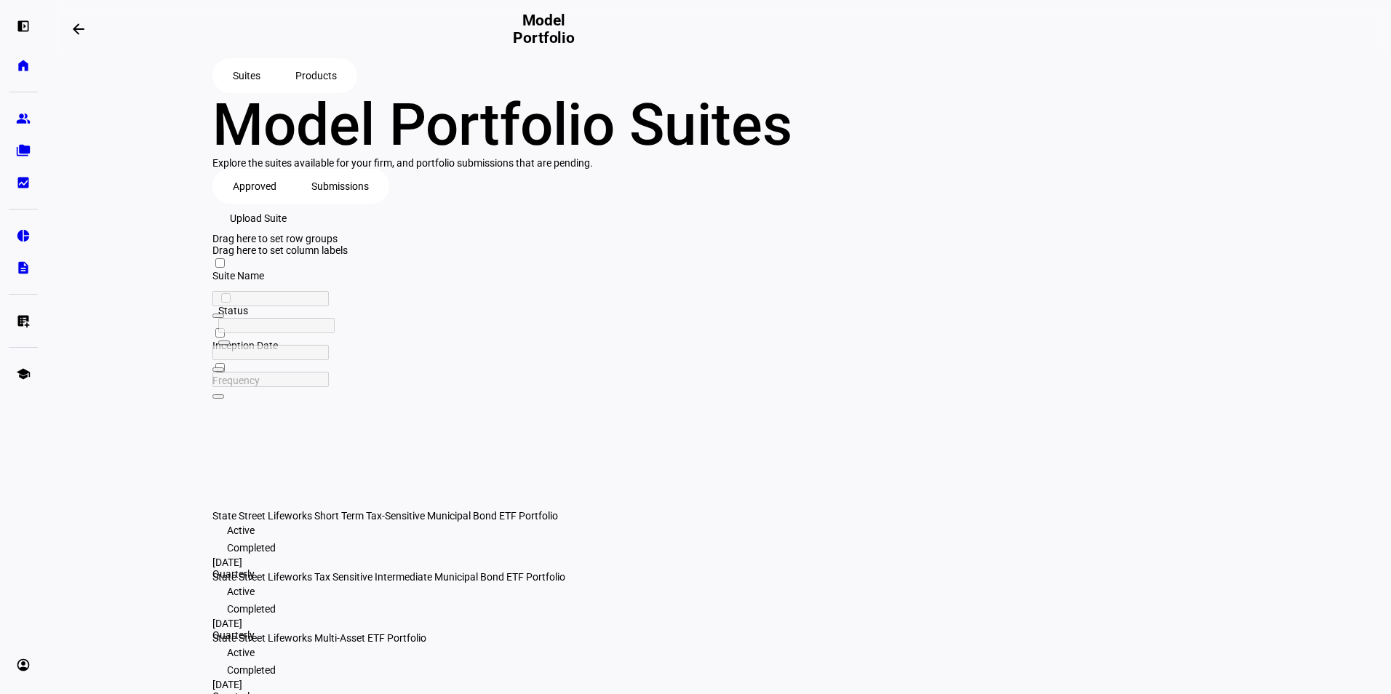
click at [356, 201] on span "Submissions" at bounding box center [339, 186] width 57 height 29
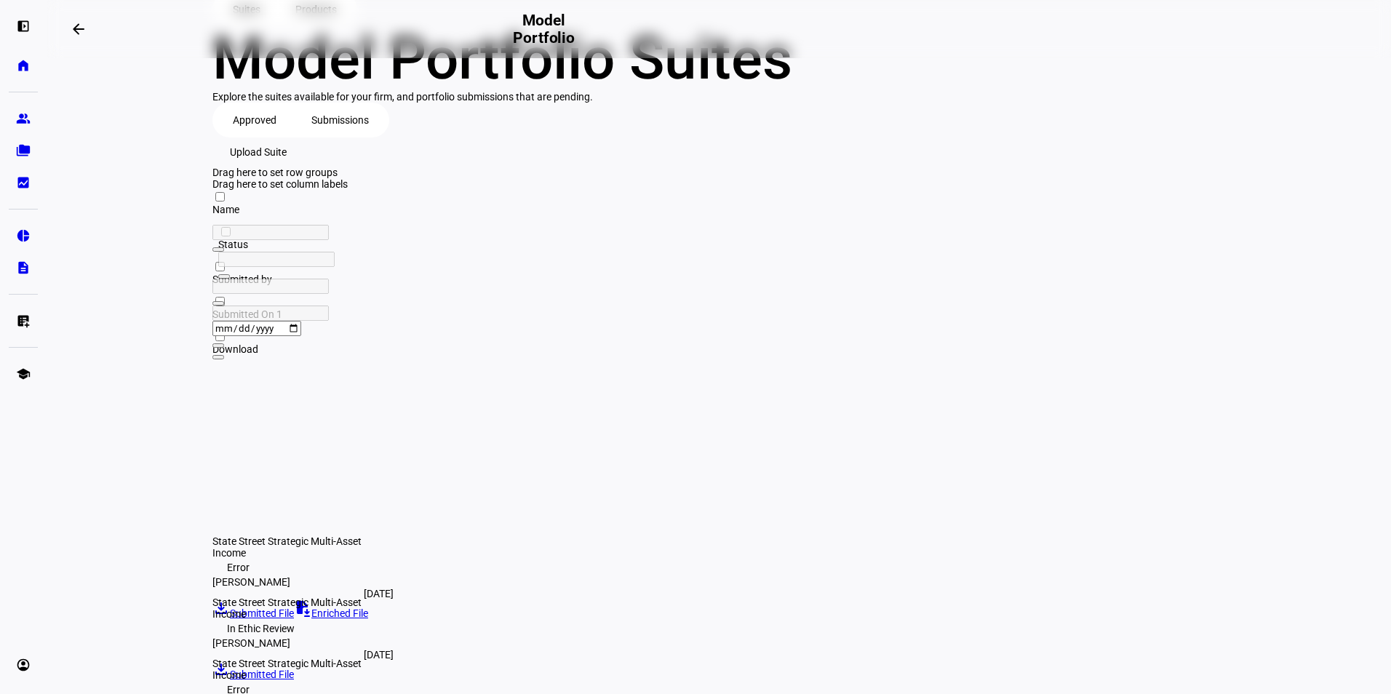
scroll to position [146, 0]
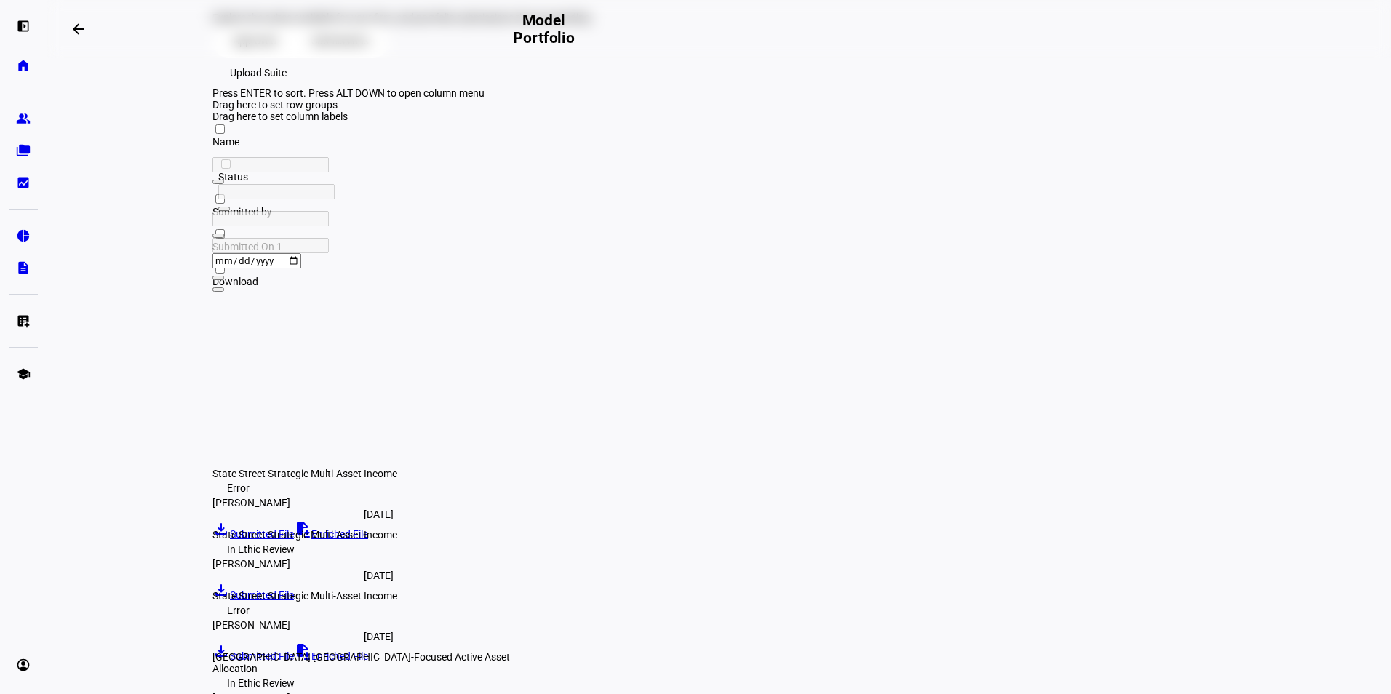
drag, startPoint x: 387, startPoint y: 271, endPoint x: 528, endPoint y: 282, distance: 141.5
click at [527, 122] on div at bounding box center [369, 122] width 315 height 0
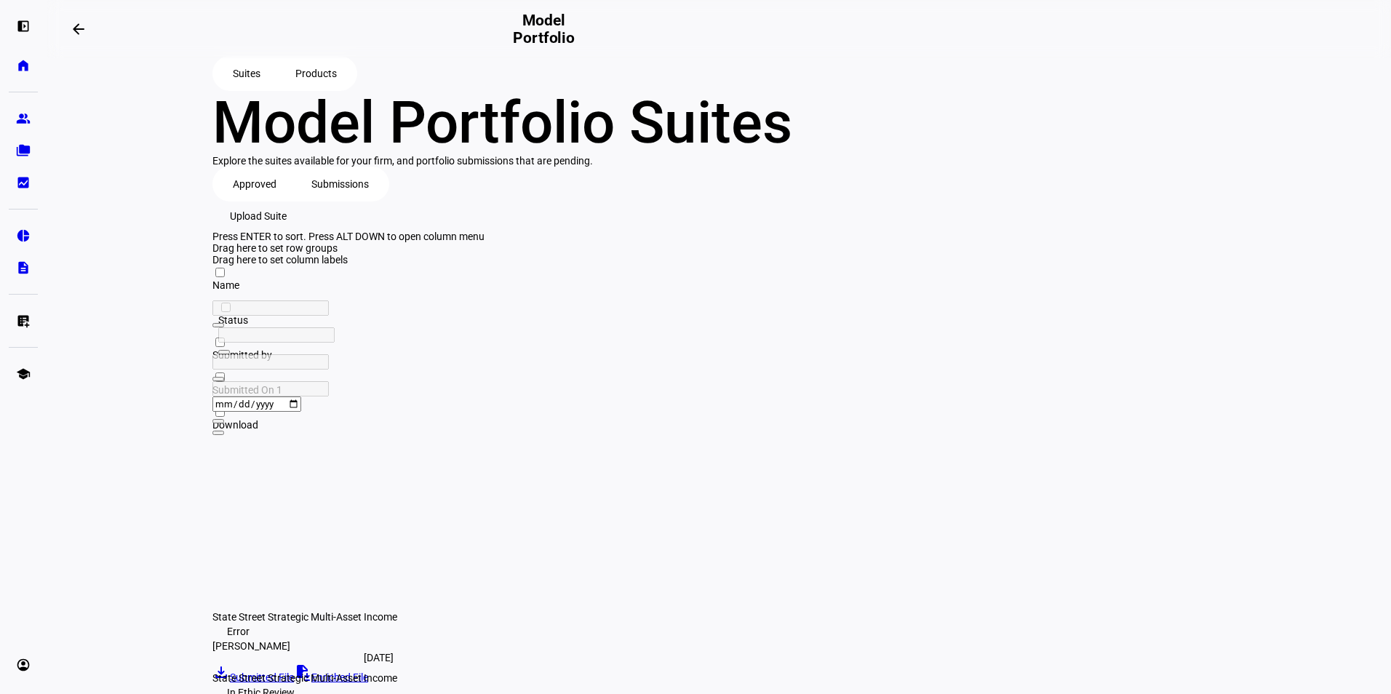
scroll to position [0, 0]
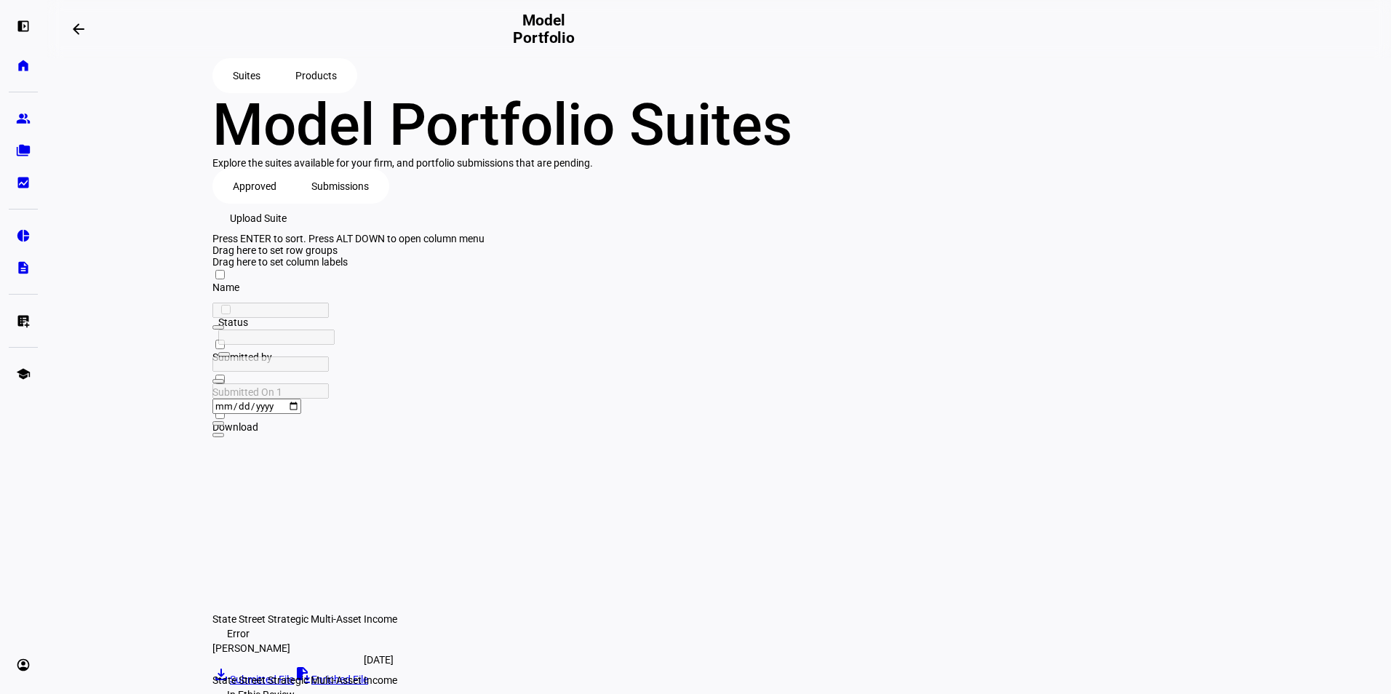
click at [309, 90] on span "Products" at bounding box center [315, 75] width 41 height 29
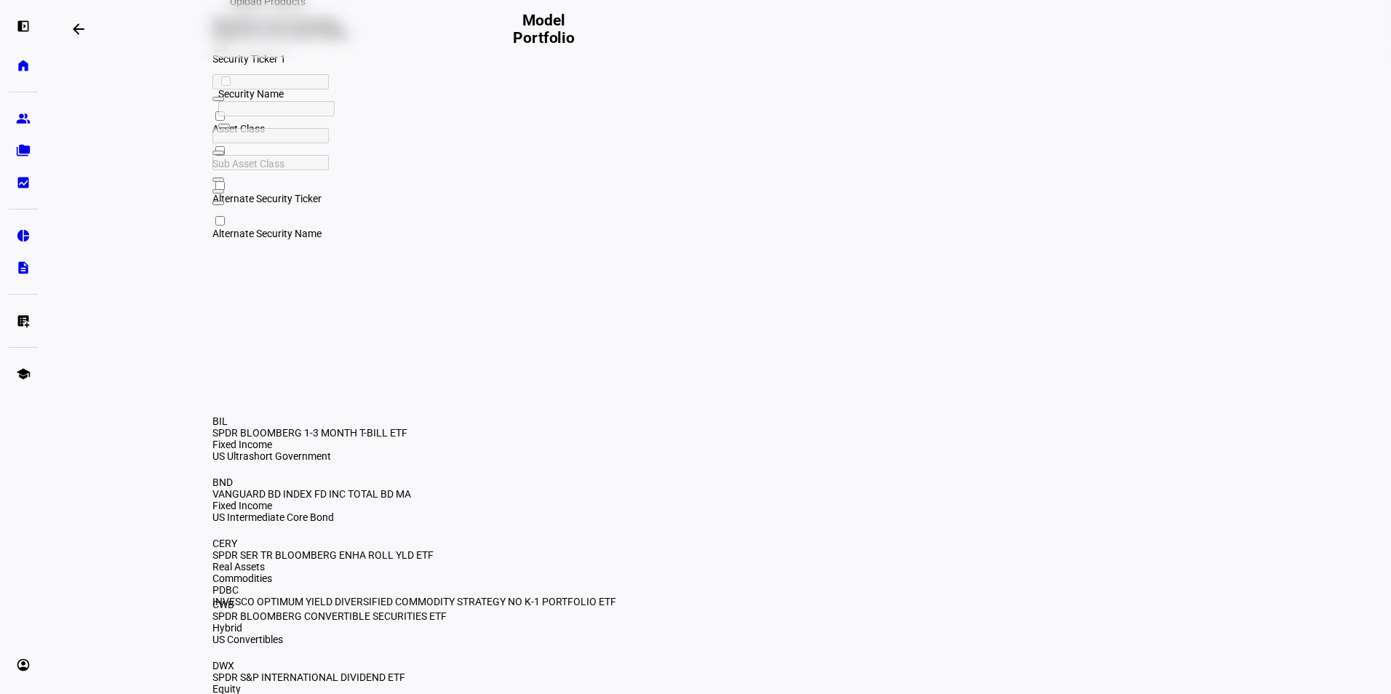
scroll to position [218, 0]
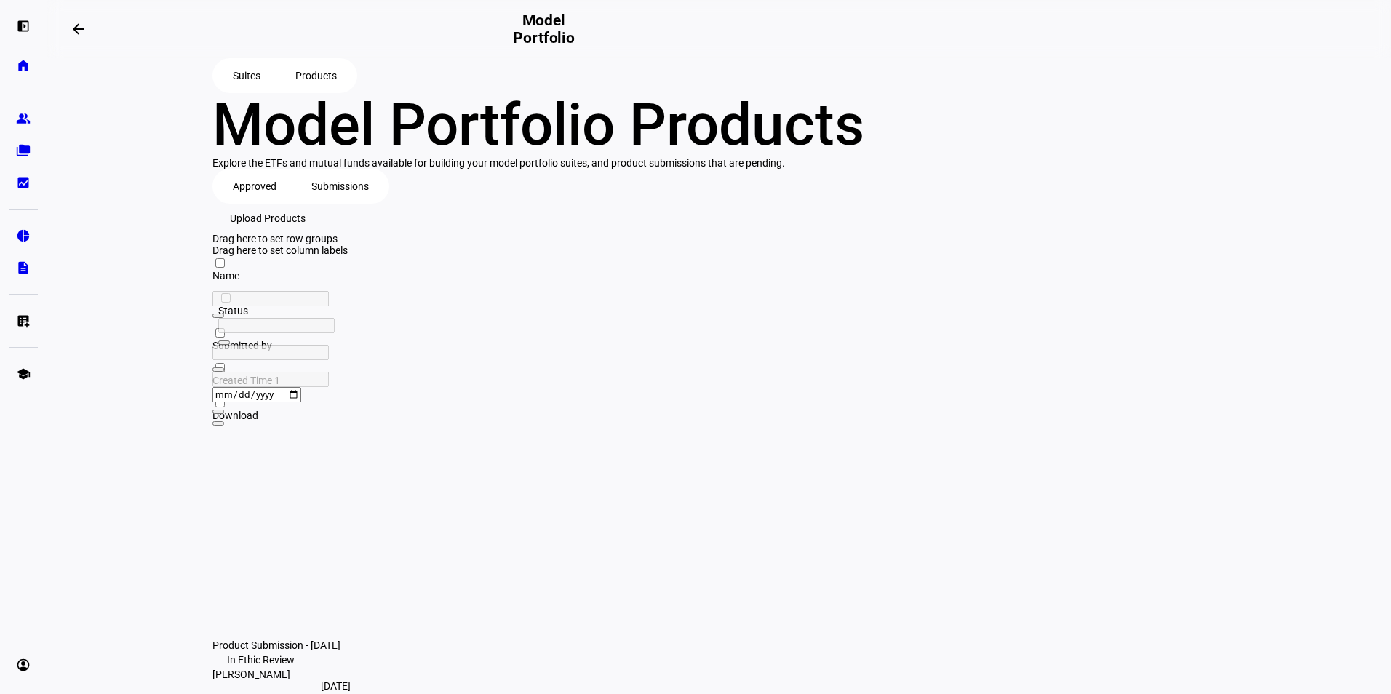
click at [237, 71] on div "Suites Products" at bounding box center [284, 75] width 145 height 35
click at [235, 80] on span "Suites" at bounding box center [247, 75] width 28 height 29
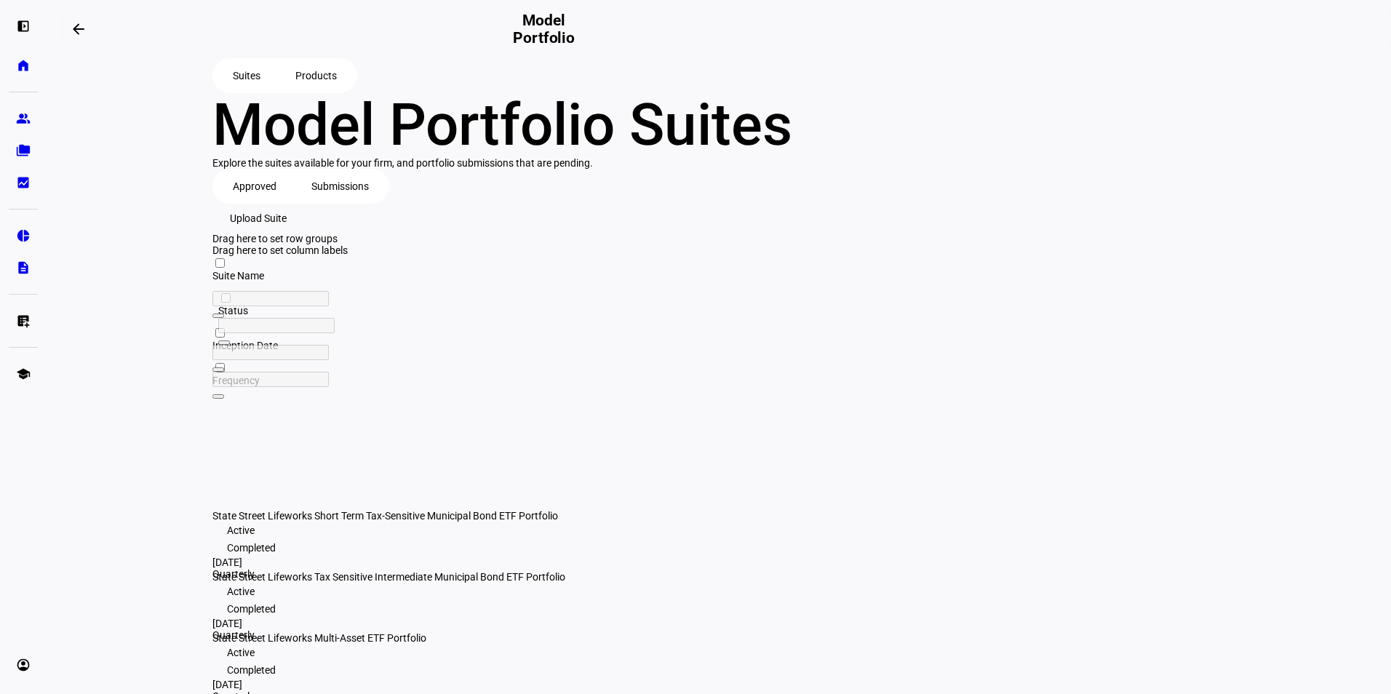
click at [346, 201] on span "Submissions" at bounding box center [339, 186] width 57 height 29
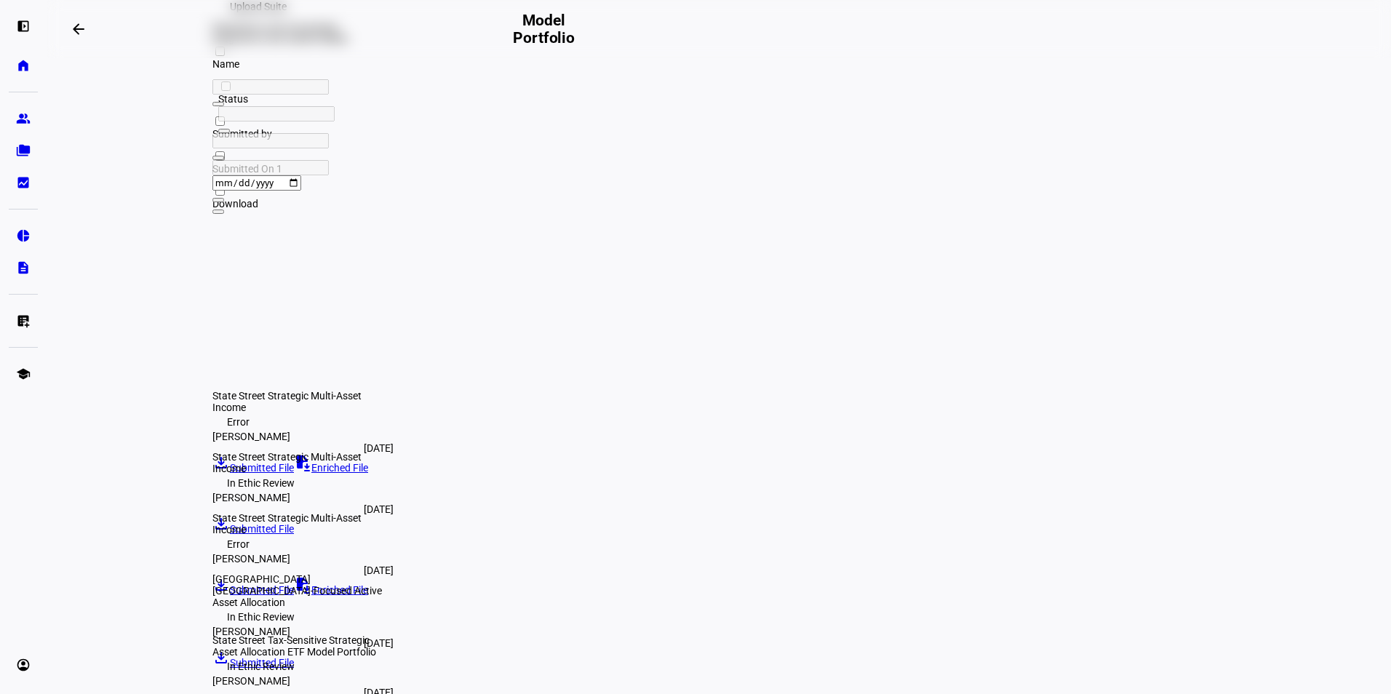
scroll to position [212, 0]
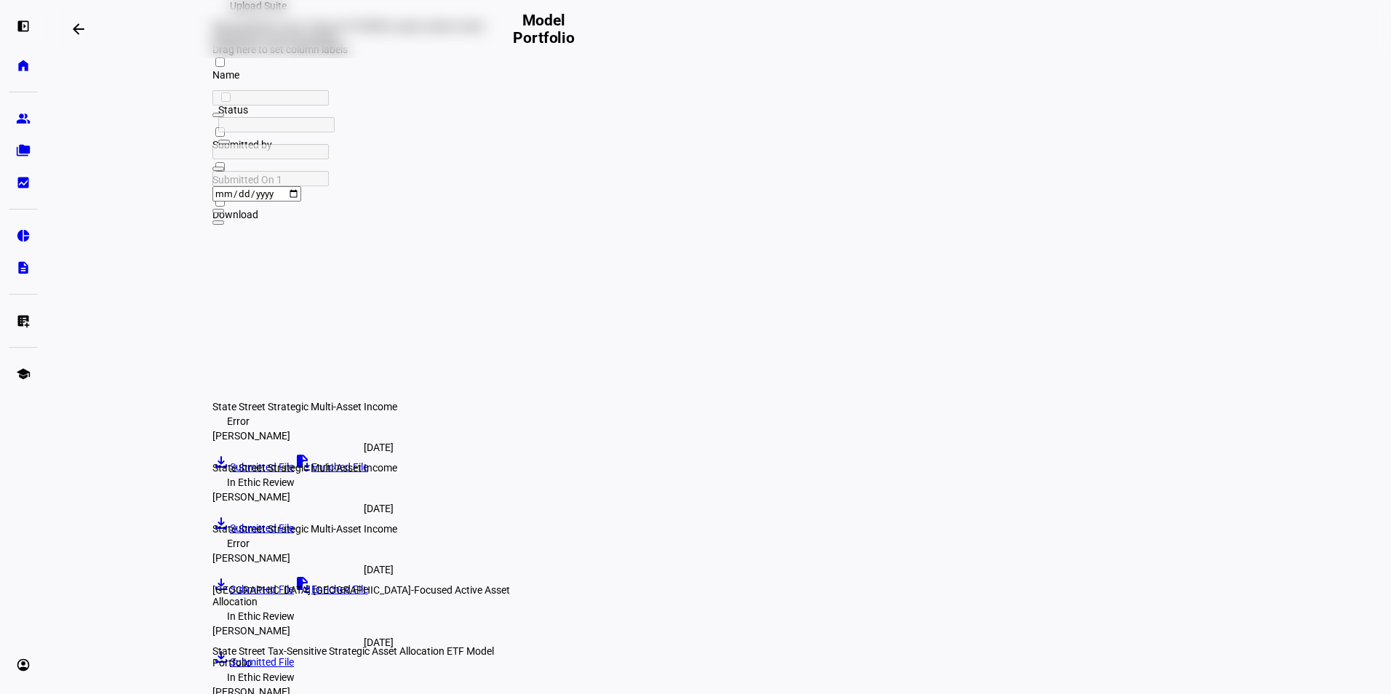
drag, startPoint x: 388, startPoint y: 205, endPoint x: 523, endPoint y: 216, distance: 135.8
click at [523, 55] on div at bounding box center [370, 55] width 316 height 0
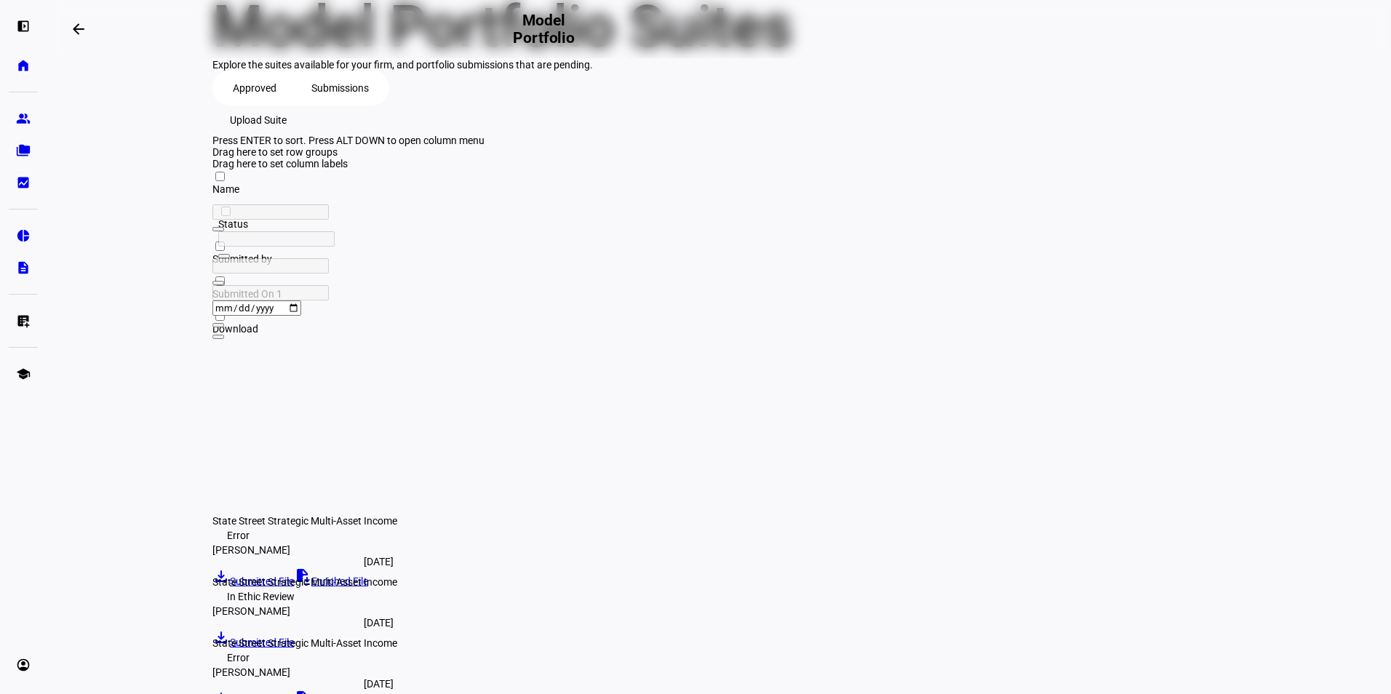
scroll to position [0, 0]
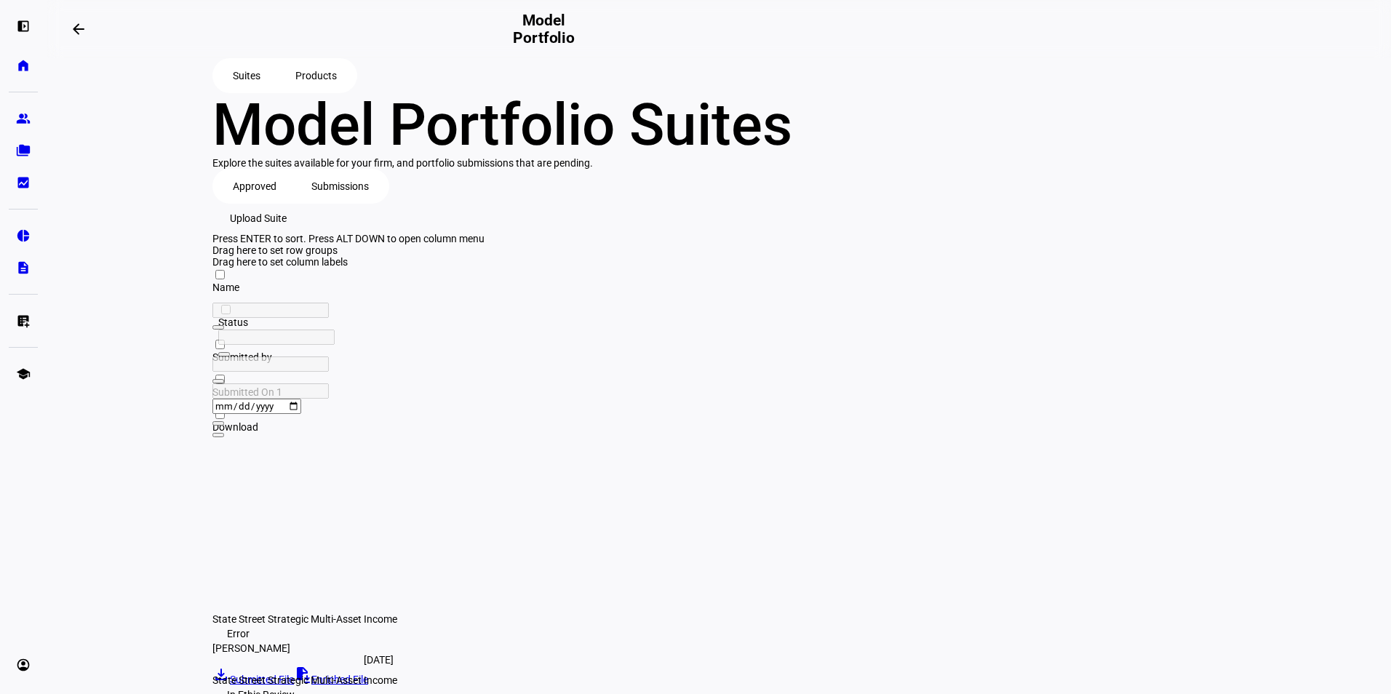
click at [300, 74] on span "Products" at bounding box center [315, 75] width 41 height 29
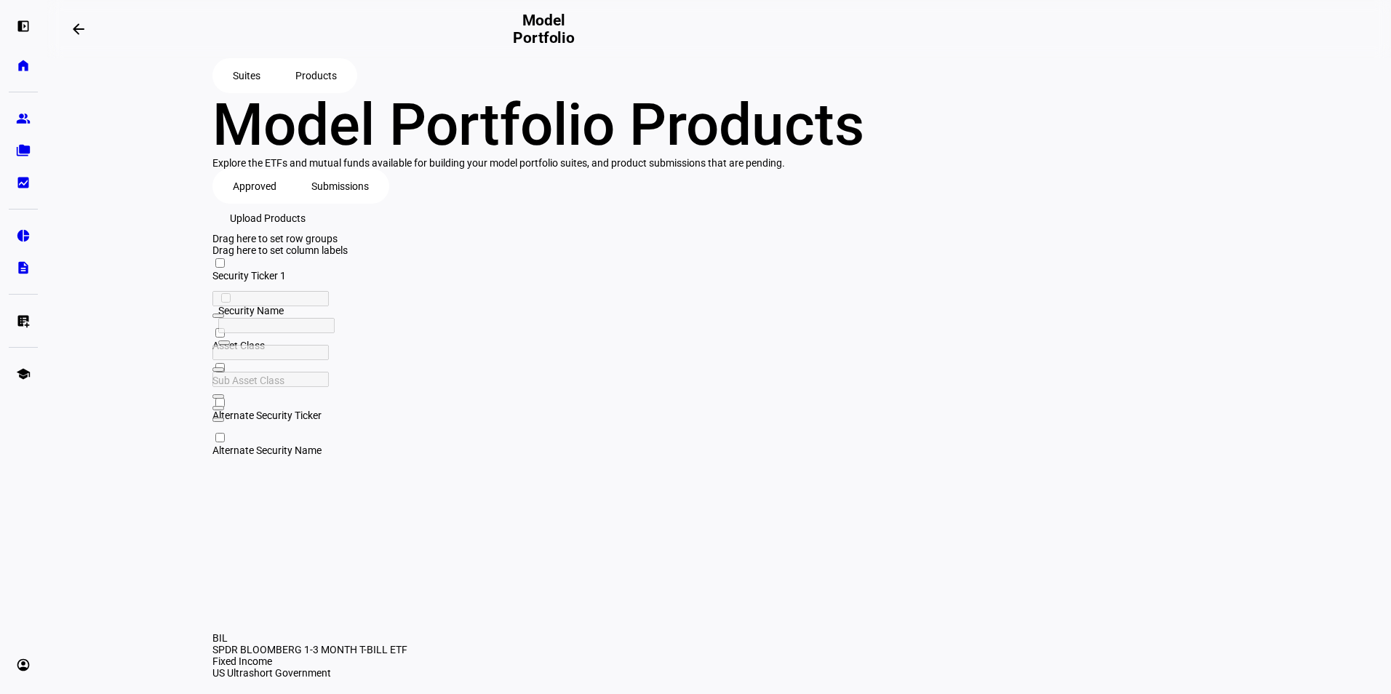
click at [331, 201] on span "Submissions" at bounding box center [339, 186] width 57 height 29
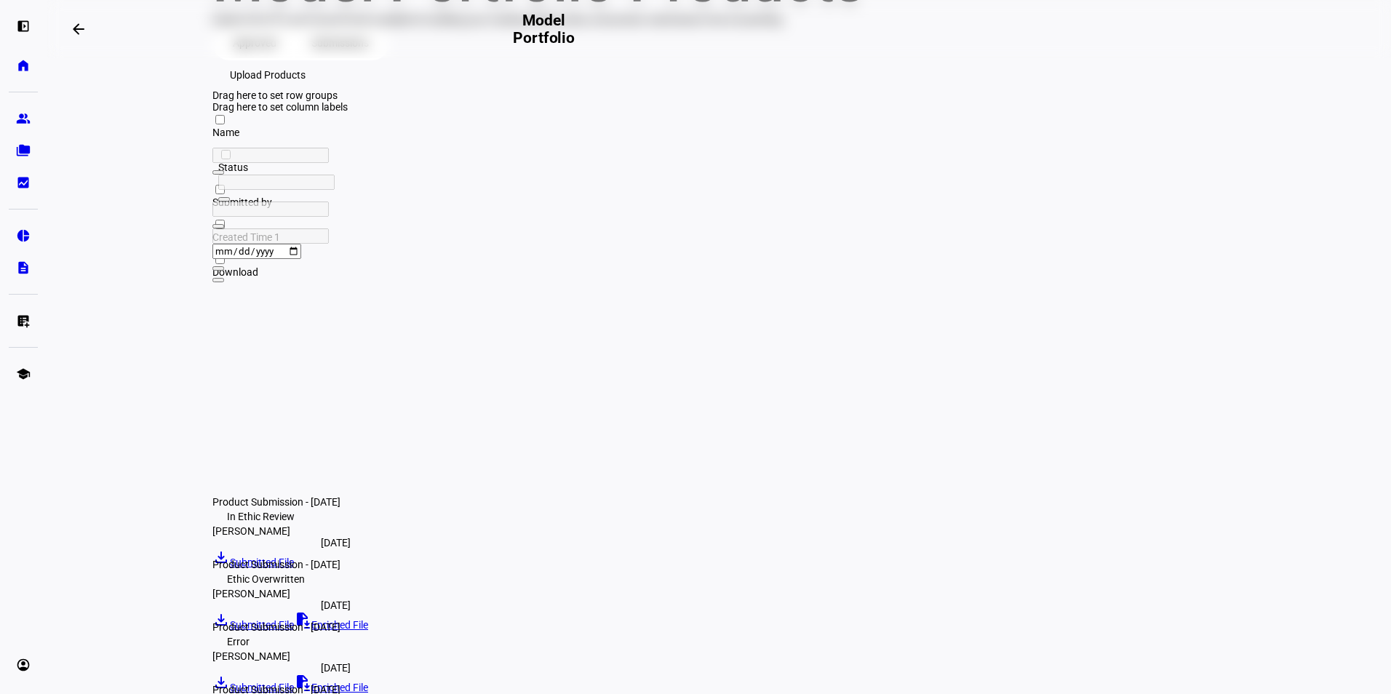
scroll to position [250, 0]
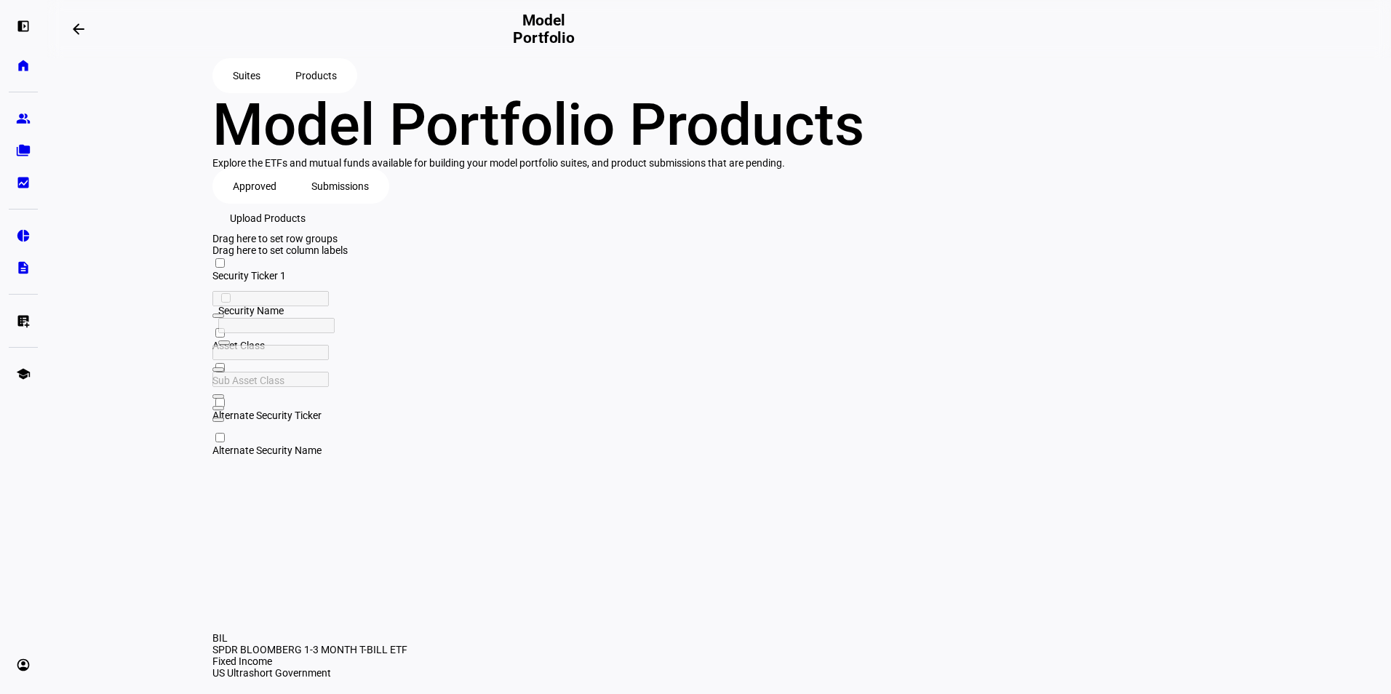
click at [244, 90] on span "Suites" at bounding box center [247, 75] width 28 height 29
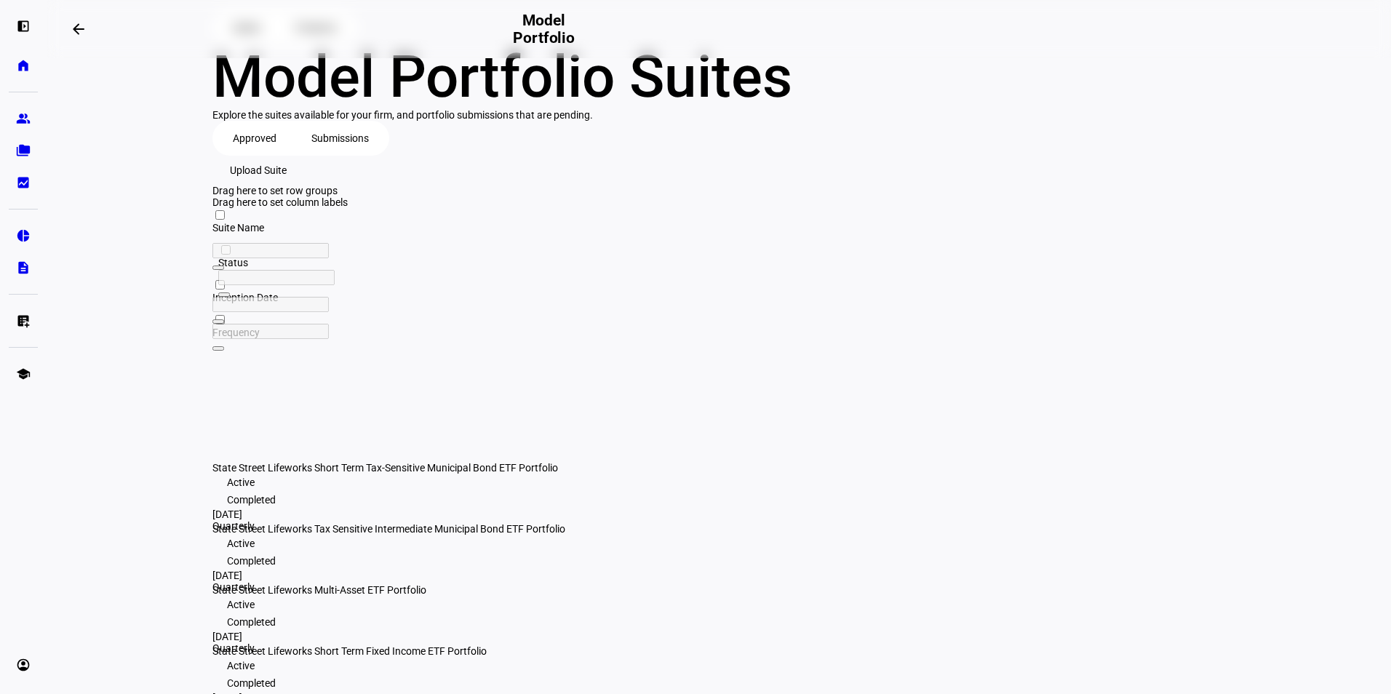
scroll to position [73, 0]
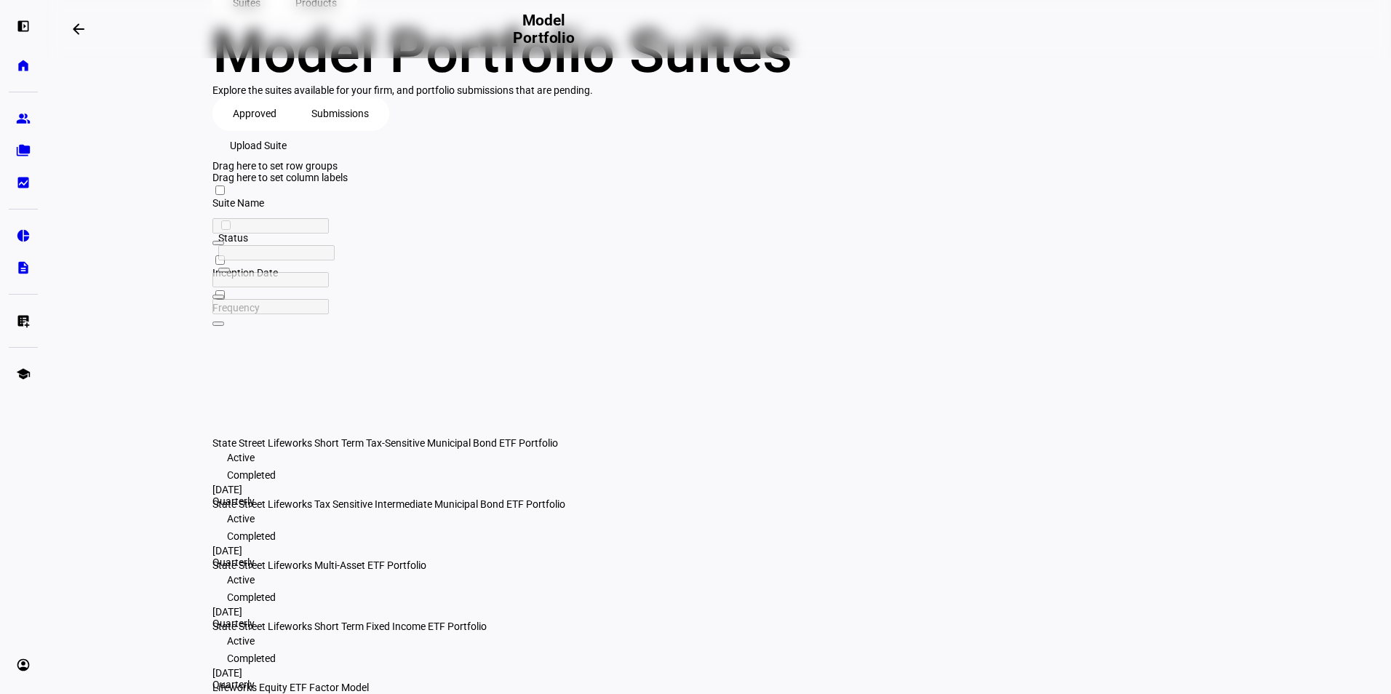
click at [339, 128] on span "Submissions" at bounding box center [339, 113] width 57 height 29
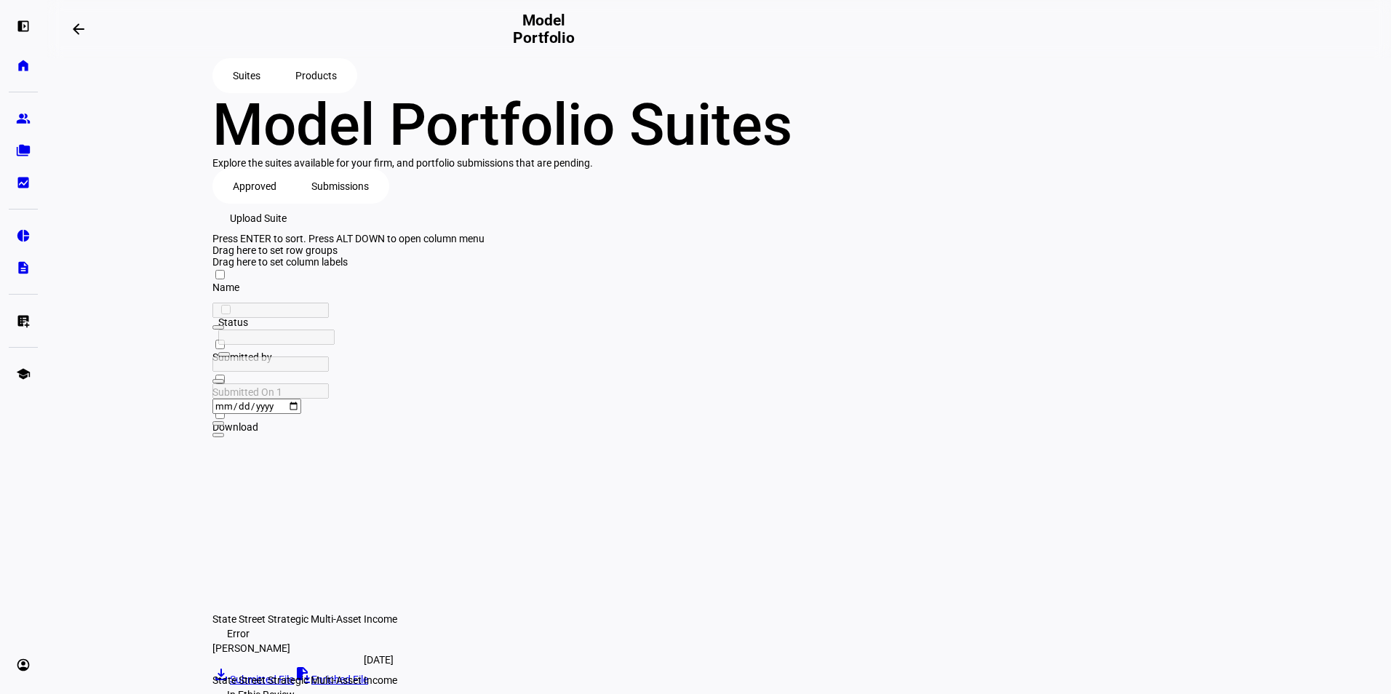
drag, startPoint x: 389, startPoint y: 415, endPoint x: 503, endPoint y: 431, distance: 114.5
click at [503, 268] on div at bounding box center [359, 268] width 295 height 0
click at [287, 233] on span "Upload Suite" at bounding box center [258, 218] width 57 height 29
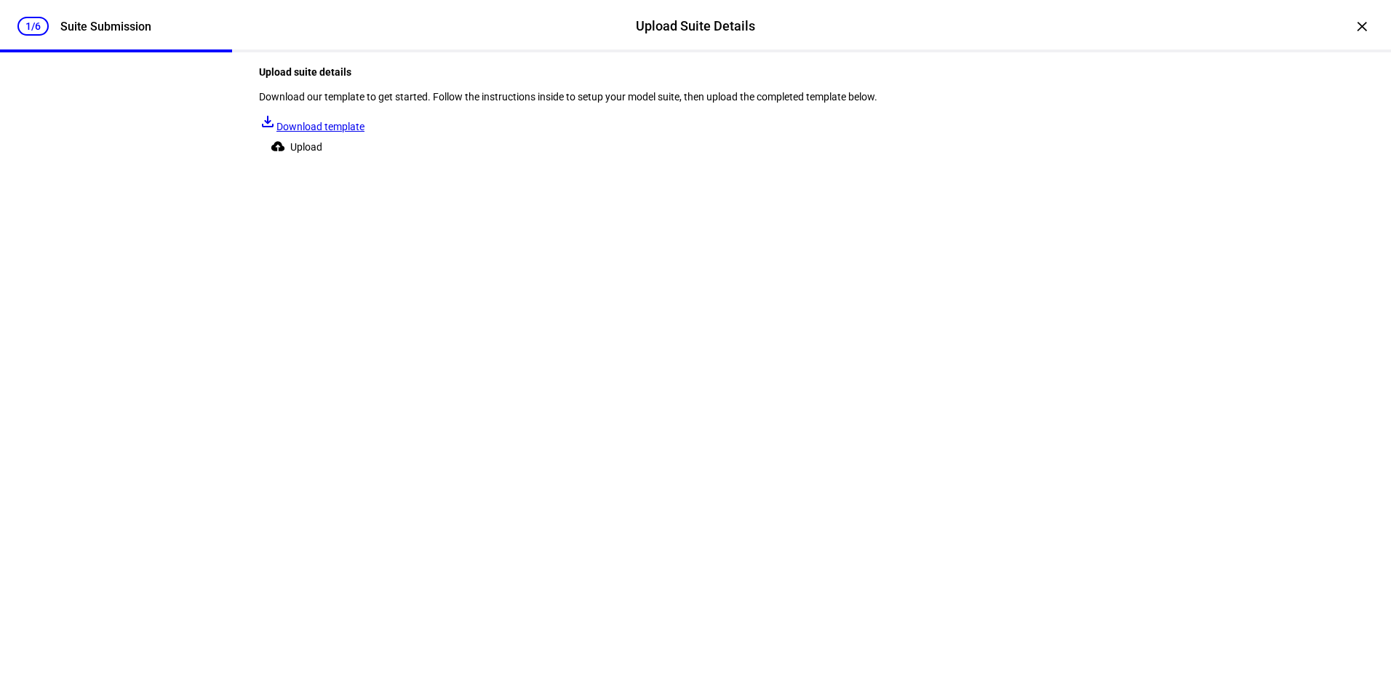
click at [322, 162] on span "Upload" at bounding box center [306, 146] width 32 height 29
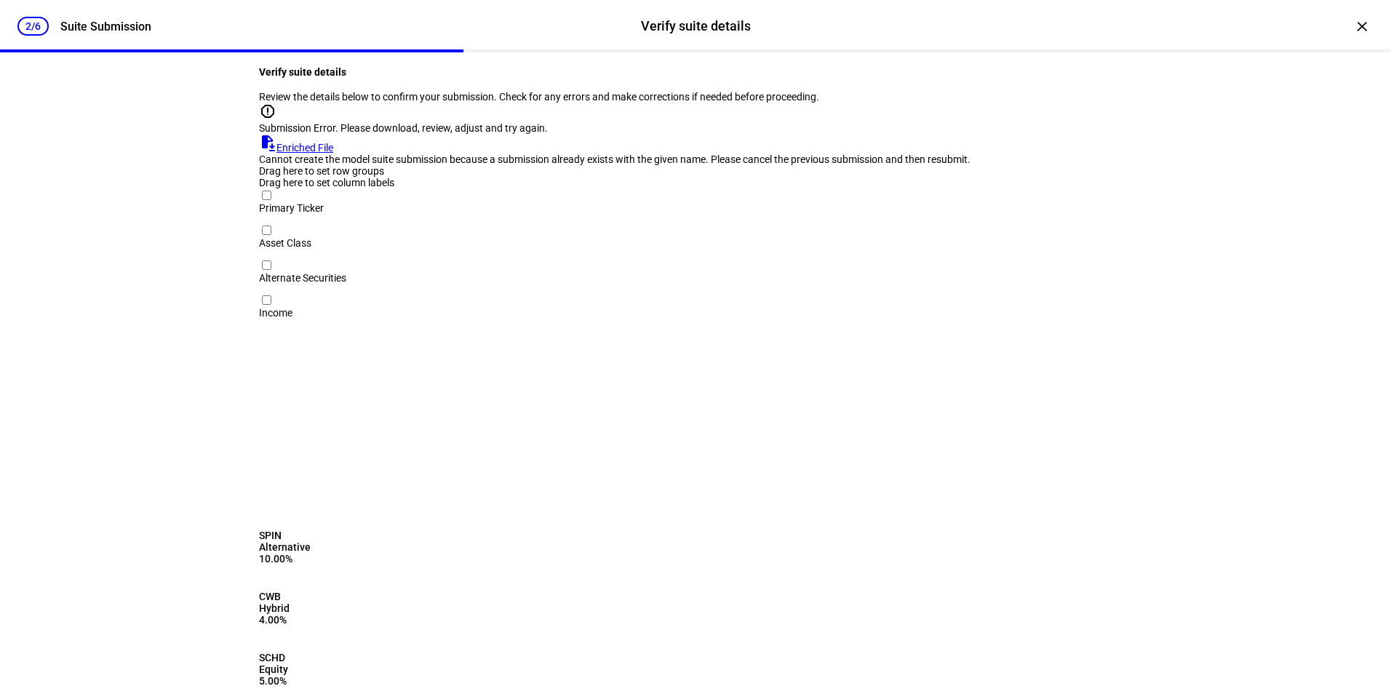
click at [333, 154] on link "file_save Enriched File" at bounding box center [296, 148] width 74 height 12
click at [1352, 28] on div "×" at bounding box center [1361, 26] width 23 height 23
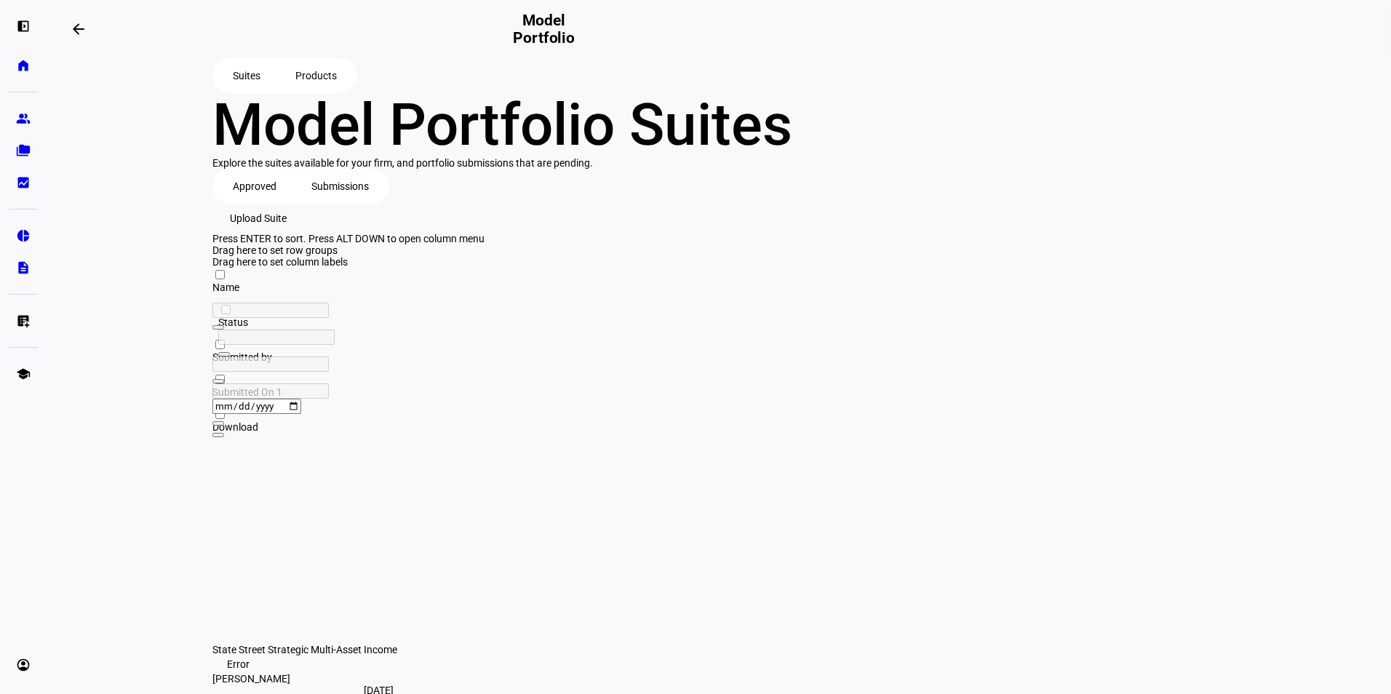
click at [337, 90] on span "Products" at bounding box center [315, 75] width 41 height 29
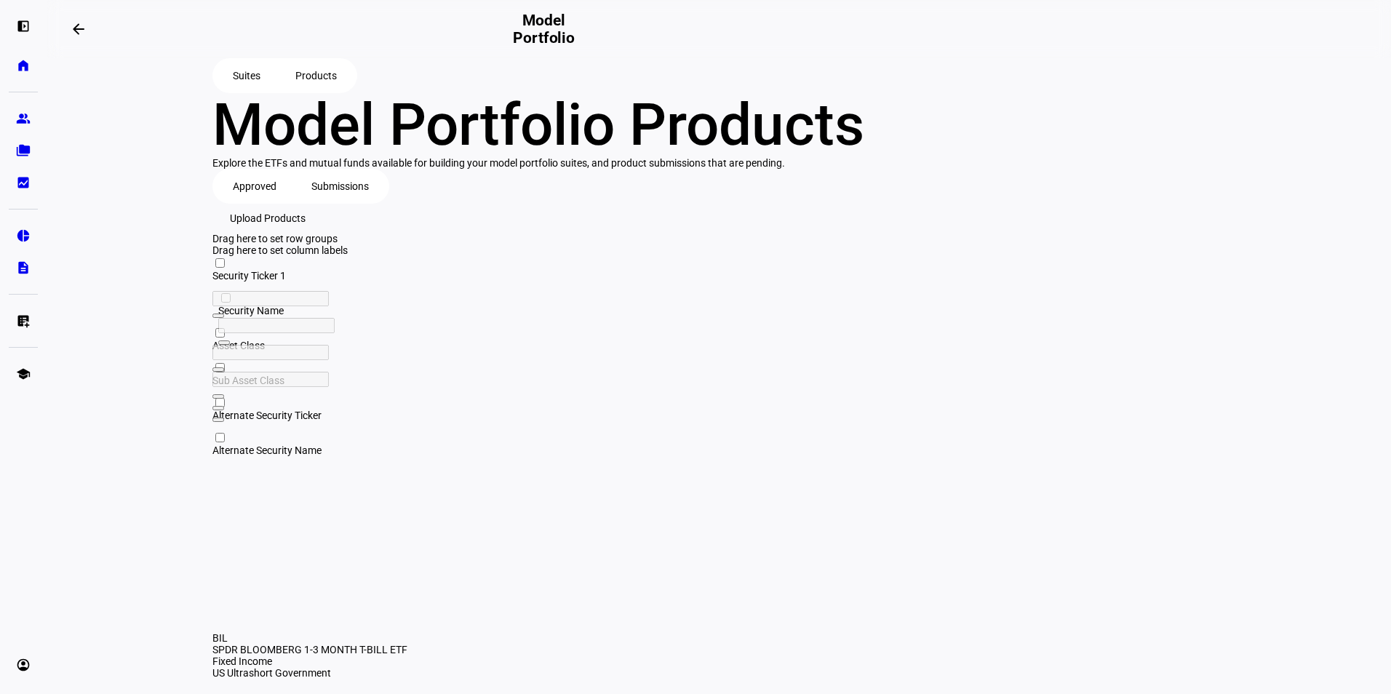
click at [340, 201] on span "Submissions" at bounding box center [339, 186] width 57 height 29
